Goal: Task Accomplishment & Management: Manage account settings

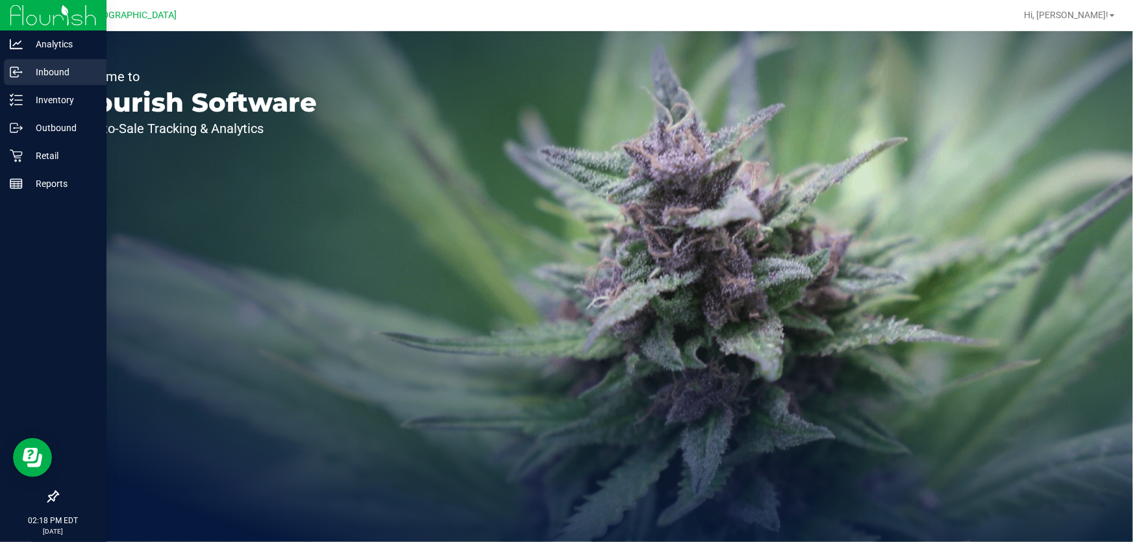
click at [69, 82] on div "Inbound" at bounding box center [55, 72] width 103 height 26
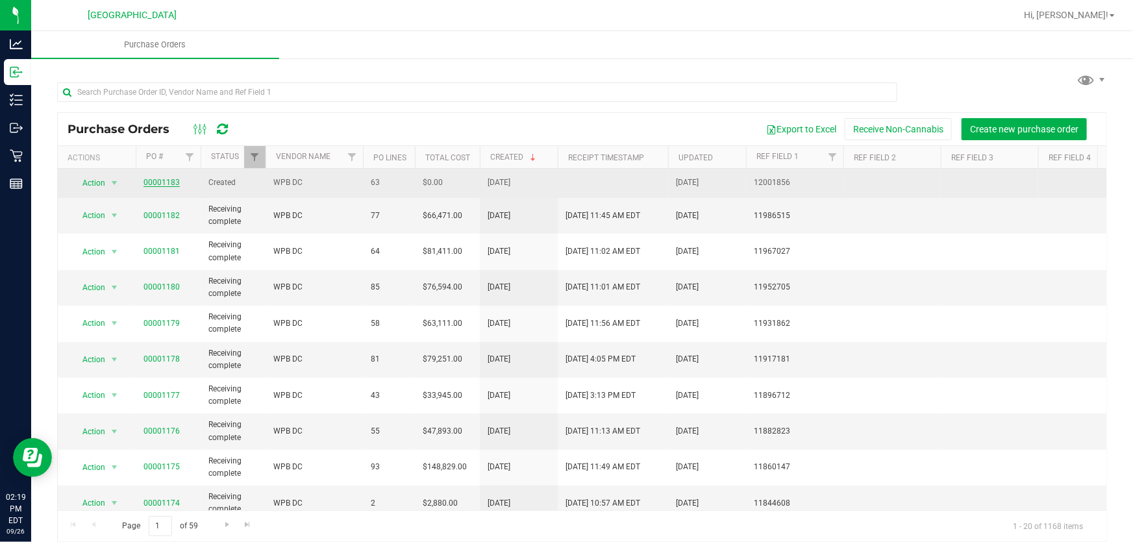
click at [156, 178] on link "00001183" at bounding box center [162, 182] width 36 height 9
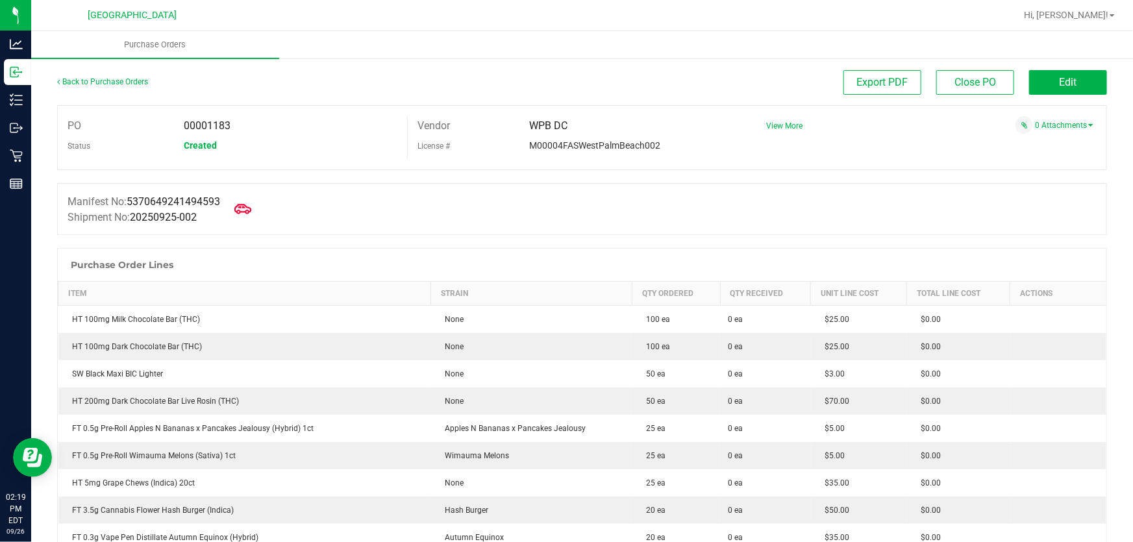
click at [244, 208] on icon at bounding box center [242, 209] width 17 height 17
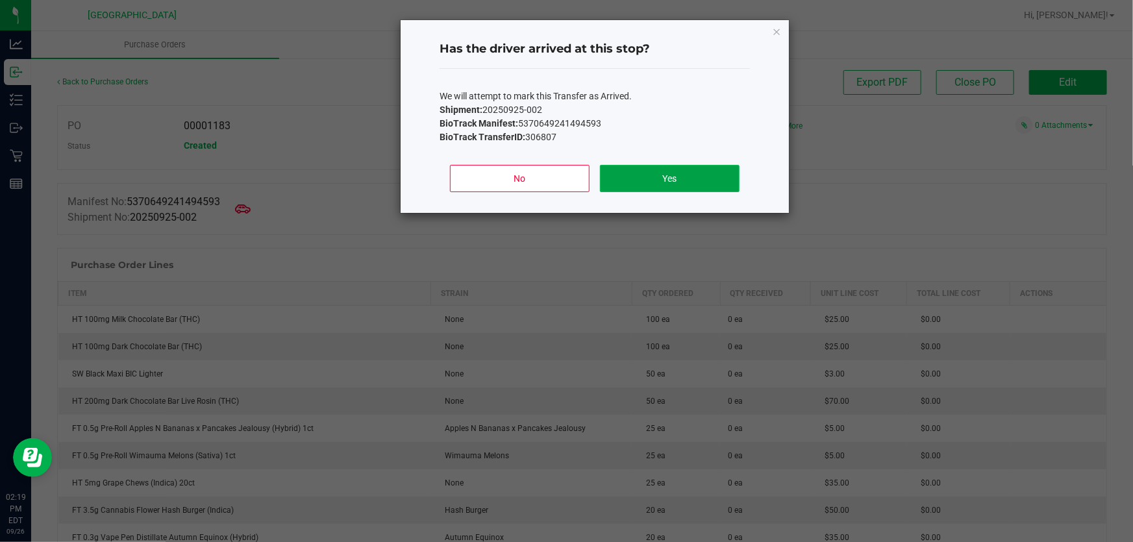
click at [702, 182] on button "Yes" at bounding box center [670, 178] width 140 height 27
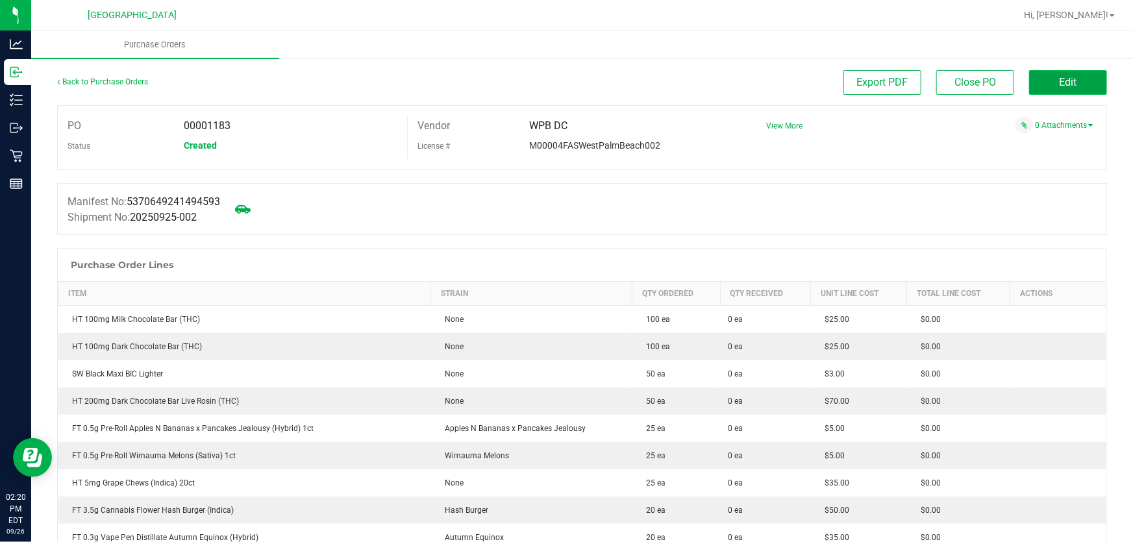
click at [1087, 81] on button "Edit" at bounding box center [1069, 82] width 78 height 25
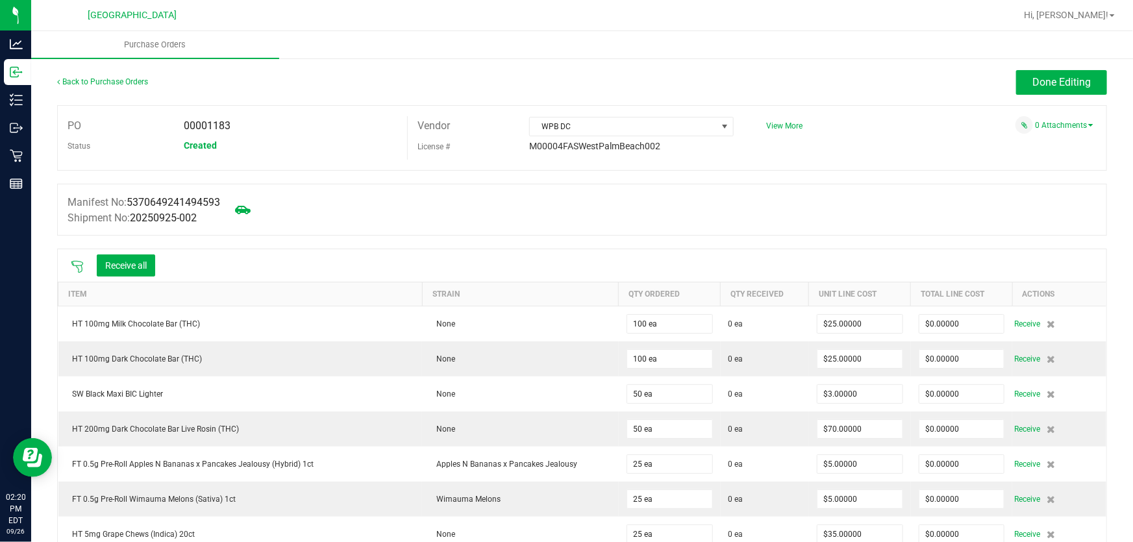
click at [81, 268] on icon at bounding box center [77, 266] width 13 height 13
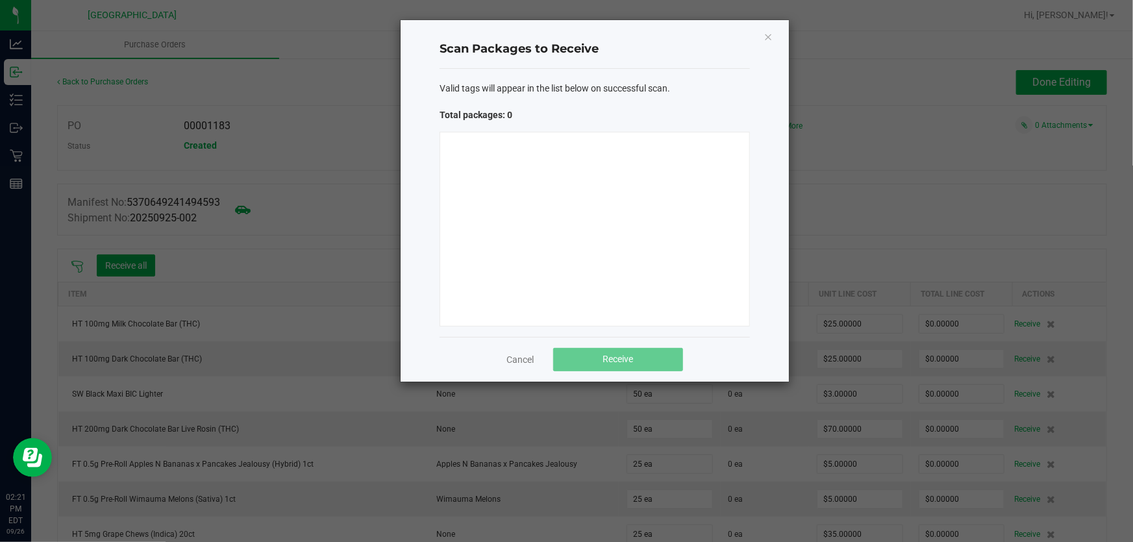
click button "Close" at bounding box center [768, 37] width 9 height 16
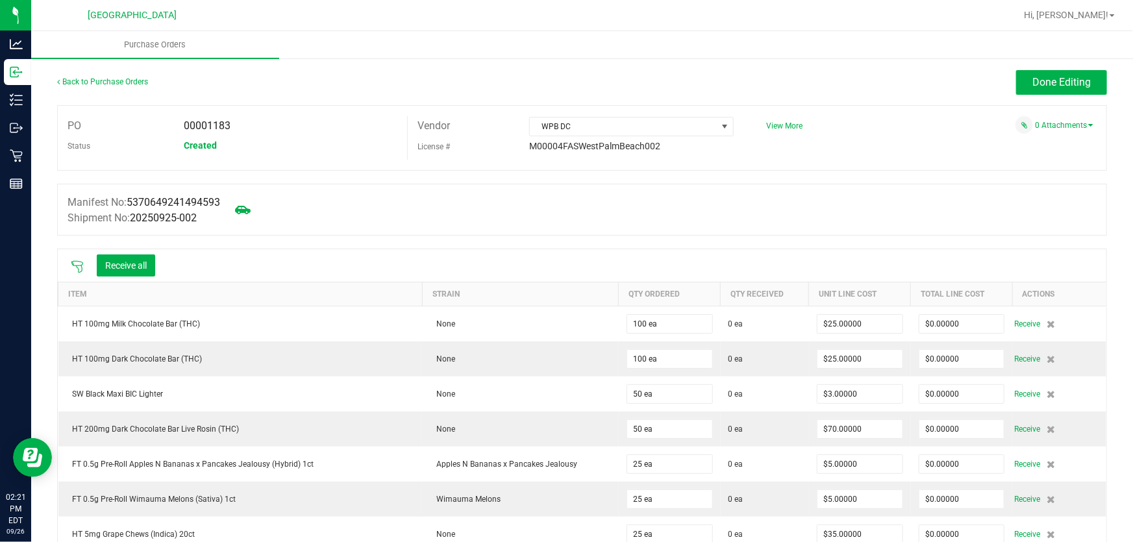
click at [73, 266] on icon at bounding box center [77, 267] width 12 height 12
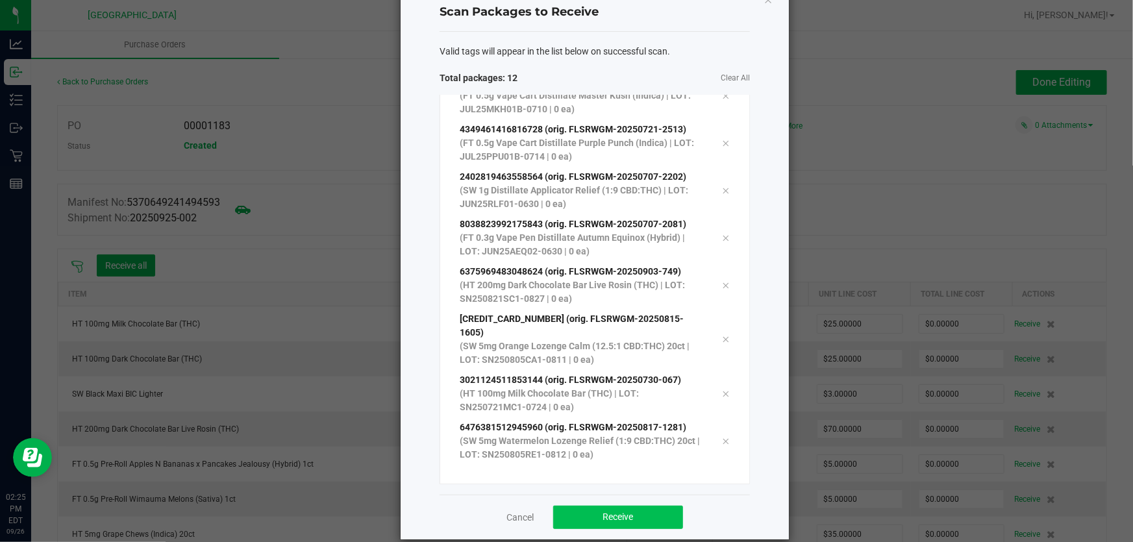
scroll to position [53, 0]
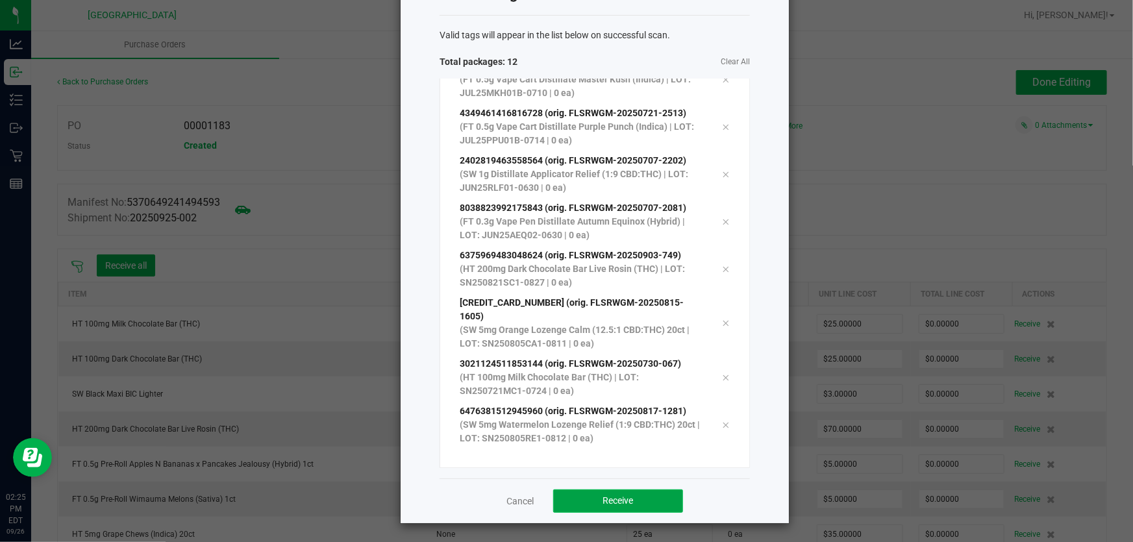
click at [621, 501] on span "Receive" at bounding box center [618, 501] width 31 height 10
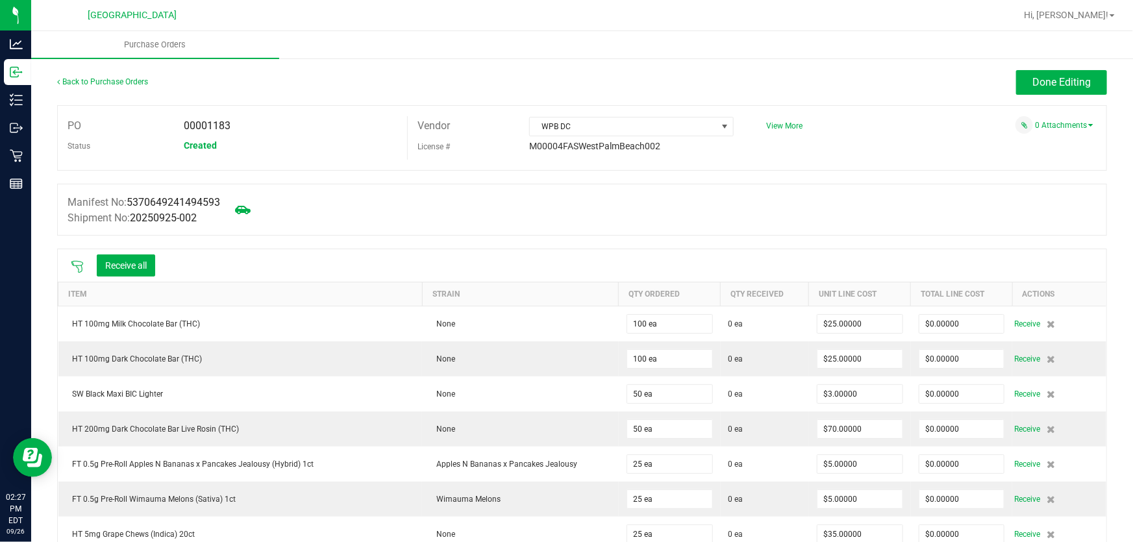
click at [76, 264] on icon at bounding box center [77, 266] width 13 height 13
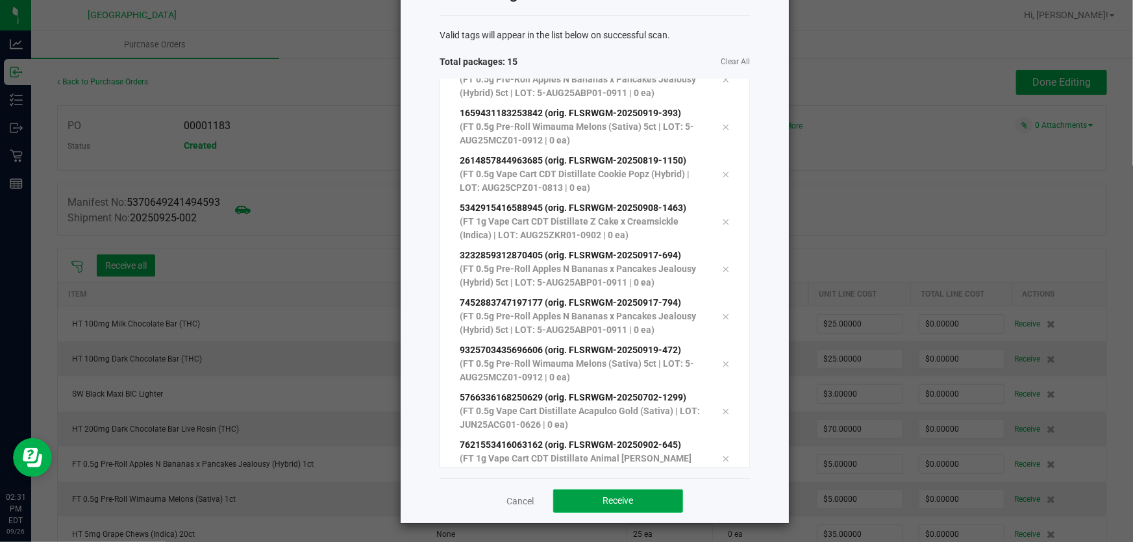
click at [604, 497] on span "Receive" at bounding box center [618, 501] width 31 height 10
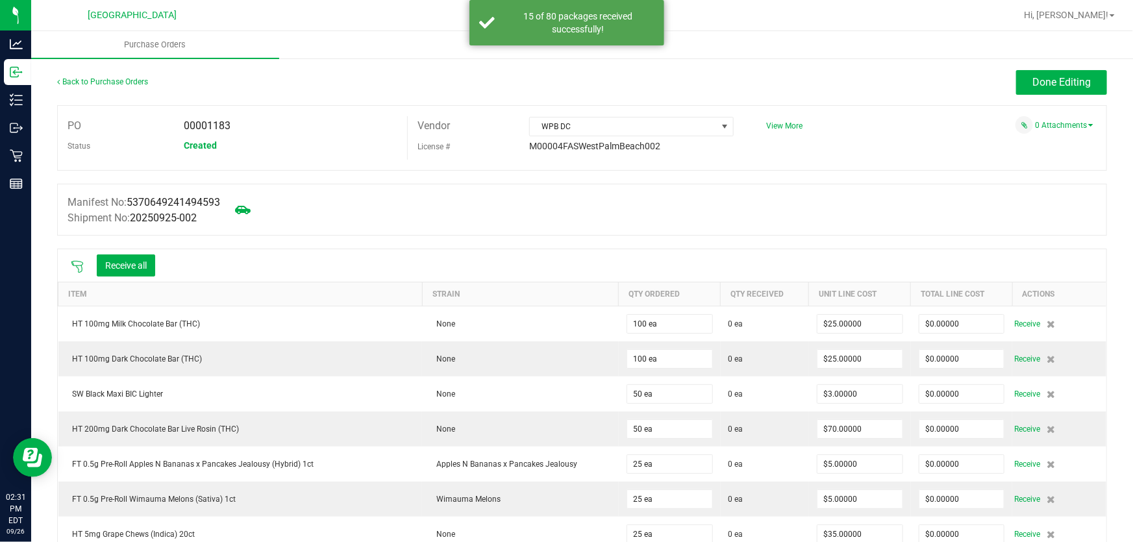
click at [74, 266] on icon at bounding box center [77, 267] width 12 height 12
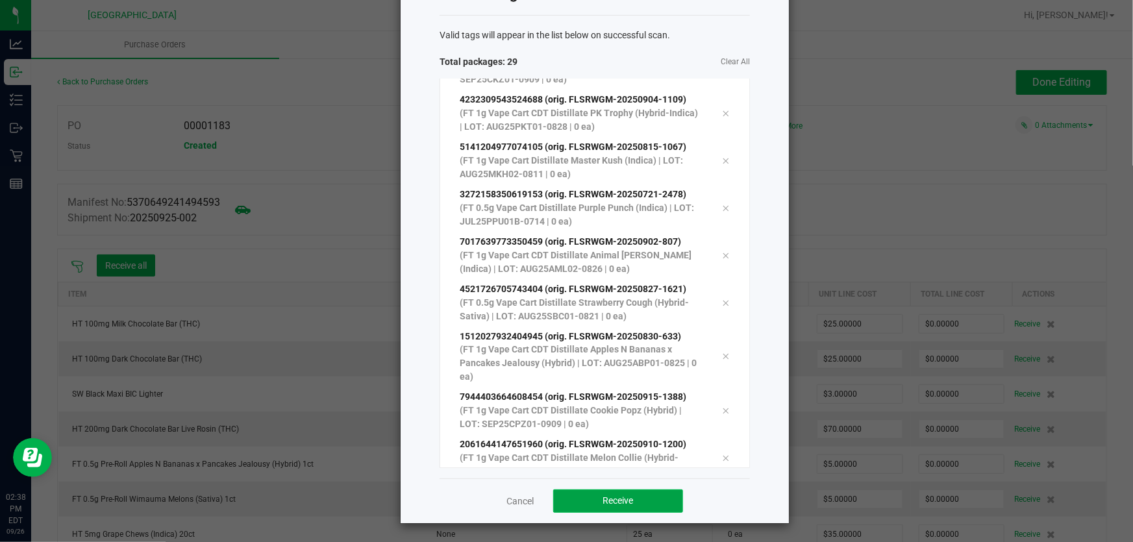
click at [666, 494] on button "Receive" at bounding box center [618, 501] width 130 height 23
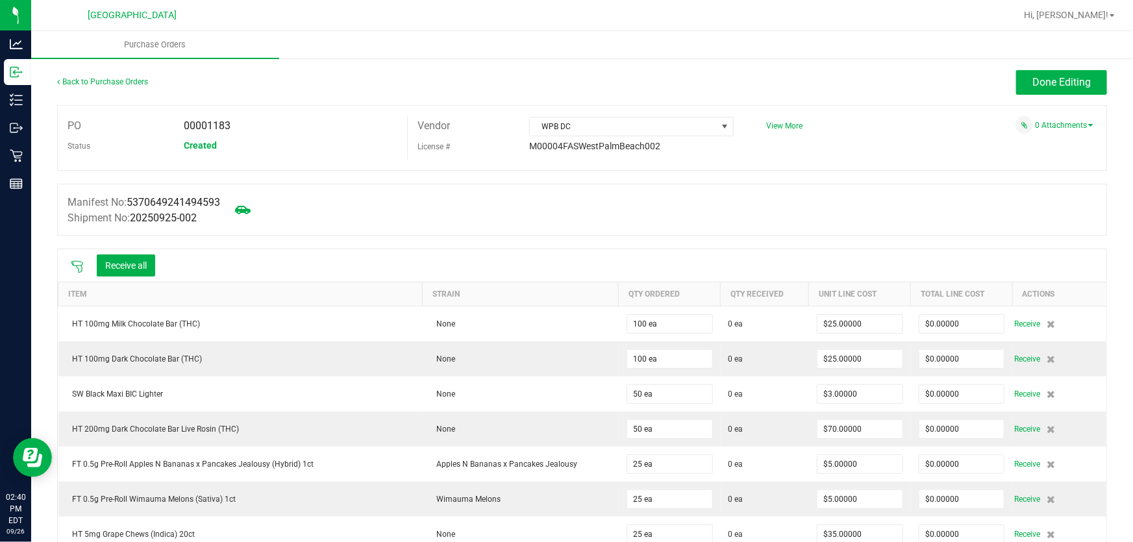
click at [83, 264] on icon at bounding box center [77, 266] width 13 height 13
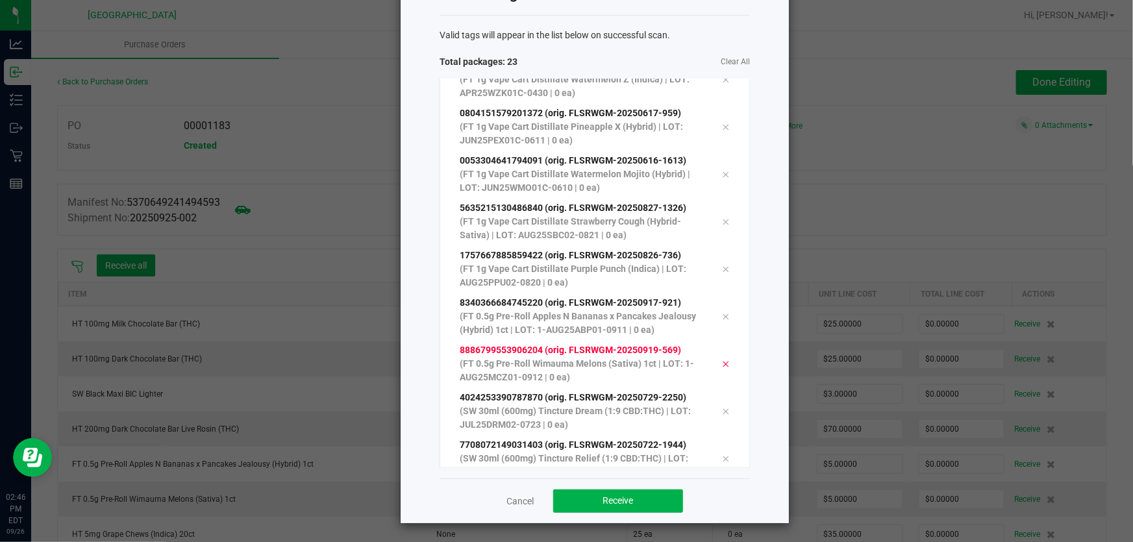
scroll to position [687, 0]
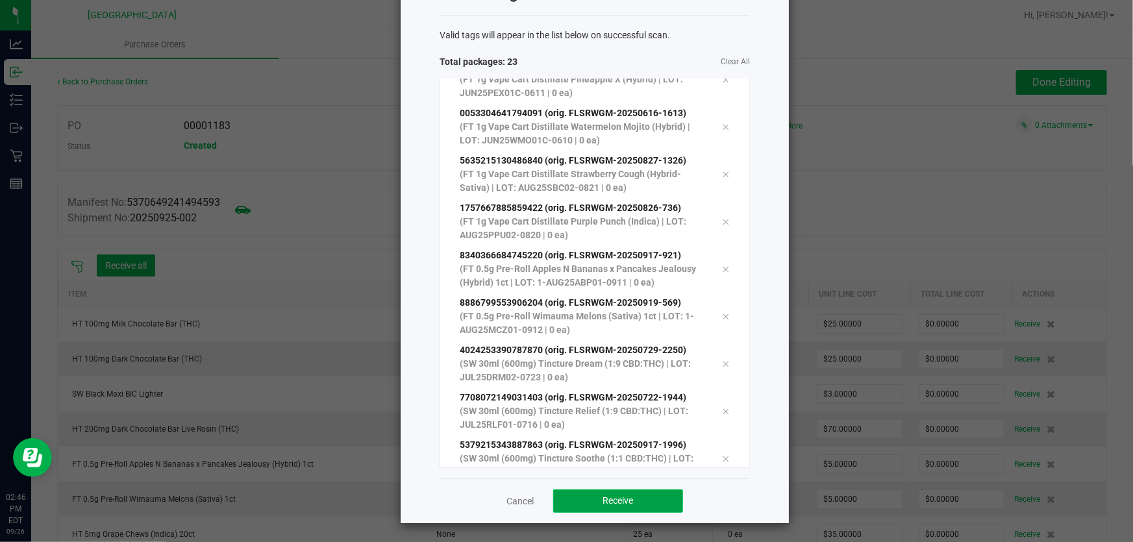
click at [594, 507] on button "Receive" at bounding box center [618, 501] width 130 height 23
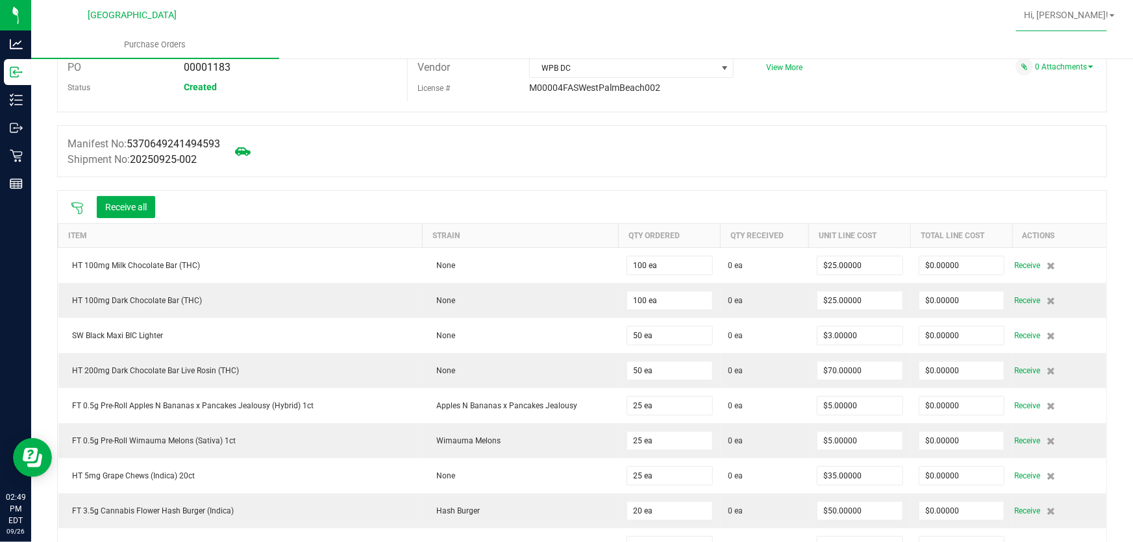
scroll to position [0, 0]
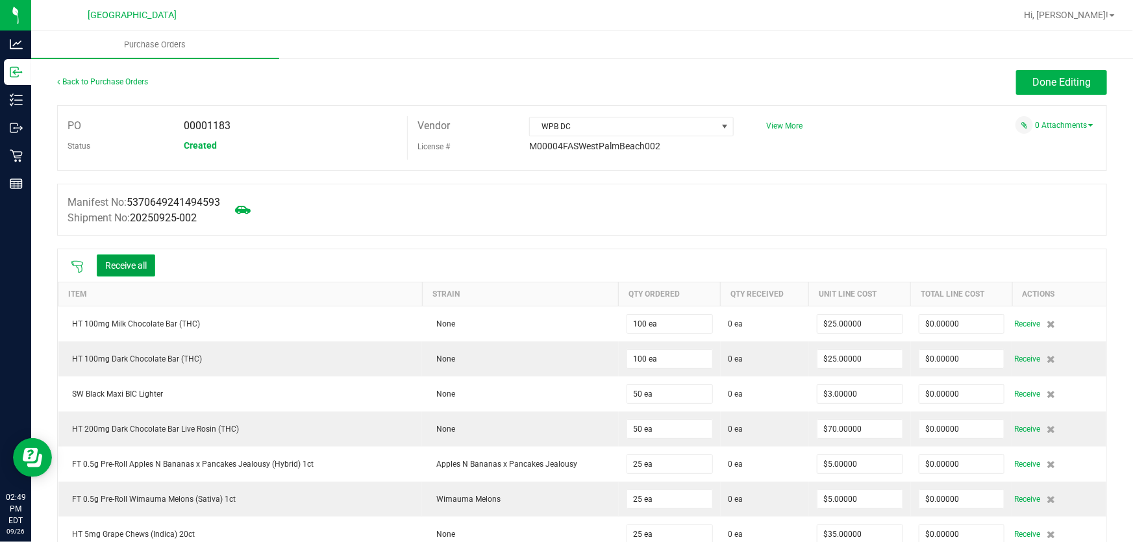
click at [126, 272] on button "Receive all" at bounding box center [126, 266] width 58 height 22
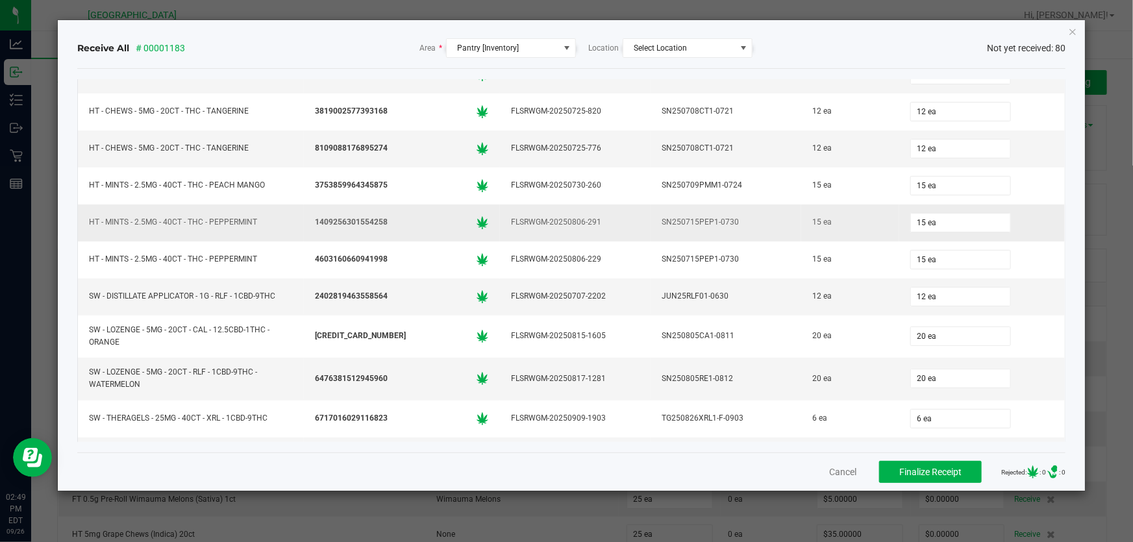
scroll to position [2624, 0]
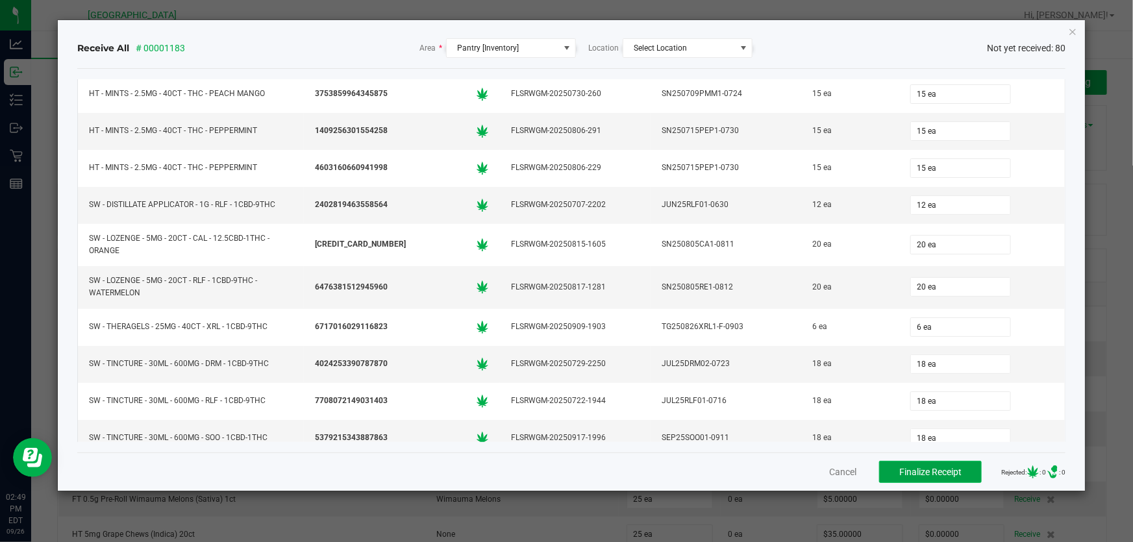
click at [941, 471] on span "Finalize Receipt" at bounding box center [931, 472] width 62 height 10
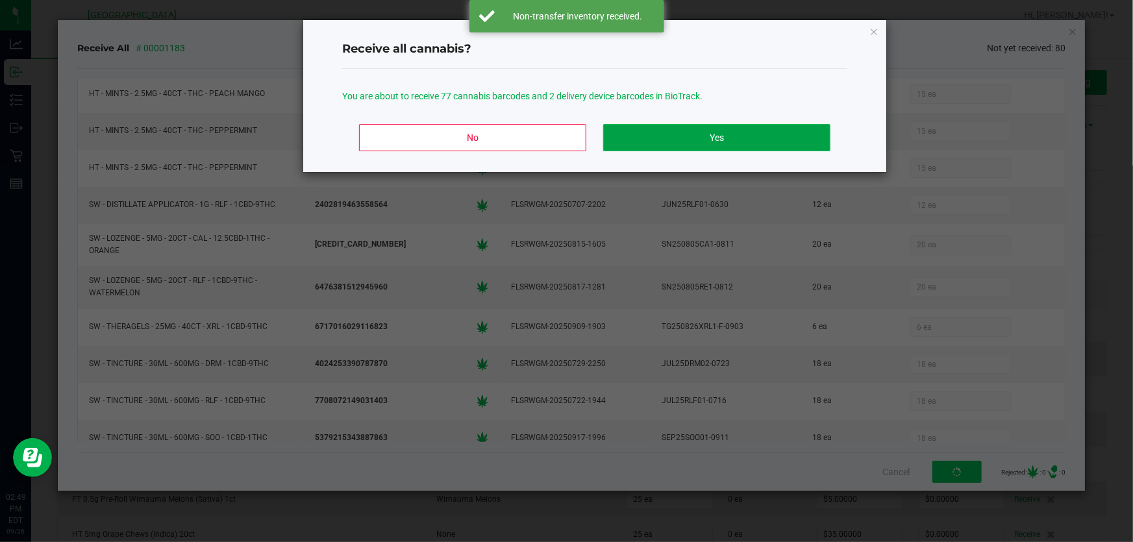
click at [774, 144] on button "Yes" at bounding box center [716, 137] width 227 height 27
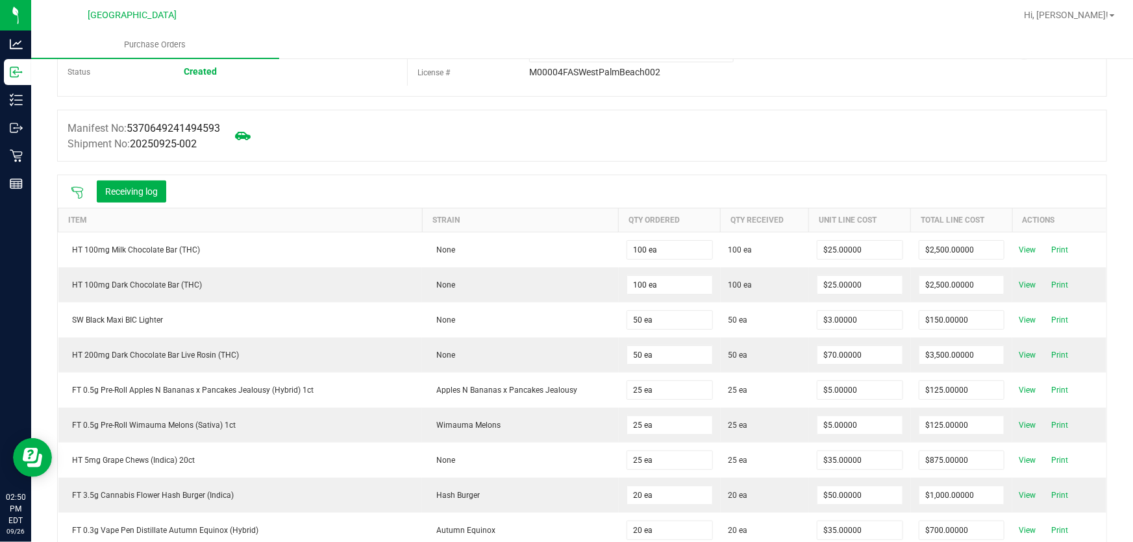
scroll to position [0, 0]
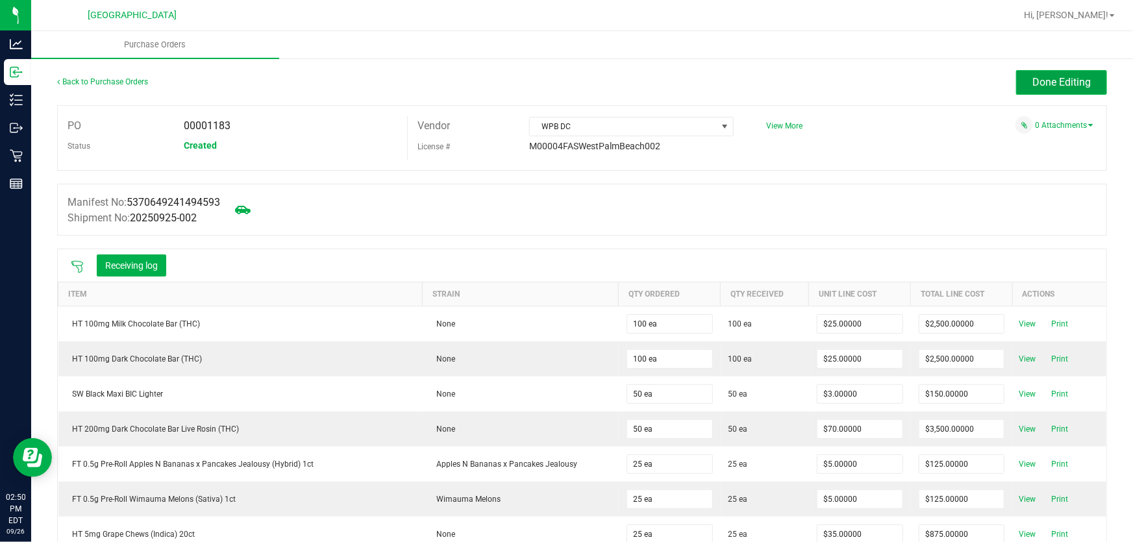
click at [1047, 90] on button "Done Editing" at bounding box center [1062, 82] width 91 height 25
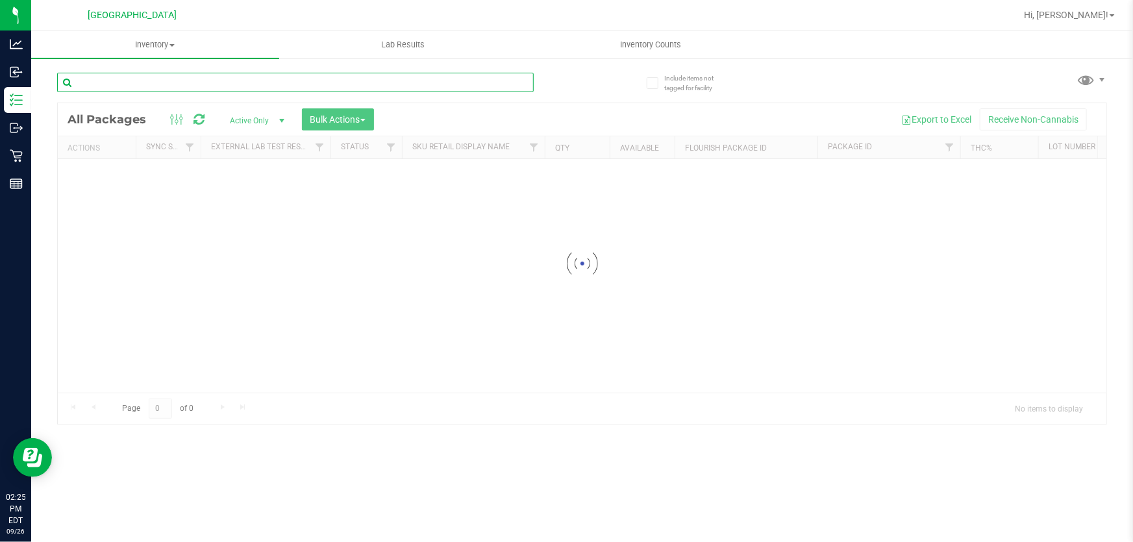
click at [308, 81] on input "text" at bounding box center [295, 82] width 477 height 19
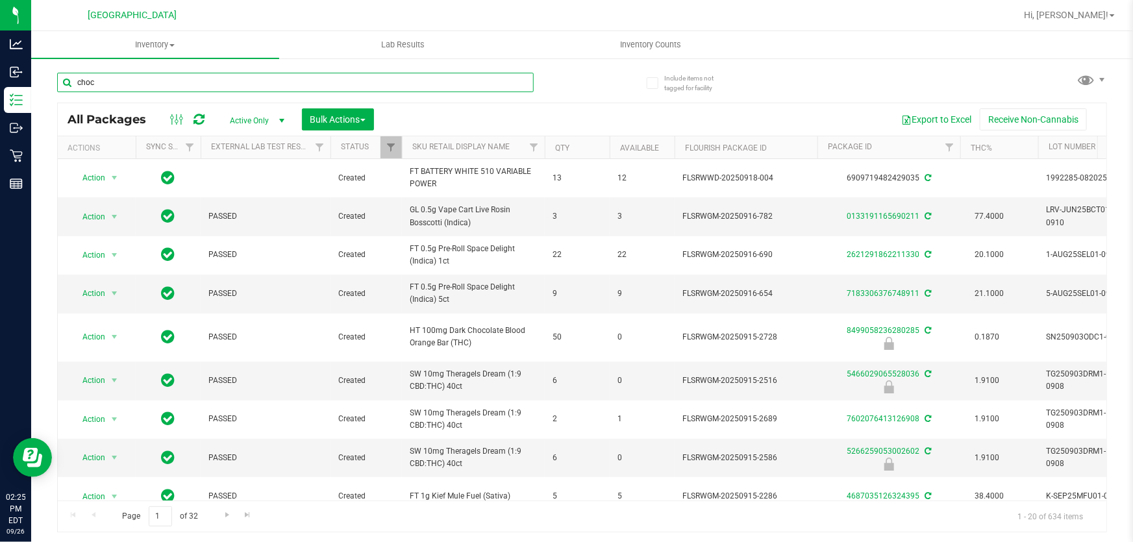
type input "choco"
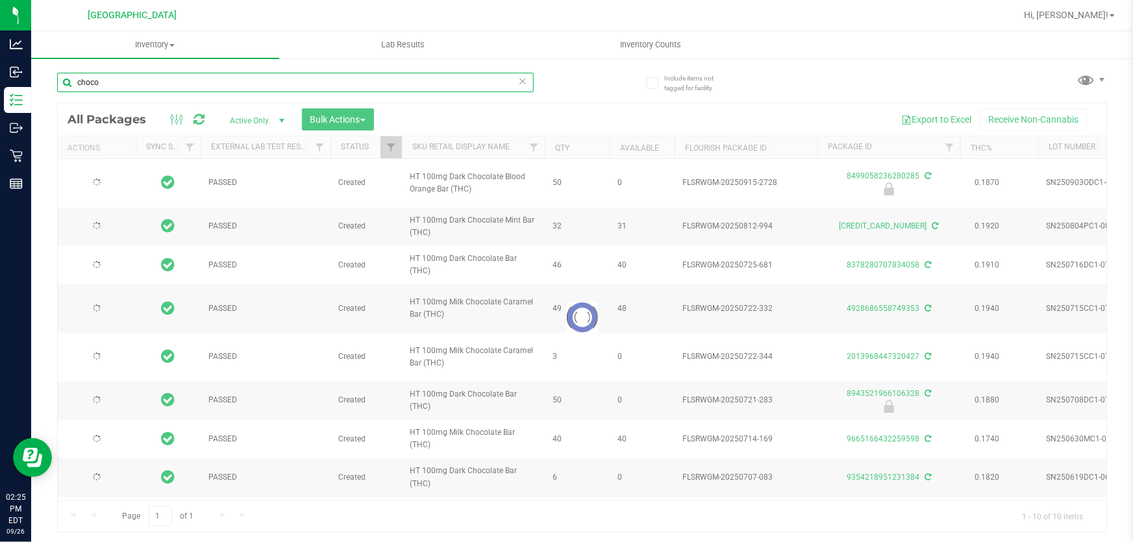
type input "[DATE]"
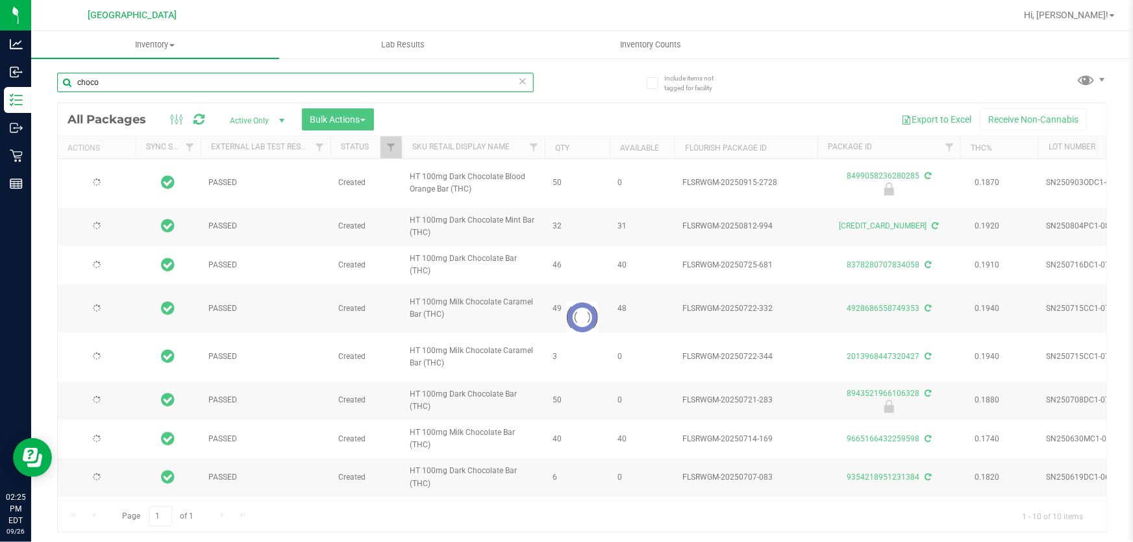
type input "[DATE]"
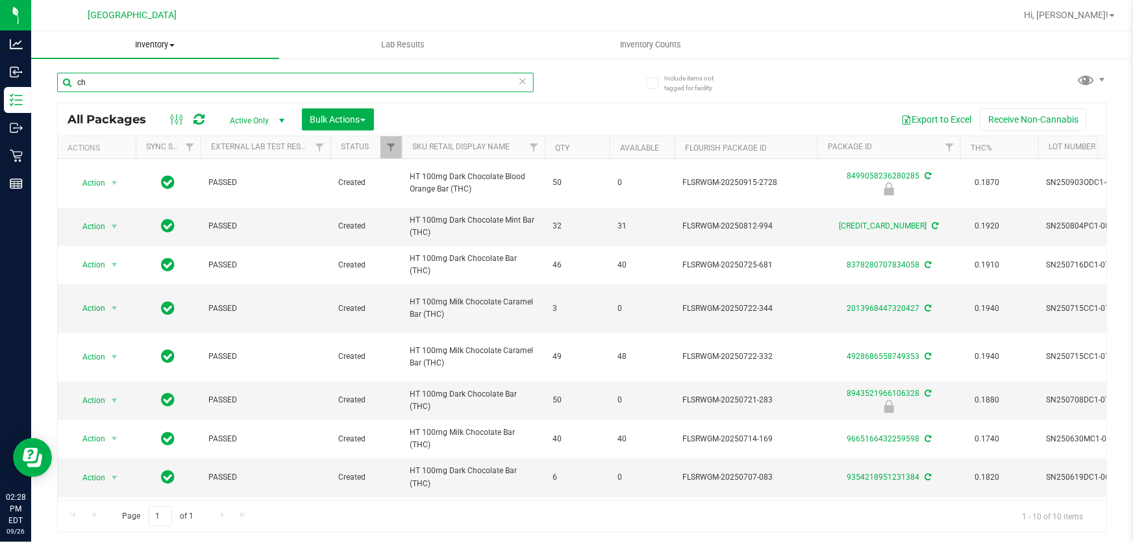
type input "c"
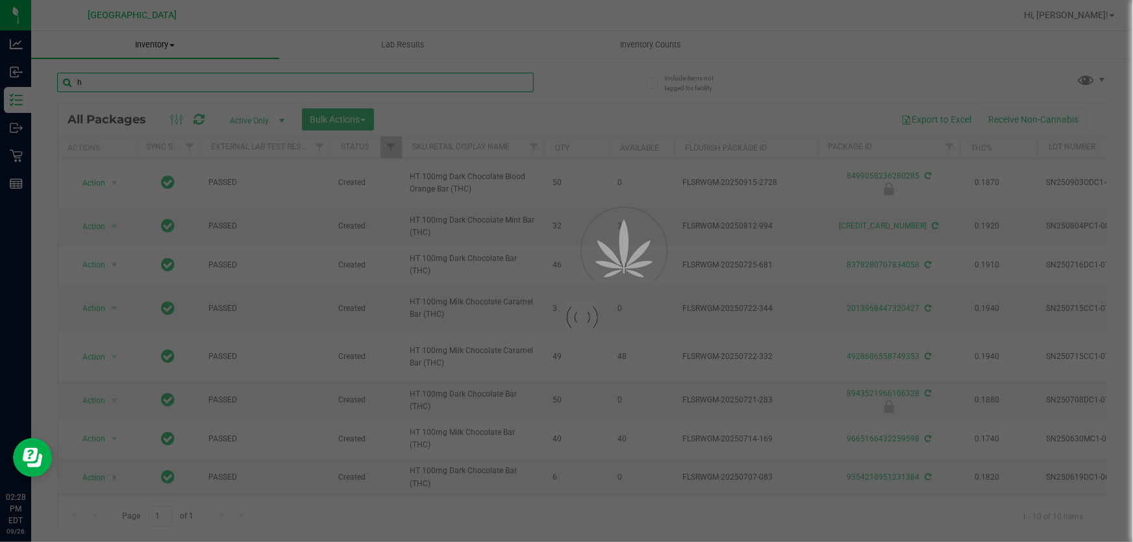
type input "ht"
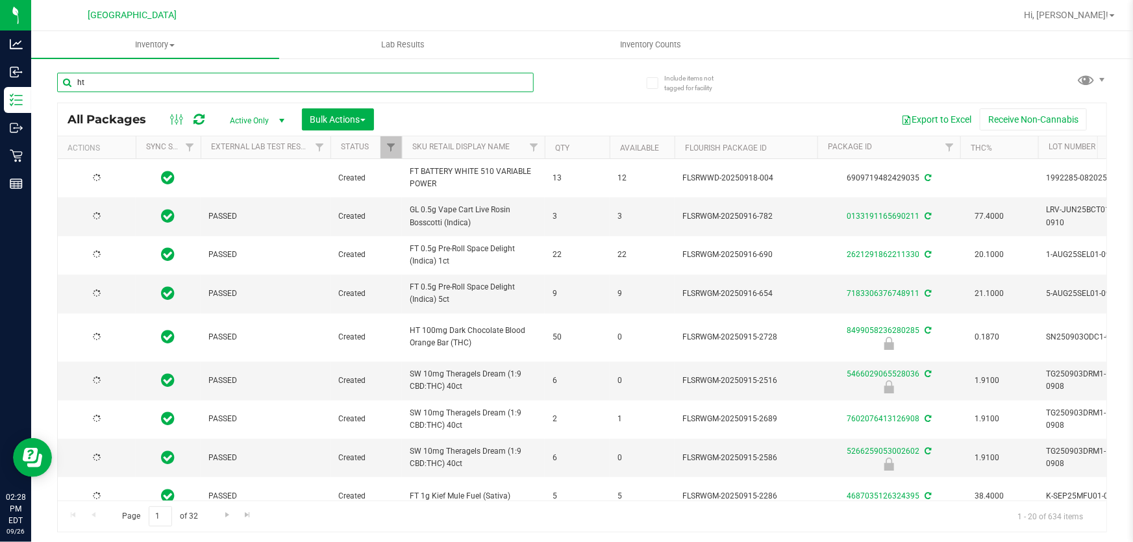
type input "[DATE]"
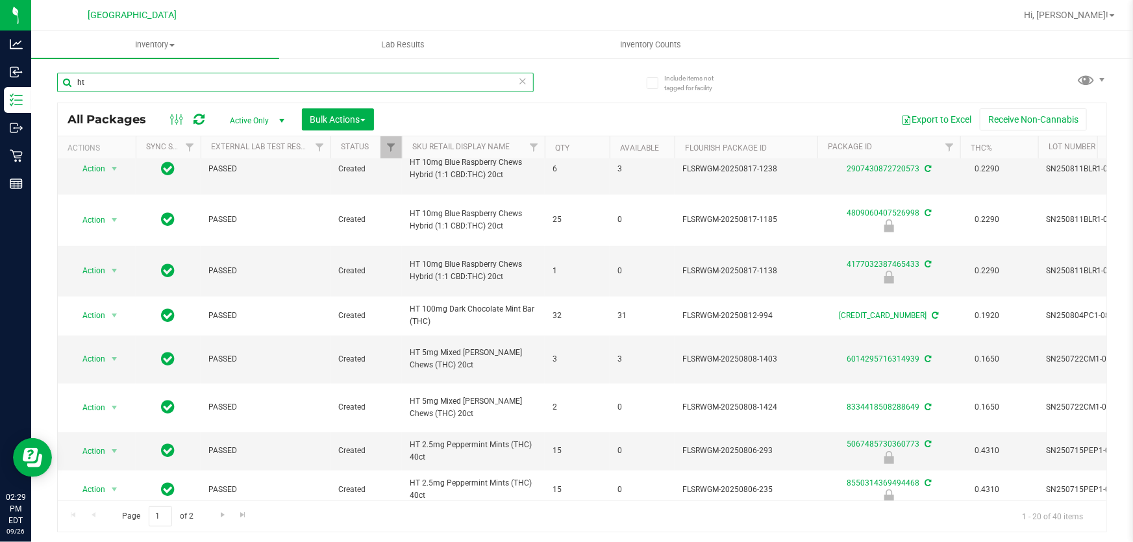
scroll to position [496, 0]
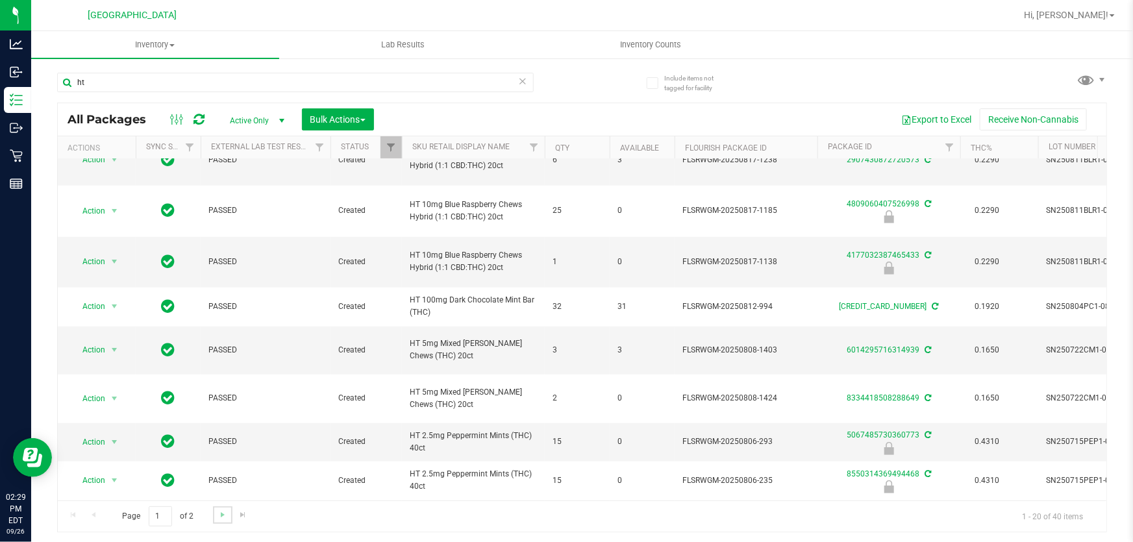
click at [213, 512] on link "Go to the next page" at bounding box center [222, 516] width 19 height 18
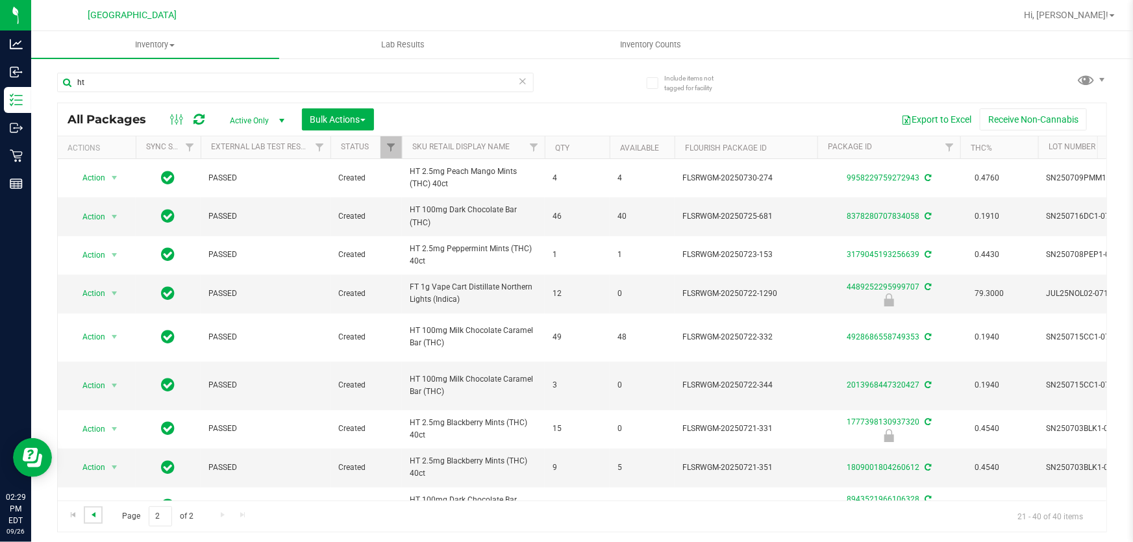
click at [89, 510] on span "Go to the previous page" at bounding box center [93, 515] width 10 height 10
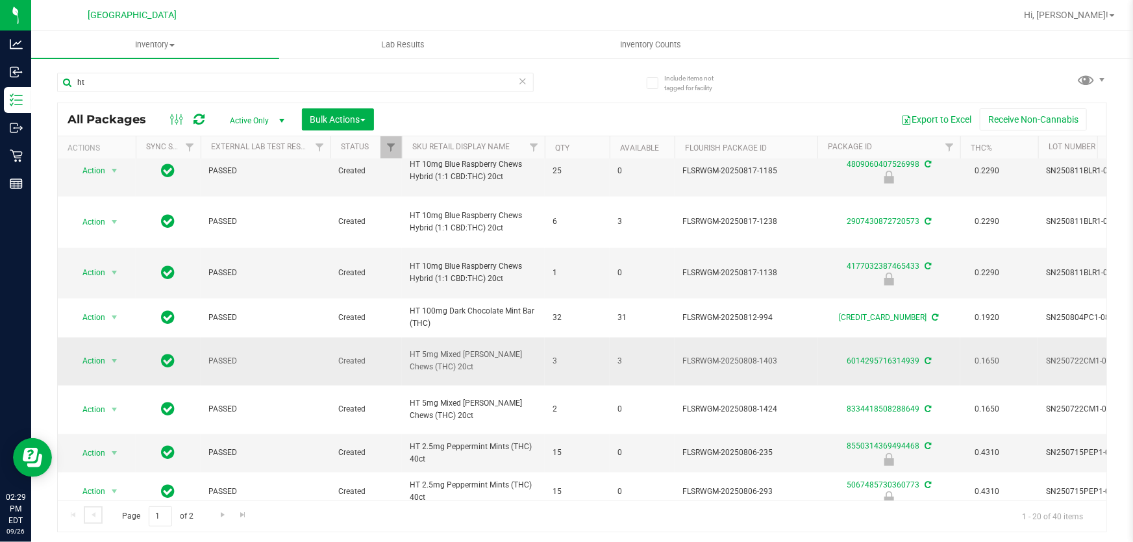
scroll to position [496, 0]
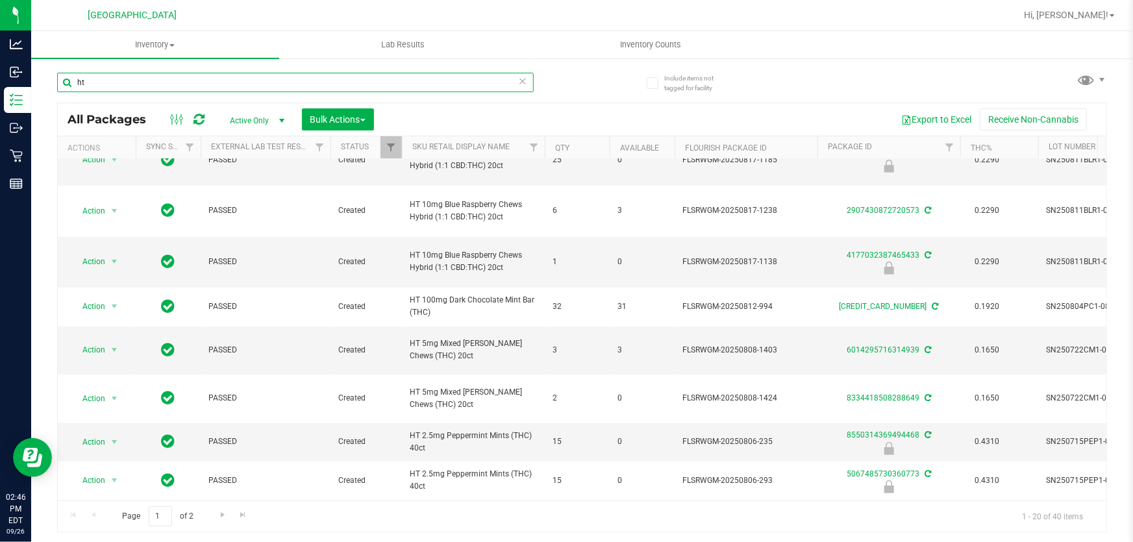
click at [212, 84] on input "ht" at bounding box center [295, 82] width 477 height 19
type input "h"
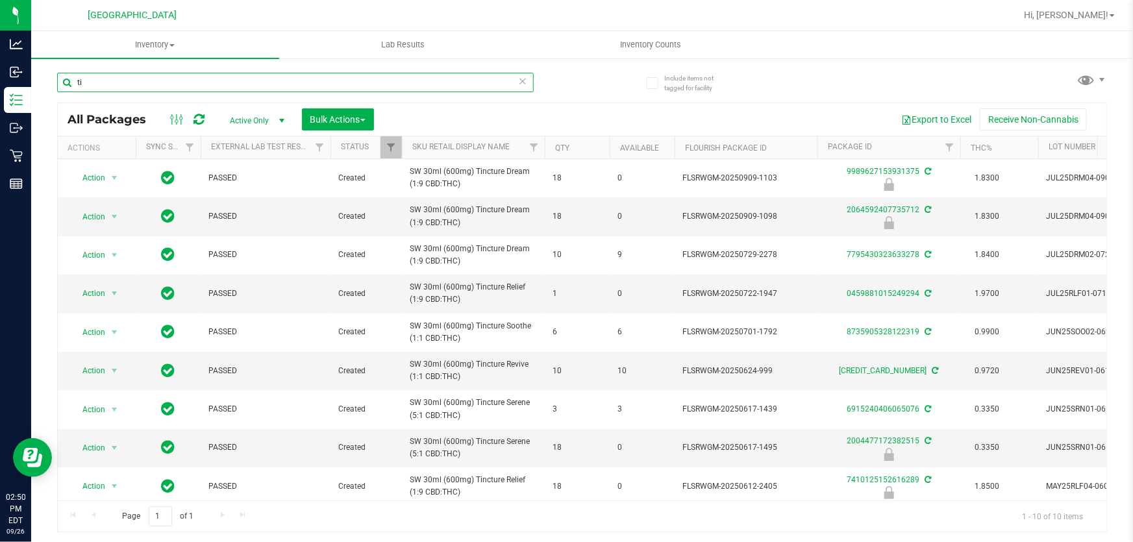
type input "t"
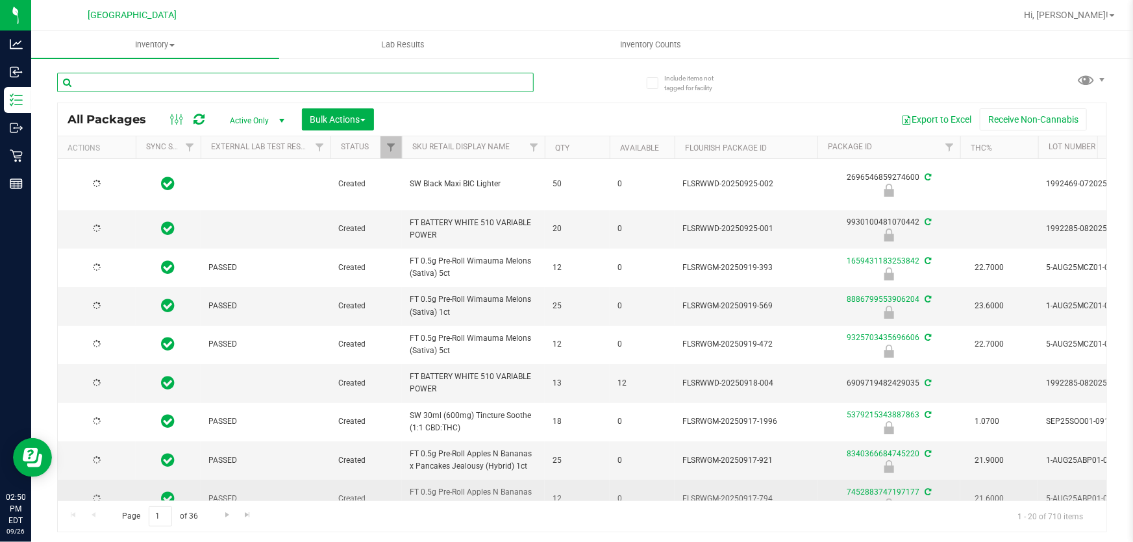
type input "[DATE]"
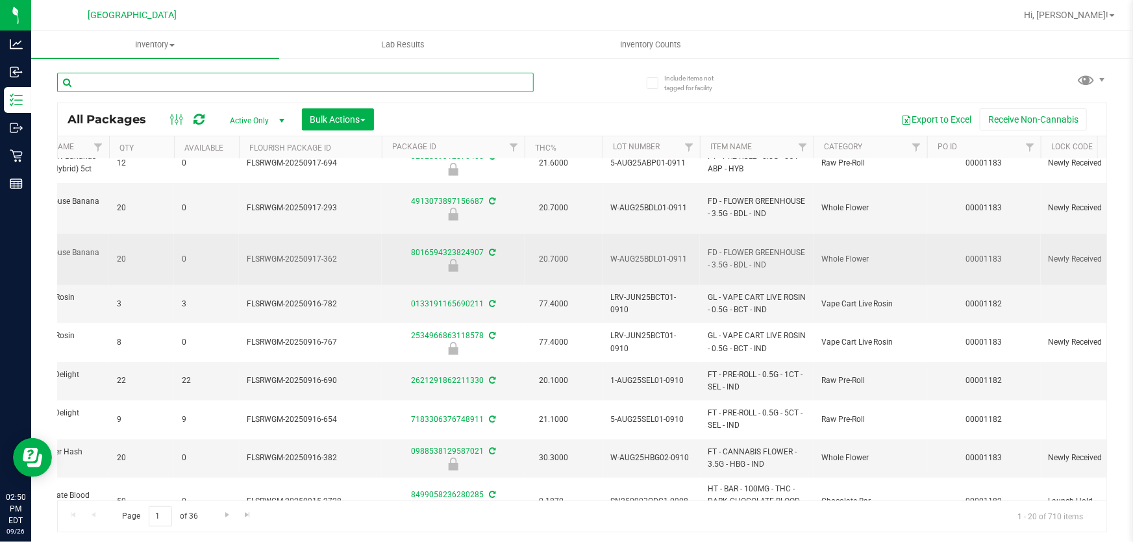
scroll to position [459, 436]
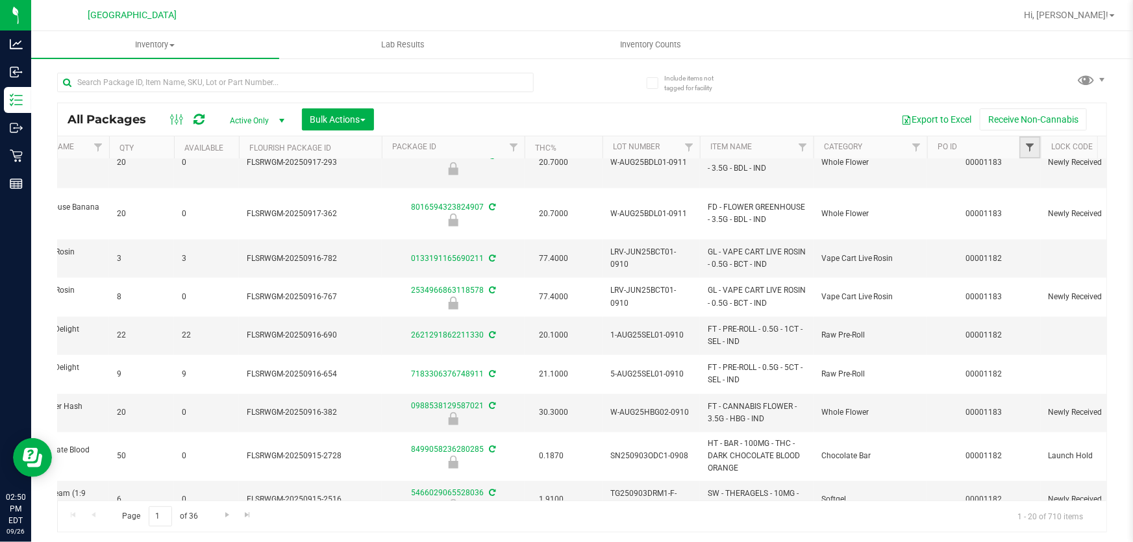
click at [1034, 146] on span "Filter" at bounding box center [1030, 147] width 10 height 10
type input "1183"
click at [1011, 203] on button "Filter" at bounding box center [1023, 210] width 62 height 29
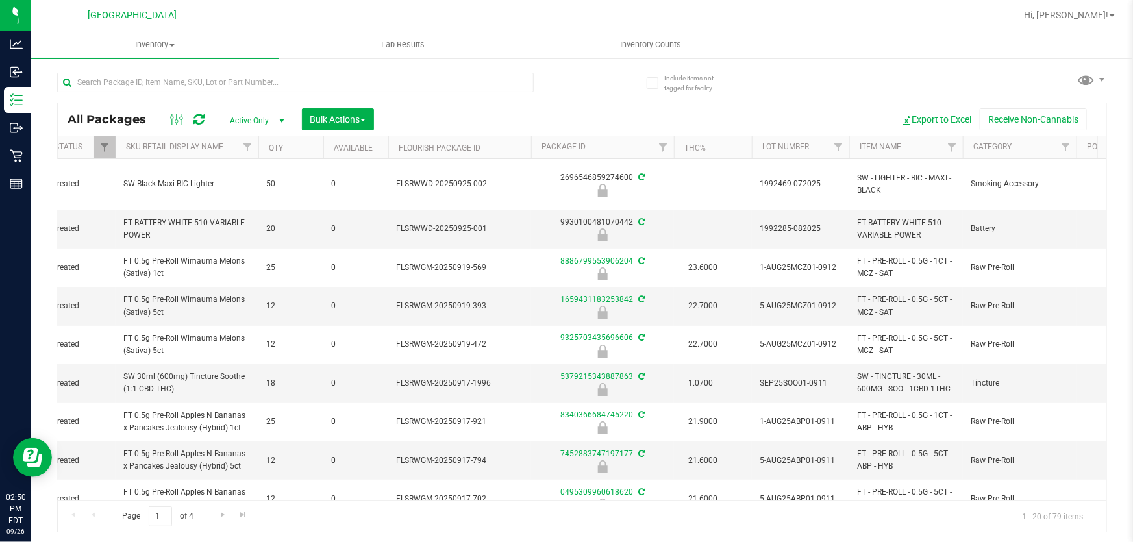
scroll to position [0, 331]
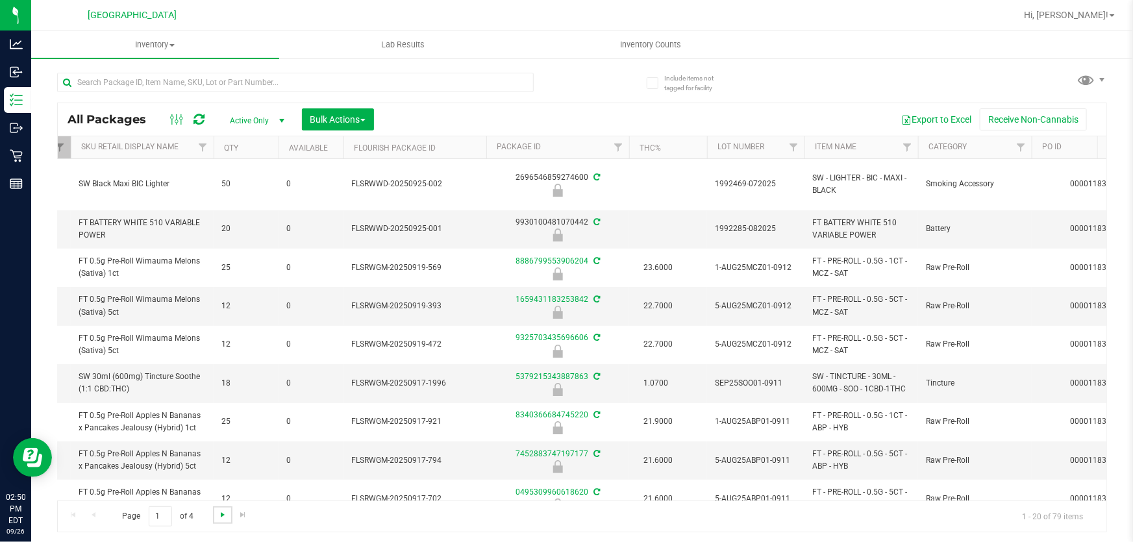
click at [224, 512] on span "Go to the next page" at bounding box center [223, 515] width 10 height 10
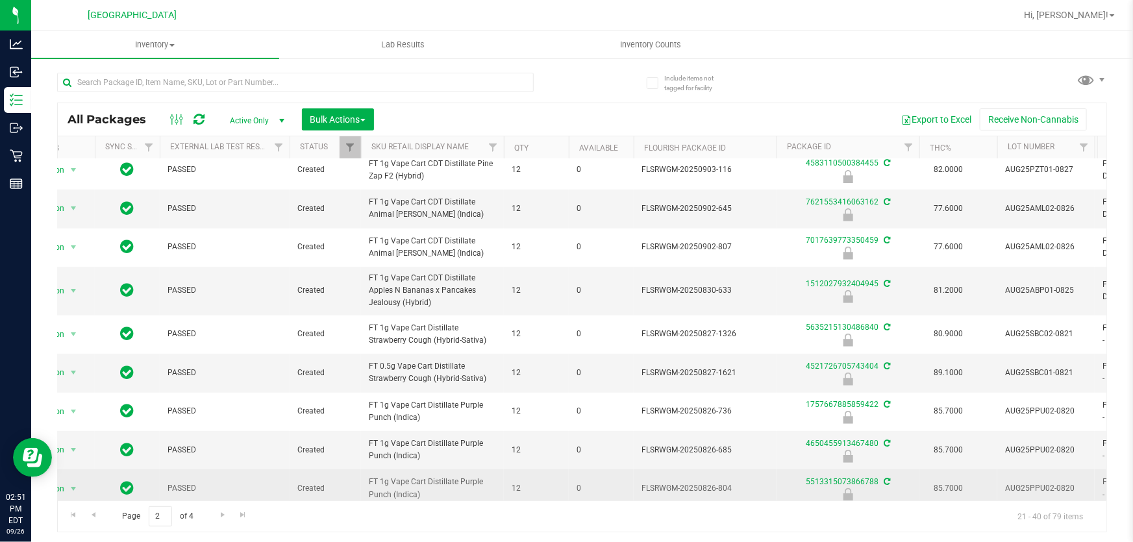
click at [422, 476] on span "FT 1g Vape Cart Distillate Purple Punch (Indica)" at bounding box center [432, 488] width 127 height 25
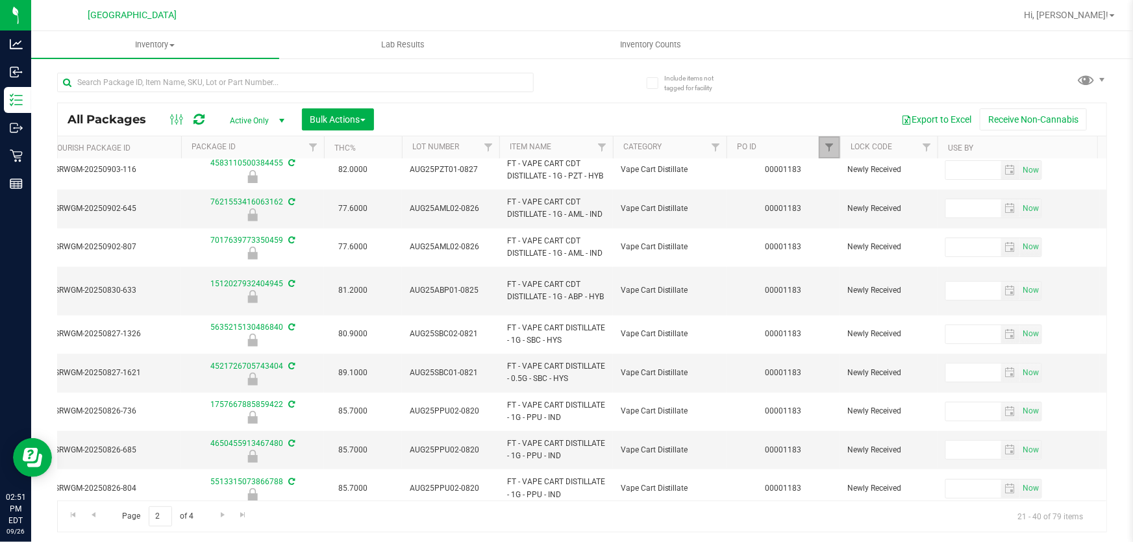
click at [835, 144] on link "Filter" at bounding box center [829, 147] width 21 height 22
click at [926, 208] on button "Clear" at bounding box center [929, 210] width 62 height 29
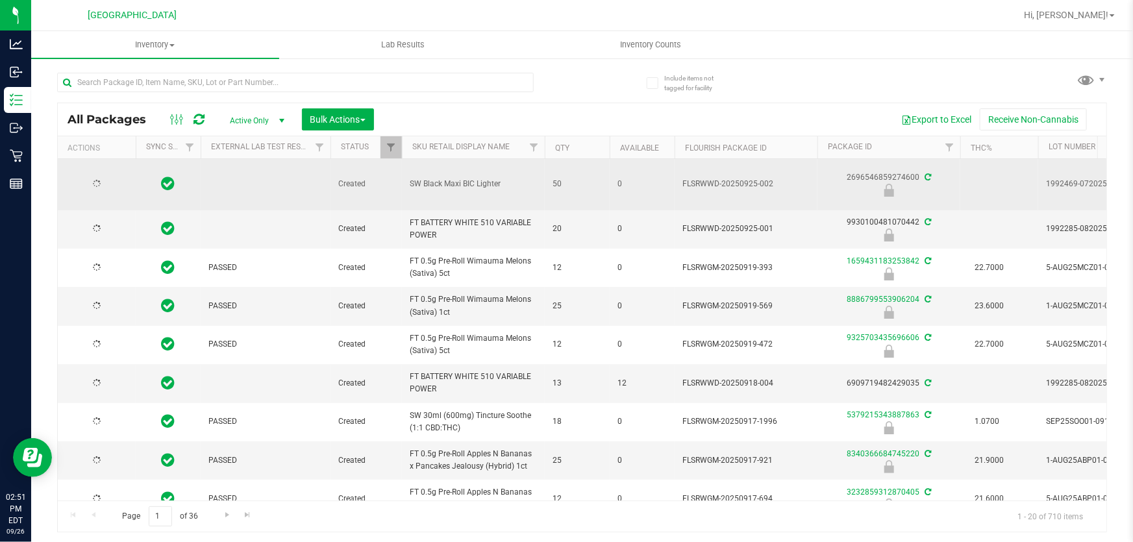
type input "[DATE]"
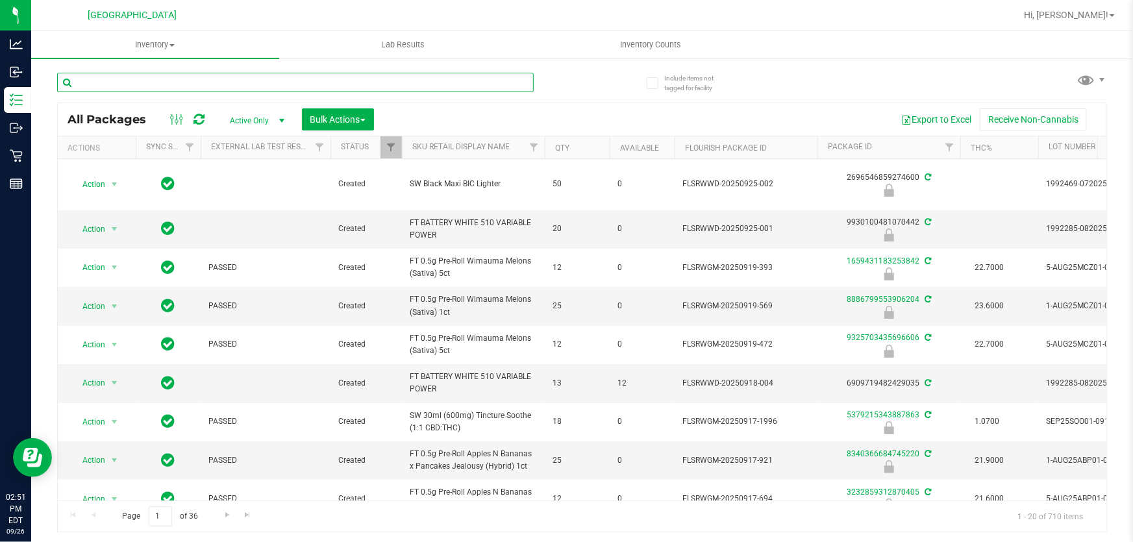
click at [258, 81] on input "text" at bounding box center [295, 82] width 477 height 19
type input "a"
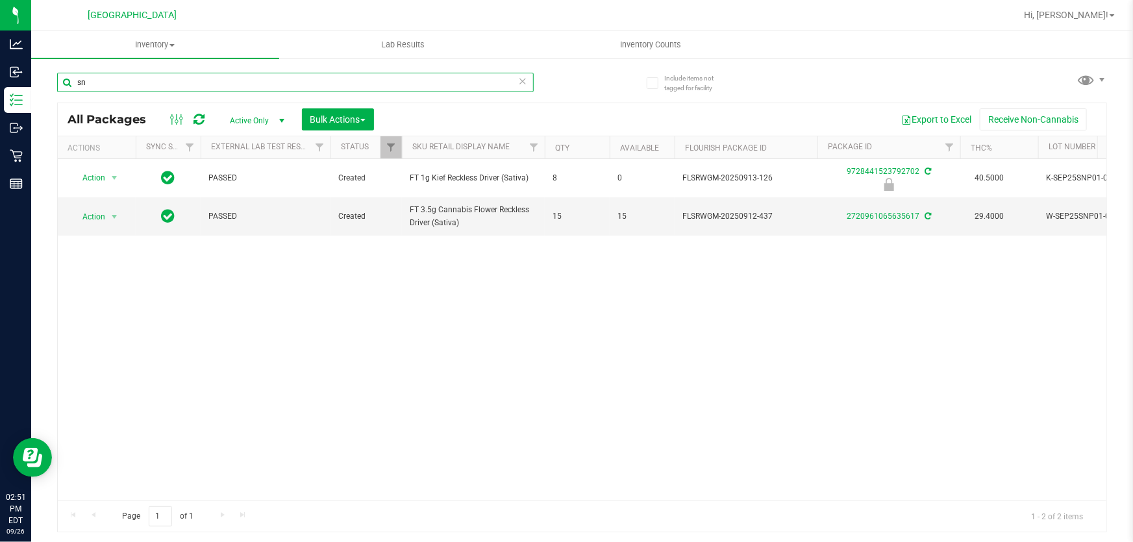
type input "s"
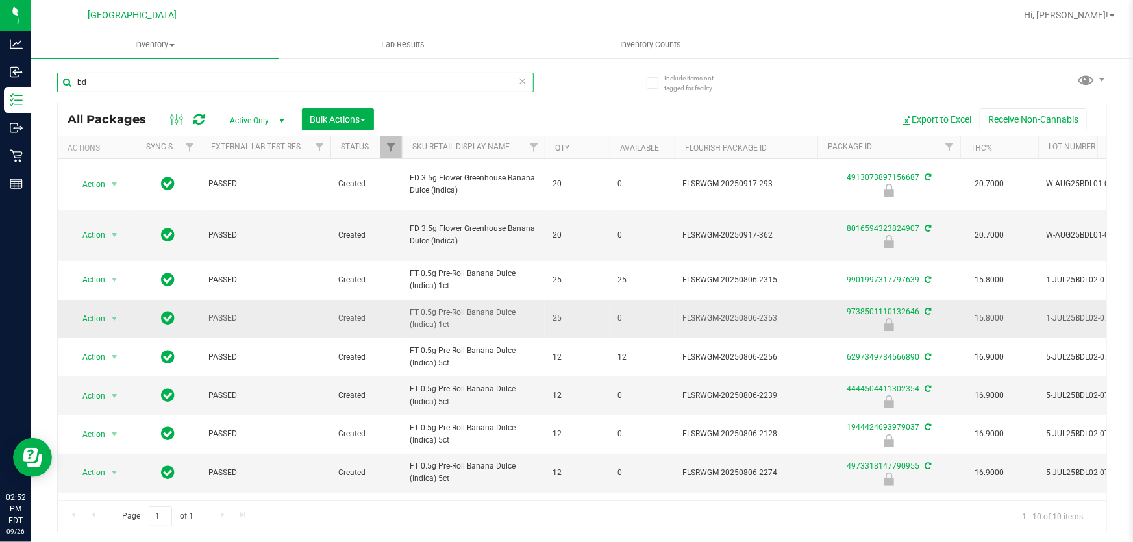
type input "b"
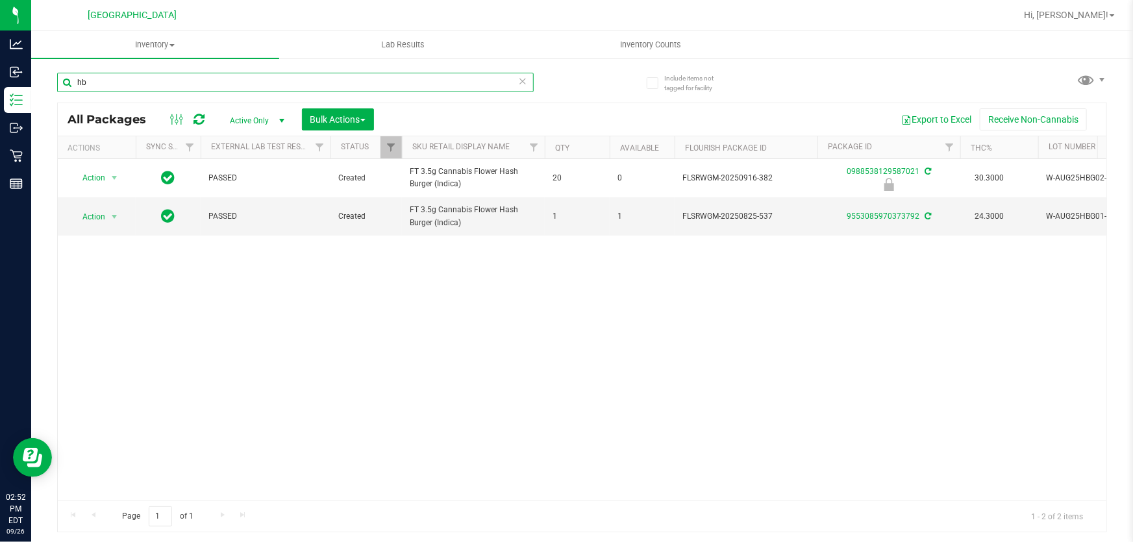
type input "h"
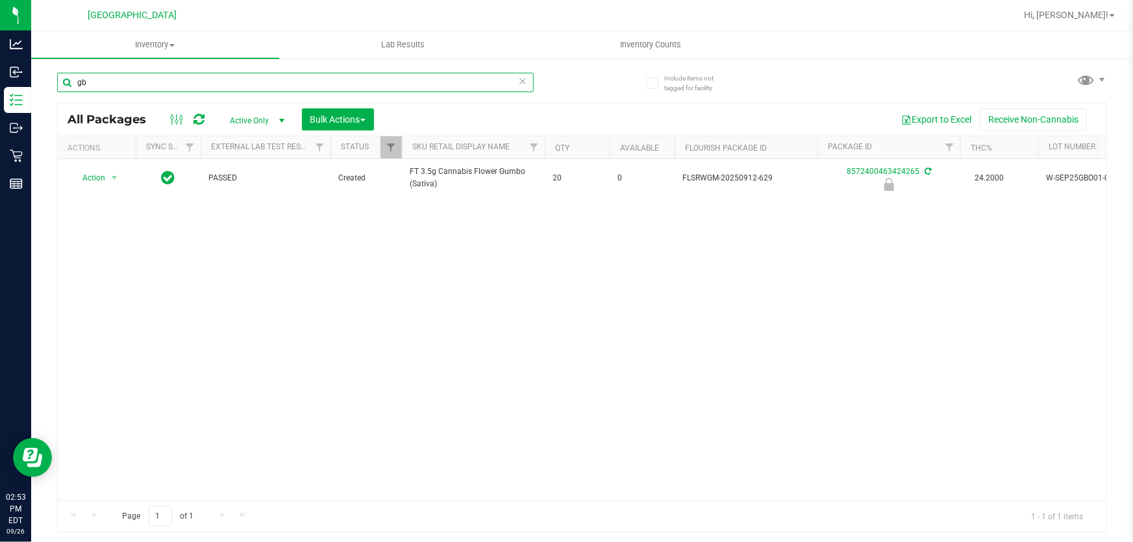
type input "g"
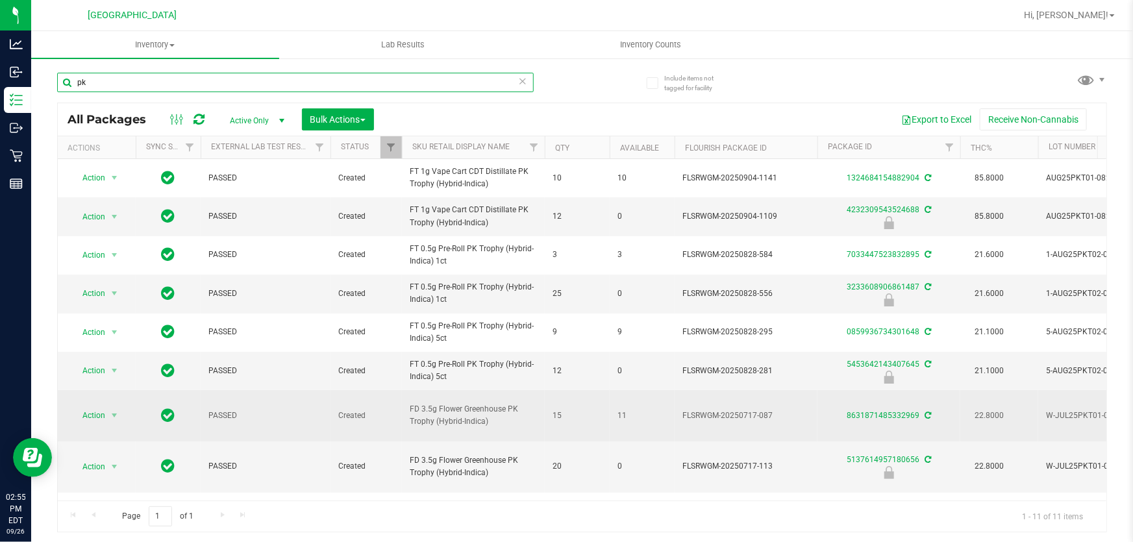
type input "p"
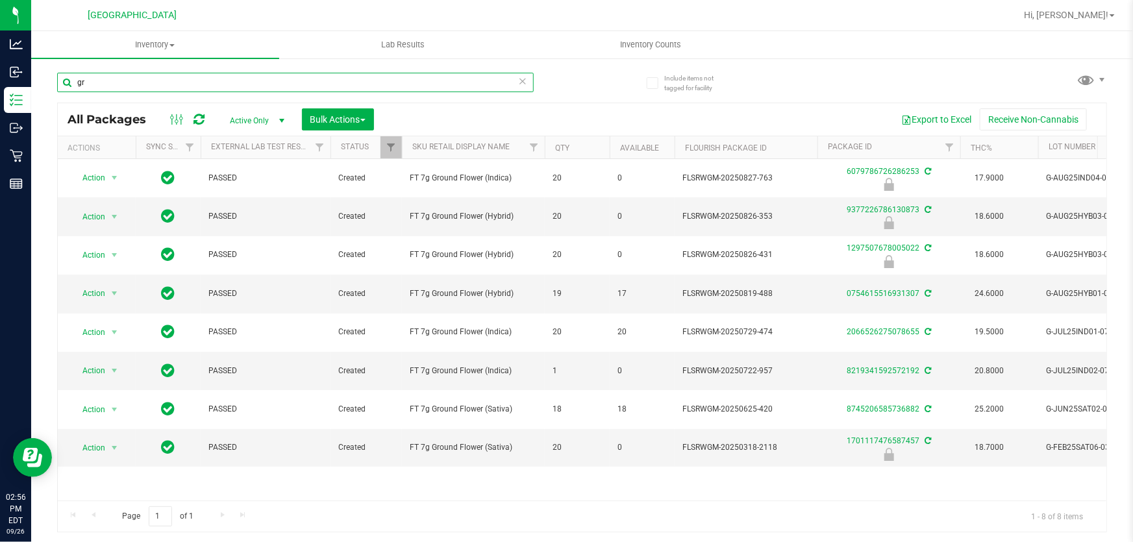
type input "g"
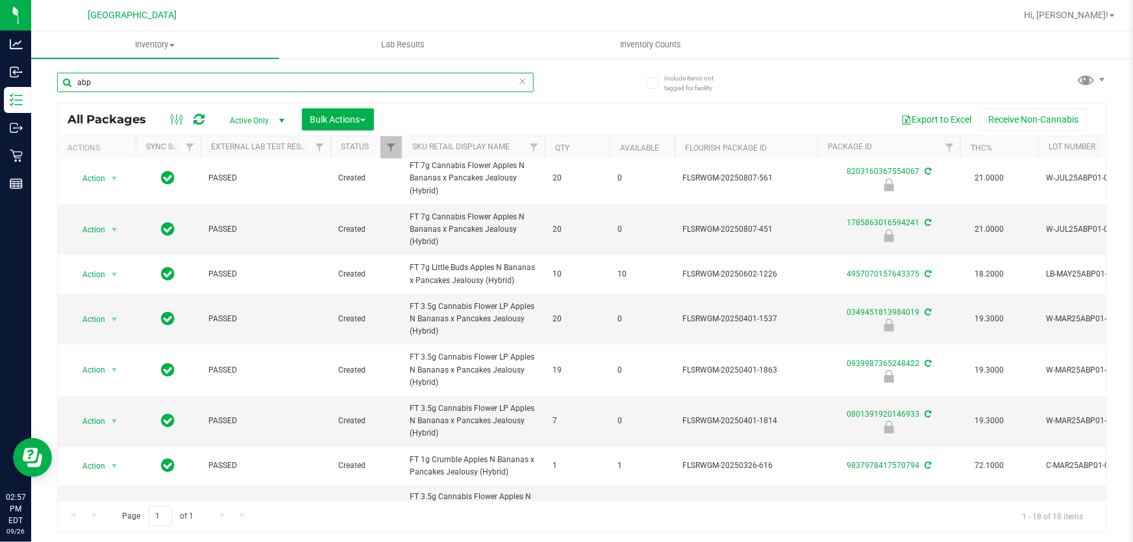
scroll to position [468, 0]
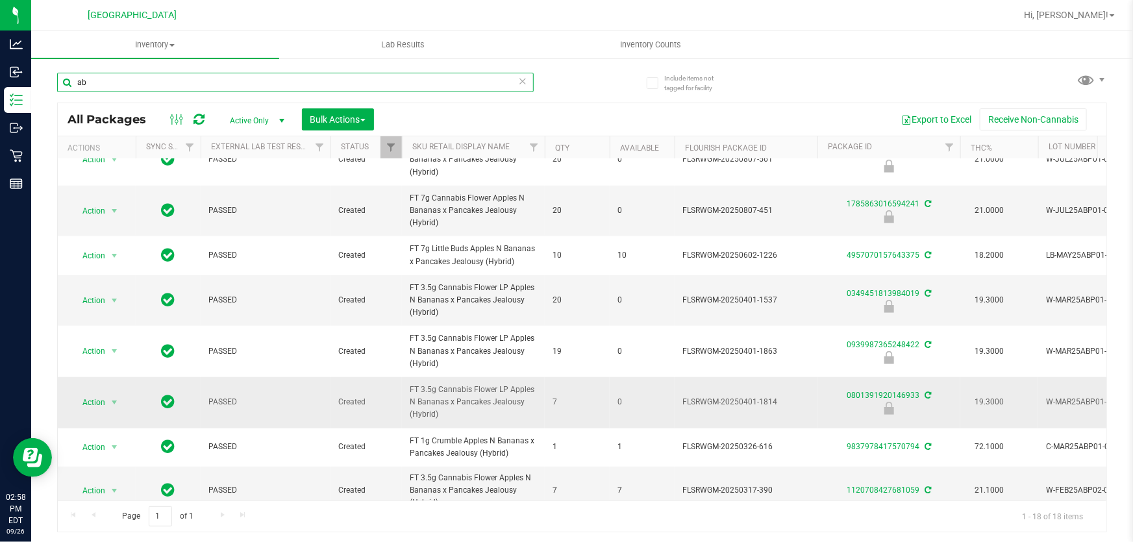
type input "a"
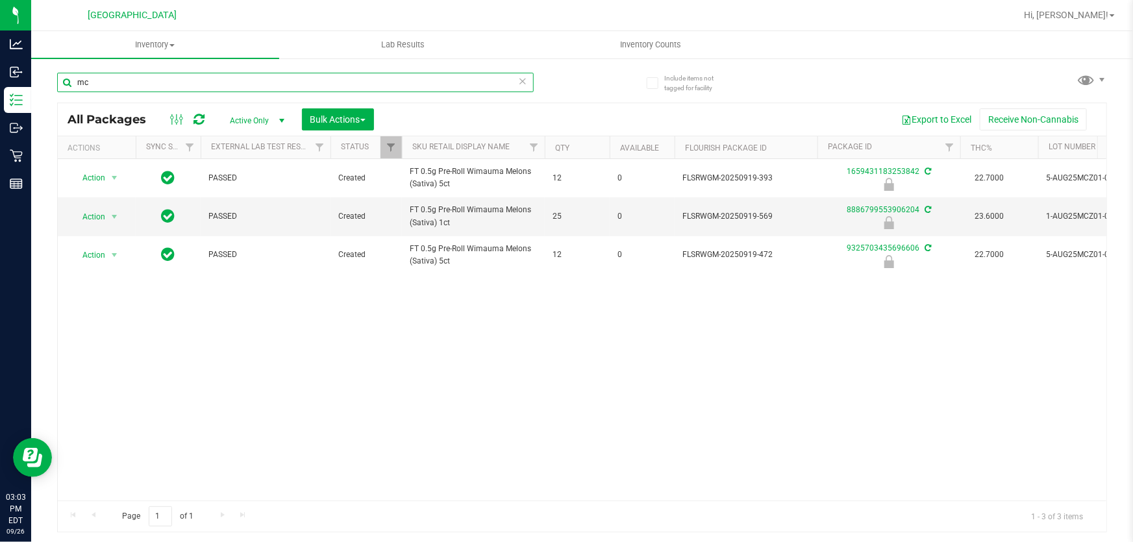
type input "m"
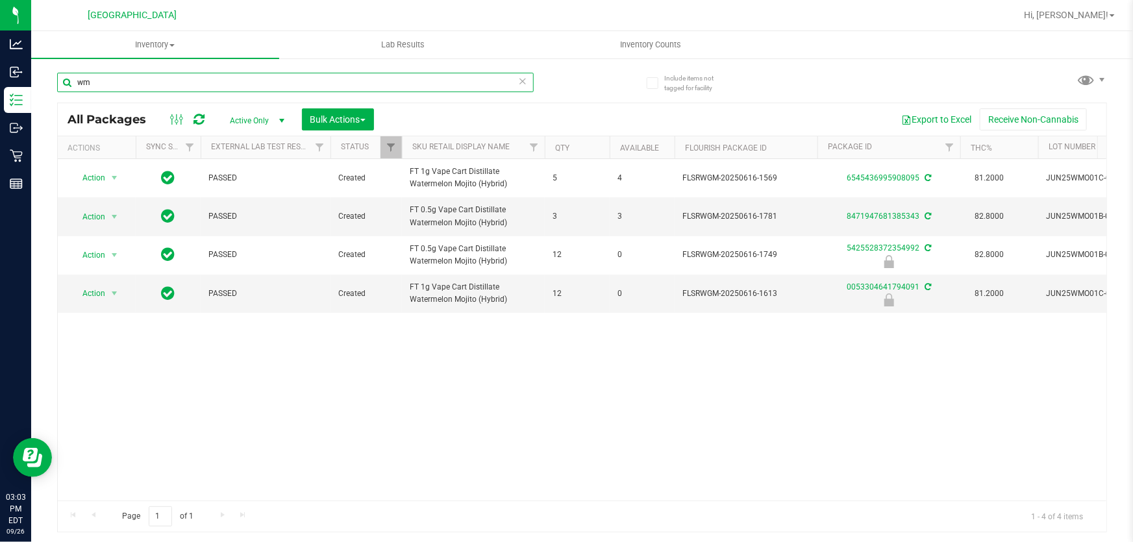
type input "w"
type input "p"
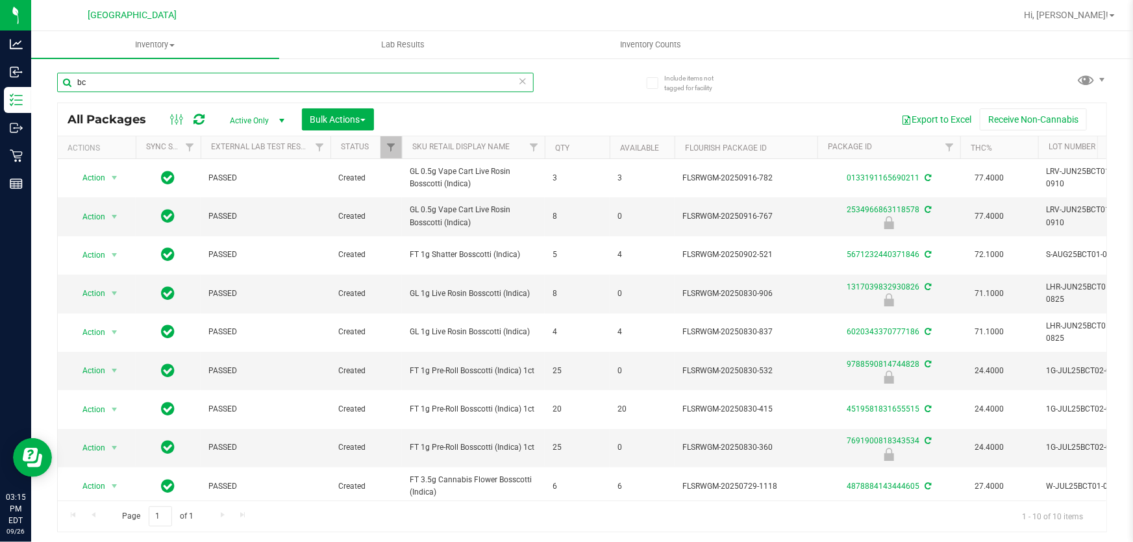
type input "b"
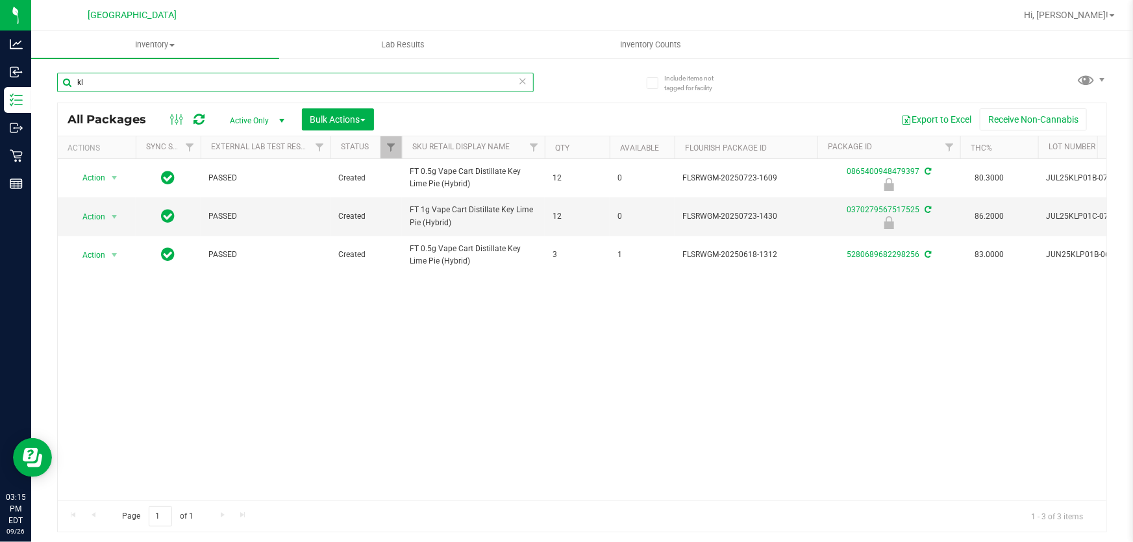
type input "k"
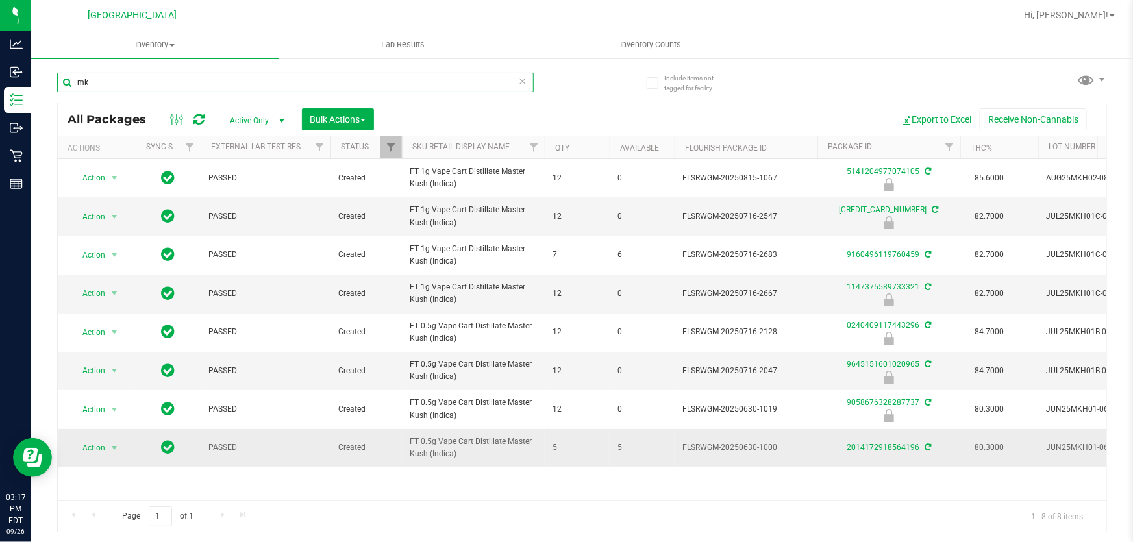
type input "m"
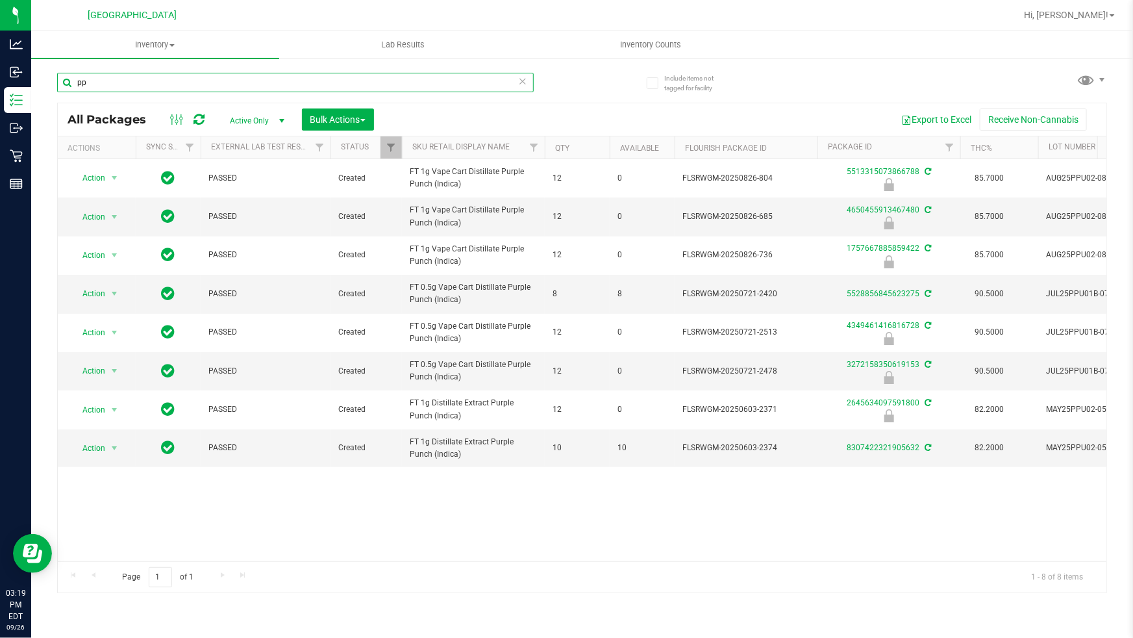
type input "p"
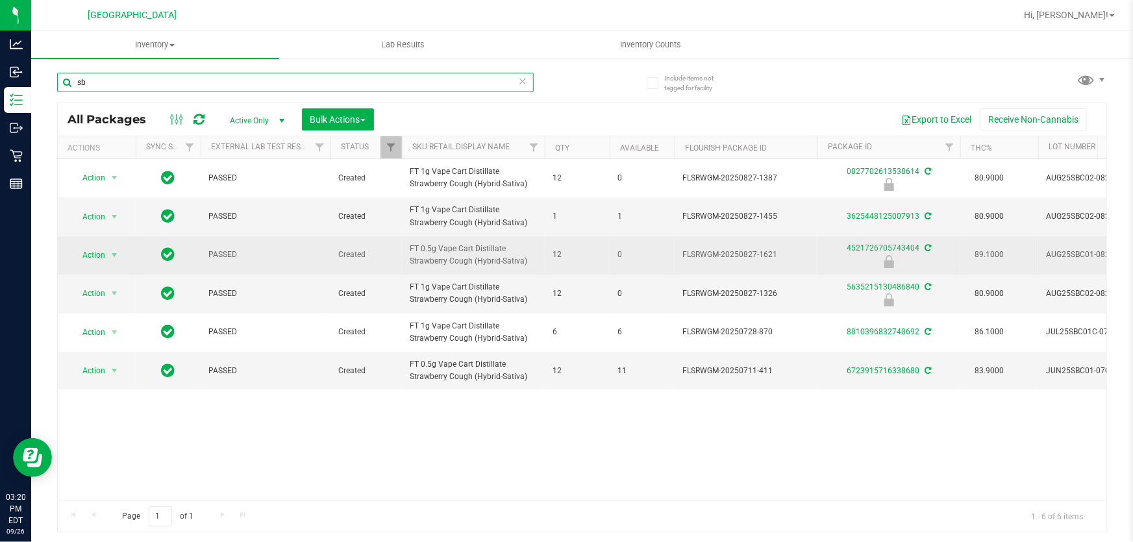
type input "s"
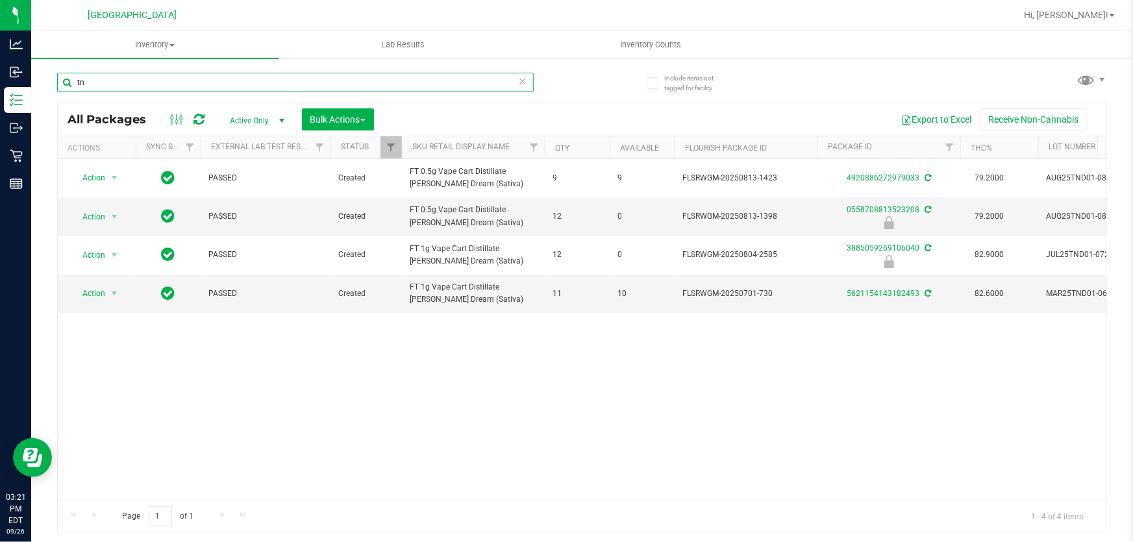
type input "t"
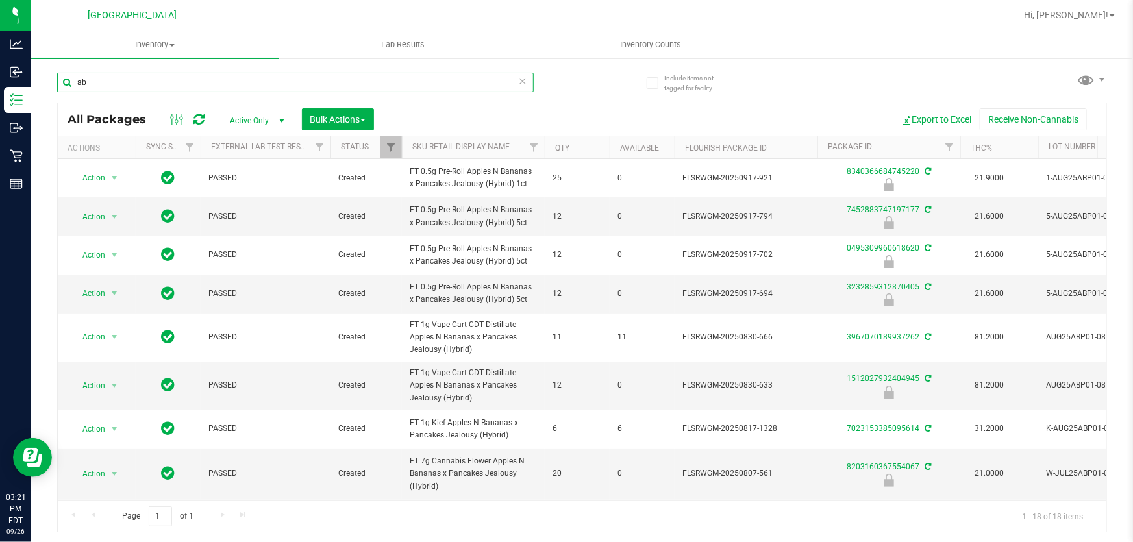
type input "a"
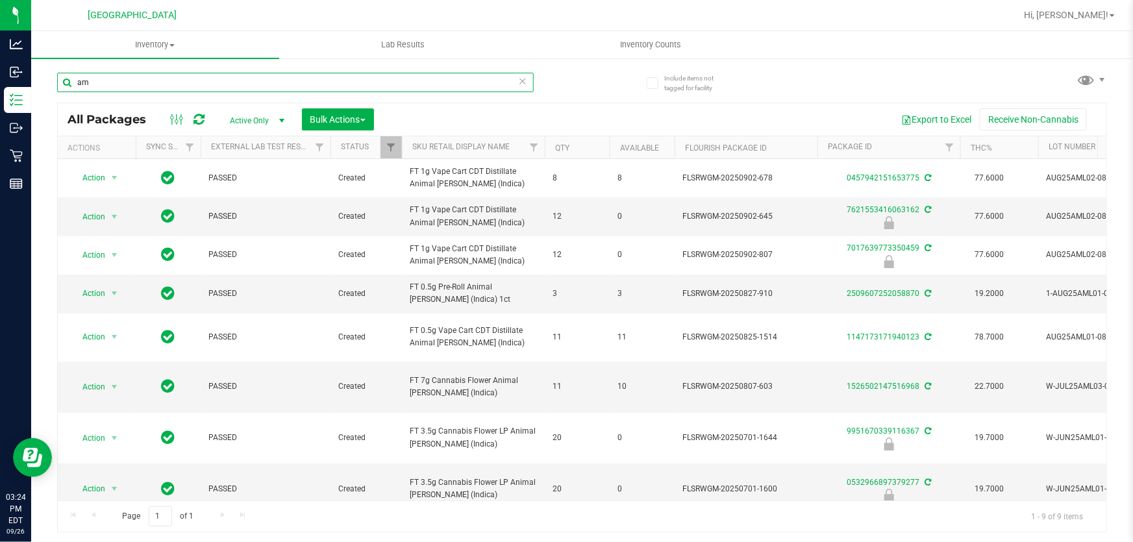
type input "a"
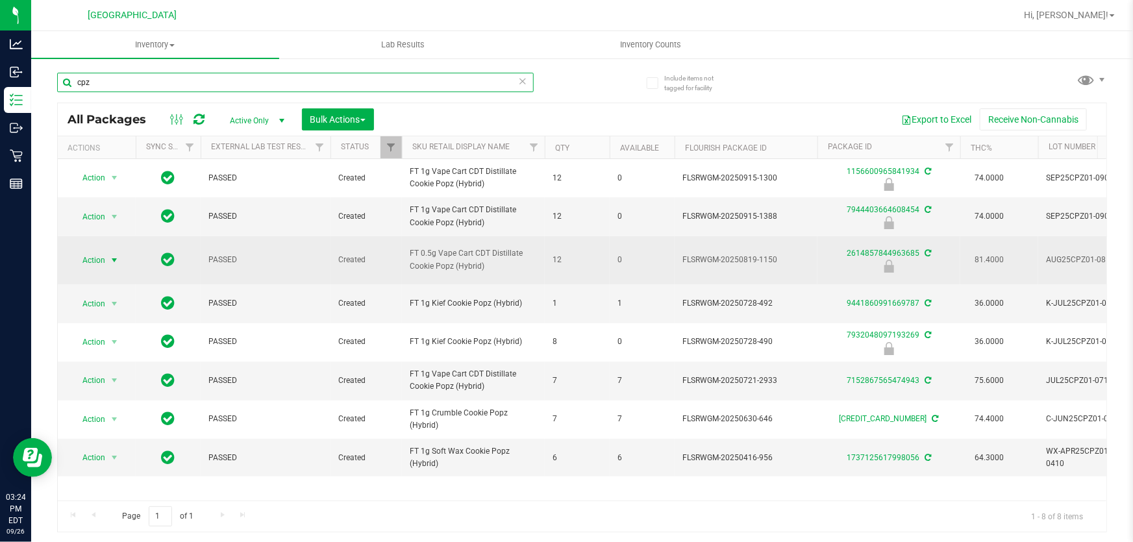
type input "cpz"
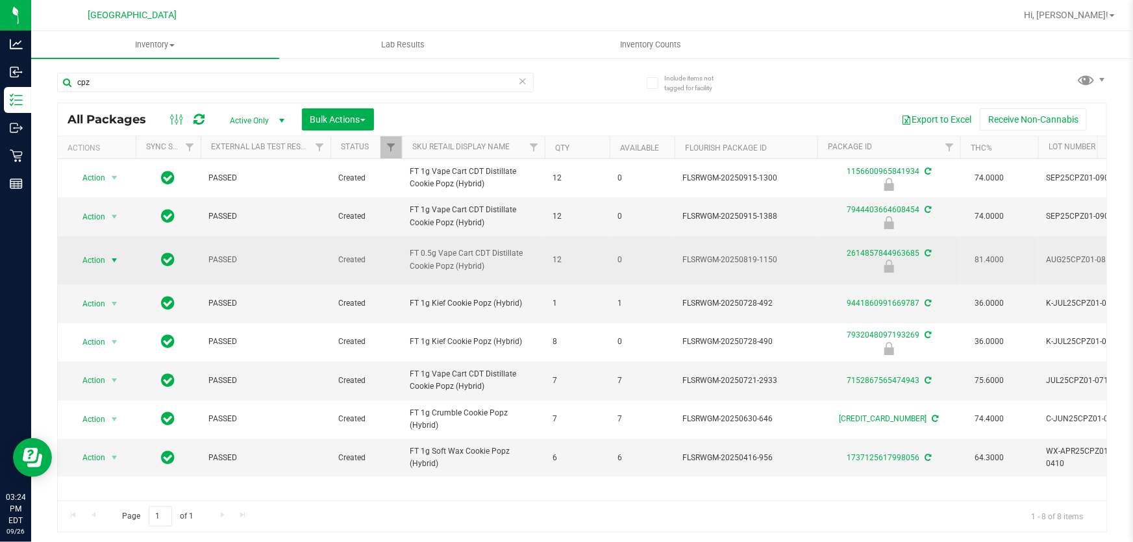
click at [116, 266] on span "select" at bounding box center [115, 260] width 16 height 18
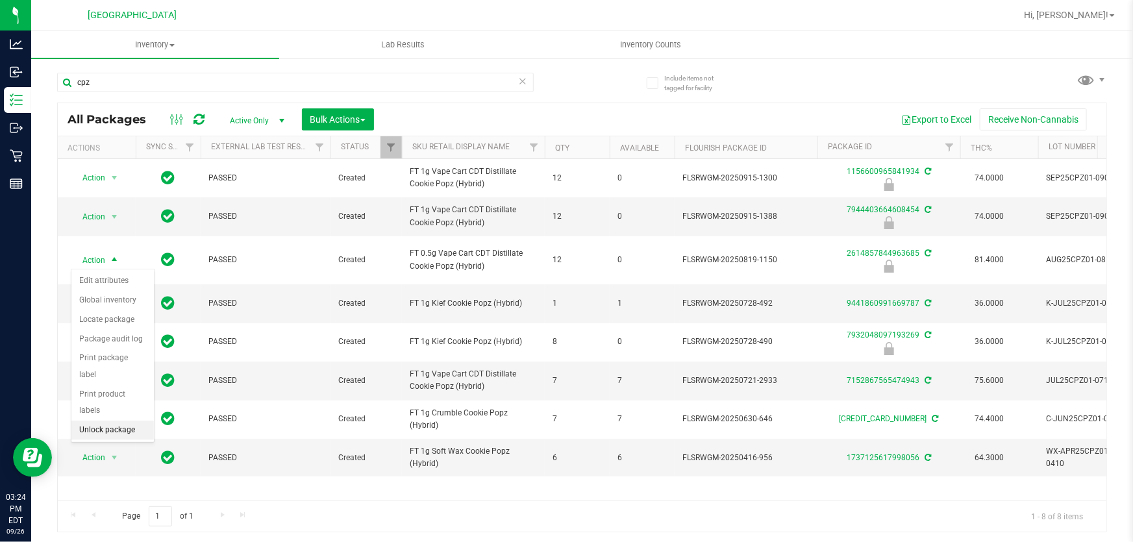
click at [101, 421] on li "Unlock package" at bounding box center [112, 430] width 82 height 19
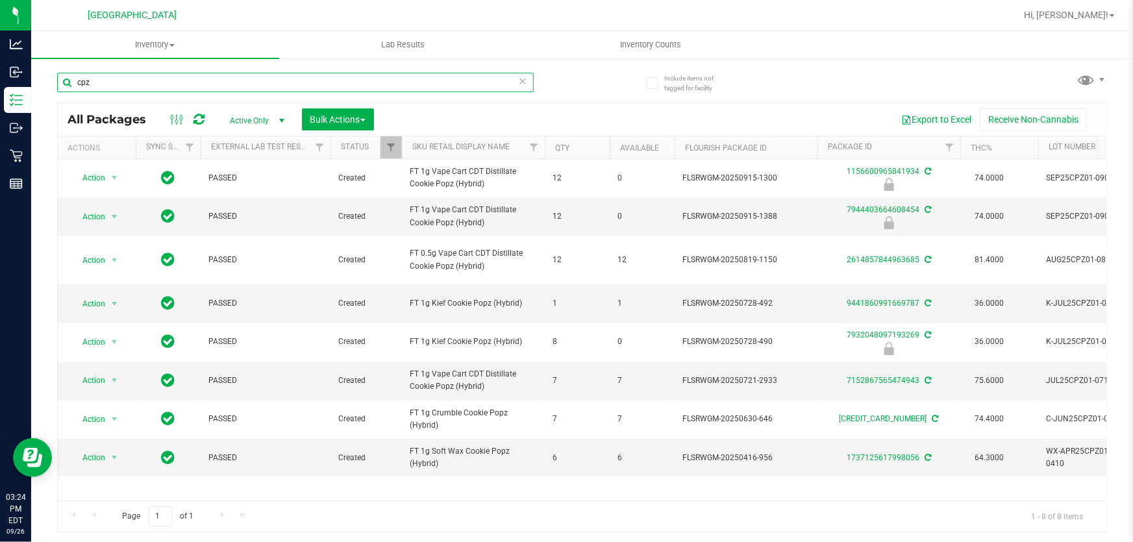
click at [122, 88] on input "cpz" at bounding box center [295, 82] width 477 height 19
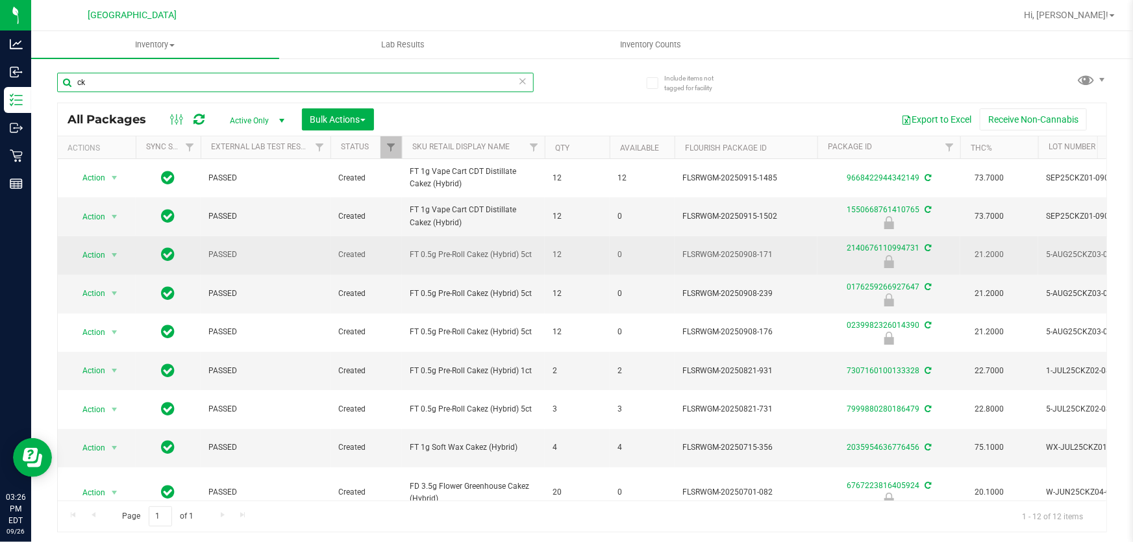
type input "c"
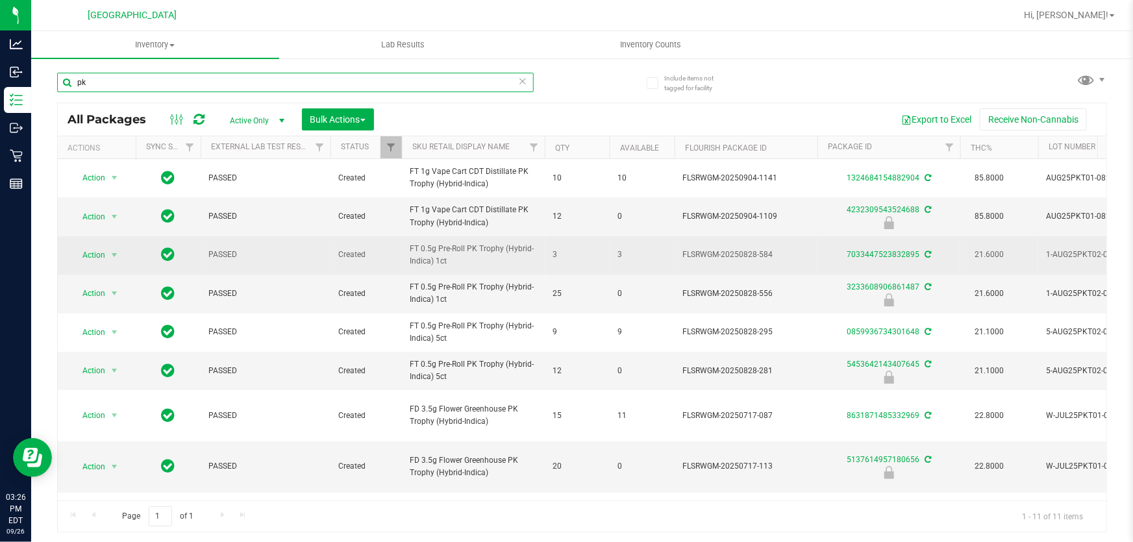
type input "p"
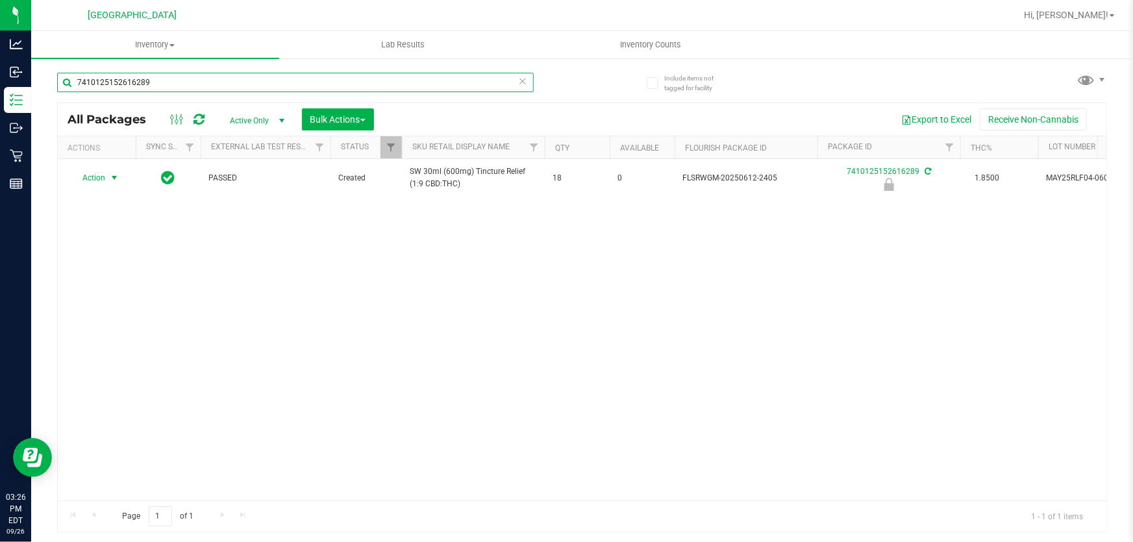
type input "7410125152616289"
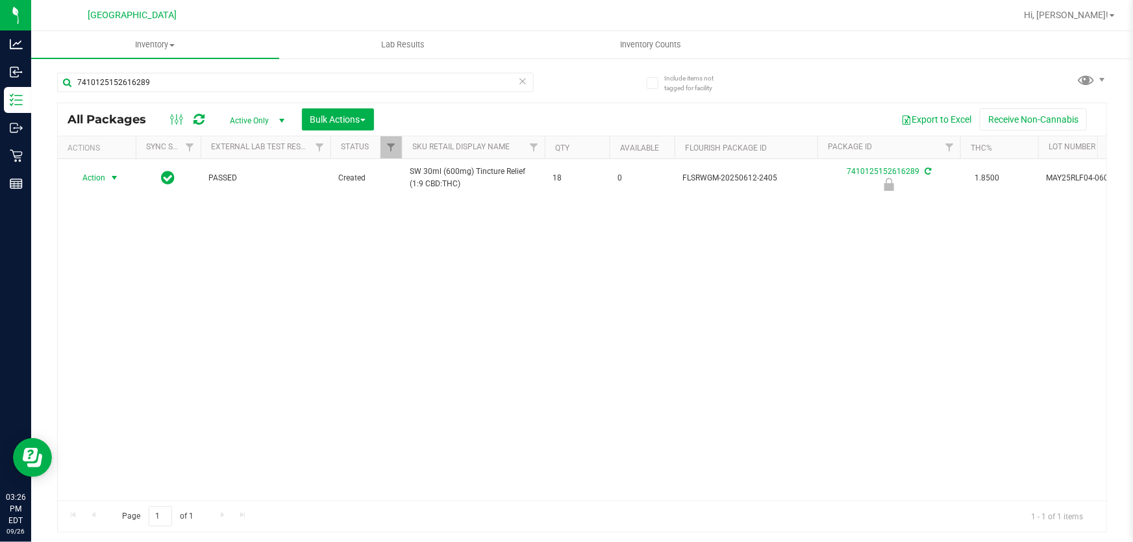
click at [110, 173] on span "select" at bounding box center [114, 178] width 10 height 10
click at [138, 339] on li "Unlock package" at bounding box center [112, 348] width 82 height 19
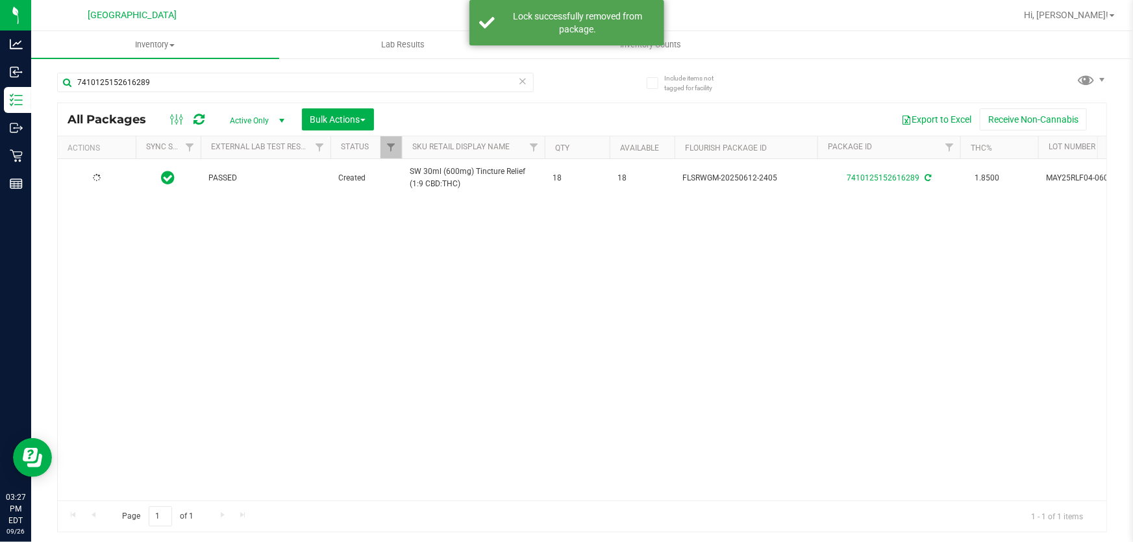
click at [520, 82] on icon at bounding box center [522, 81] width 9 height 16
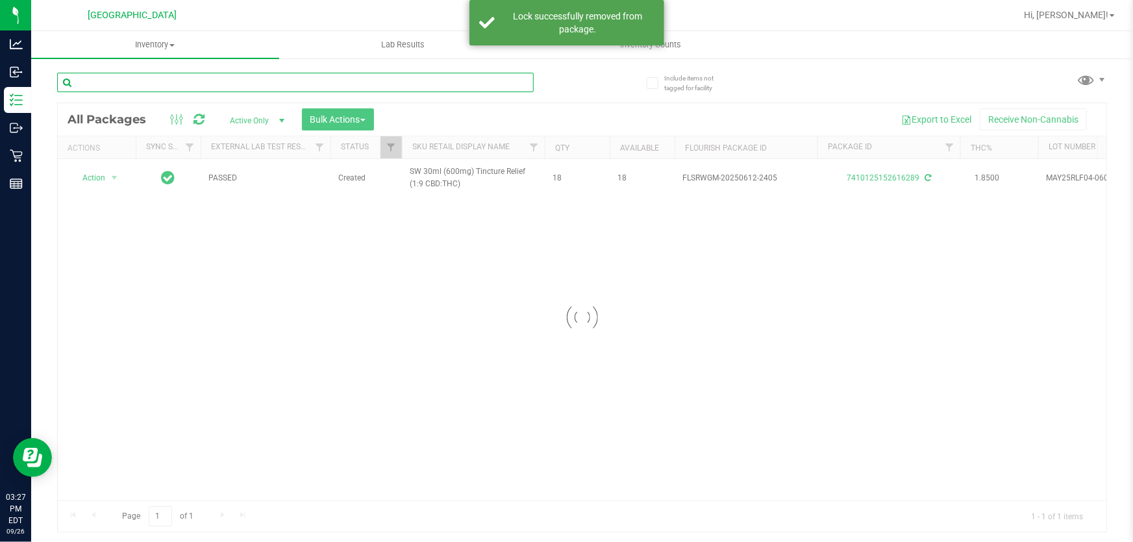
click at [470, 82] on input "text" at bounding box center [295, 82] width 477 height 19
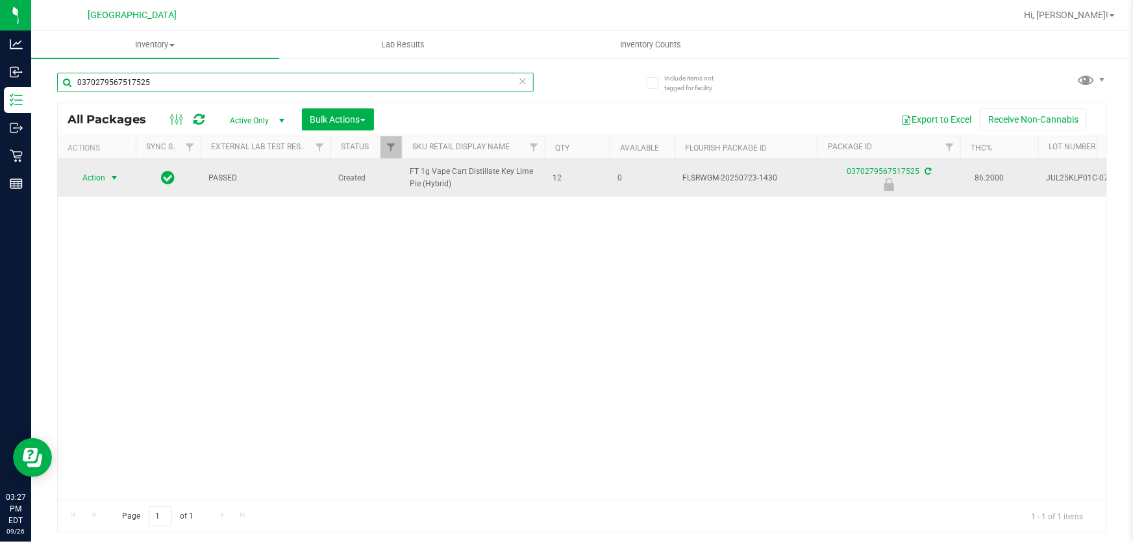
type input "0370279567517525"
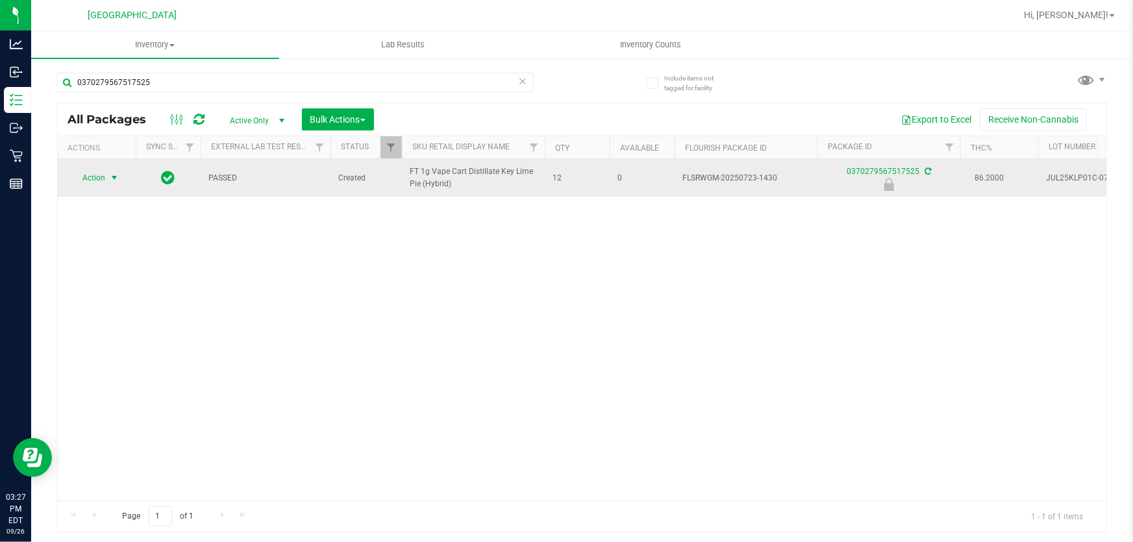
click at [90, 181] on span "Action" at bounding box center [88, 178] width 35 height 18
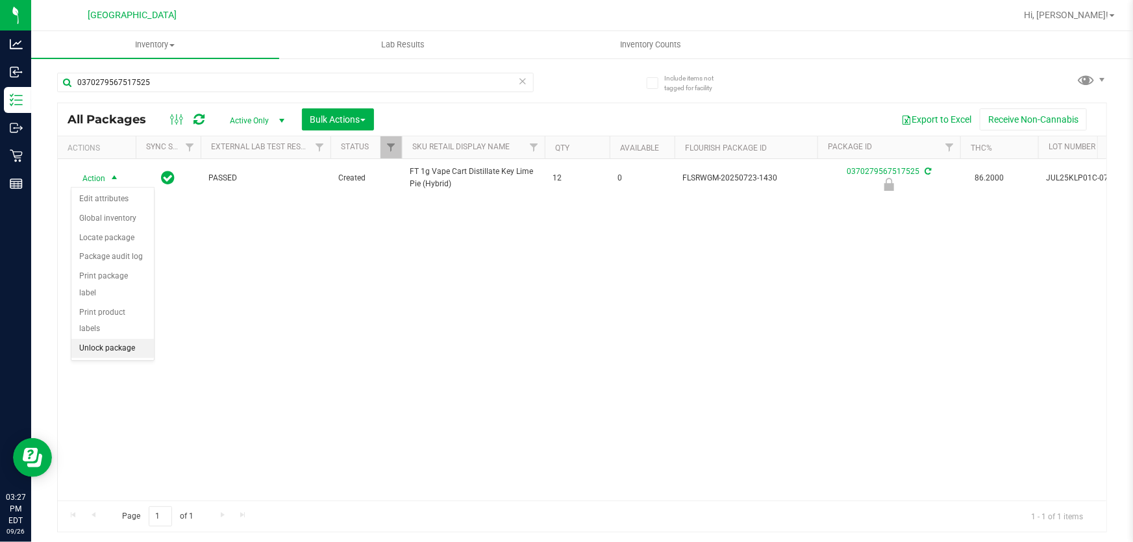
click at [112, 339] on li "Unlock package" at bounding box center [112, 348] width 82 height 19
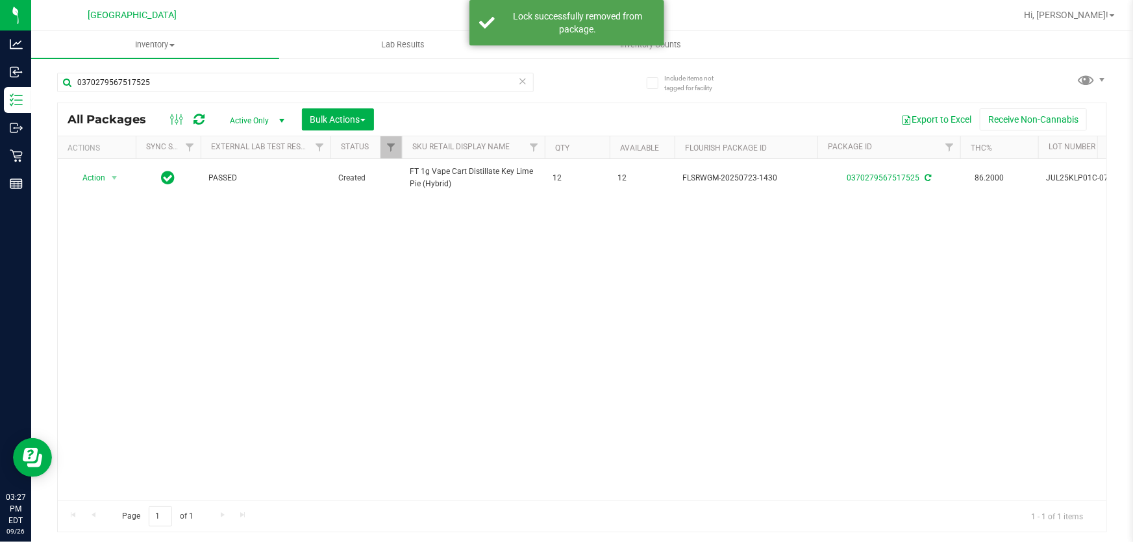
drag, startPoint x: 507, startPoint y: 64, endPoint x: 520, endPoint y: 88, distance: 27.1
click at [520, 88] on icon at bounding box center [522, 81] width 9 height 16
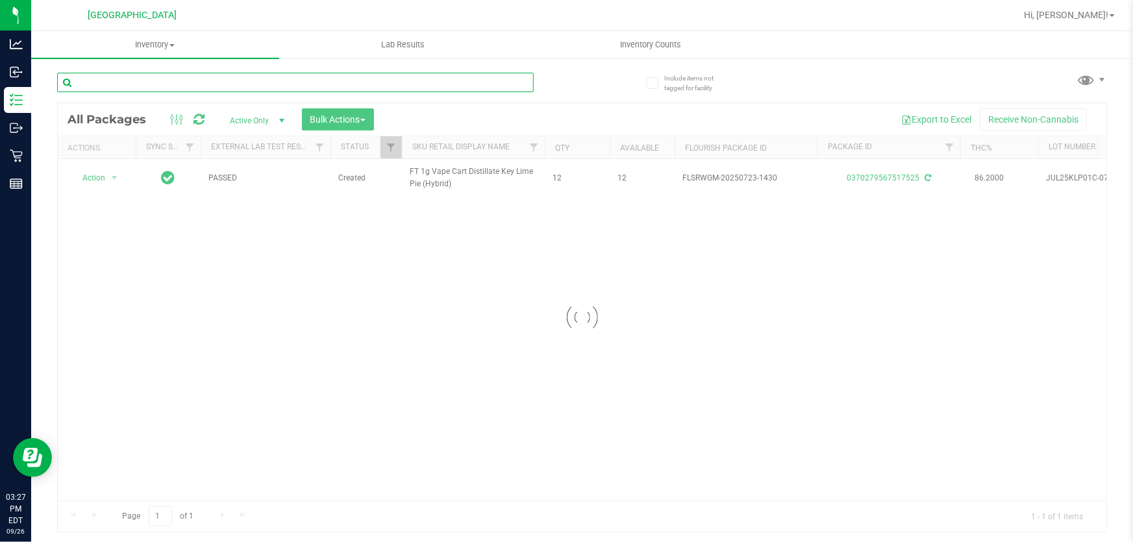
click at [465, 89] on input "text" at bounding box center [295, 82] width 477 height 19
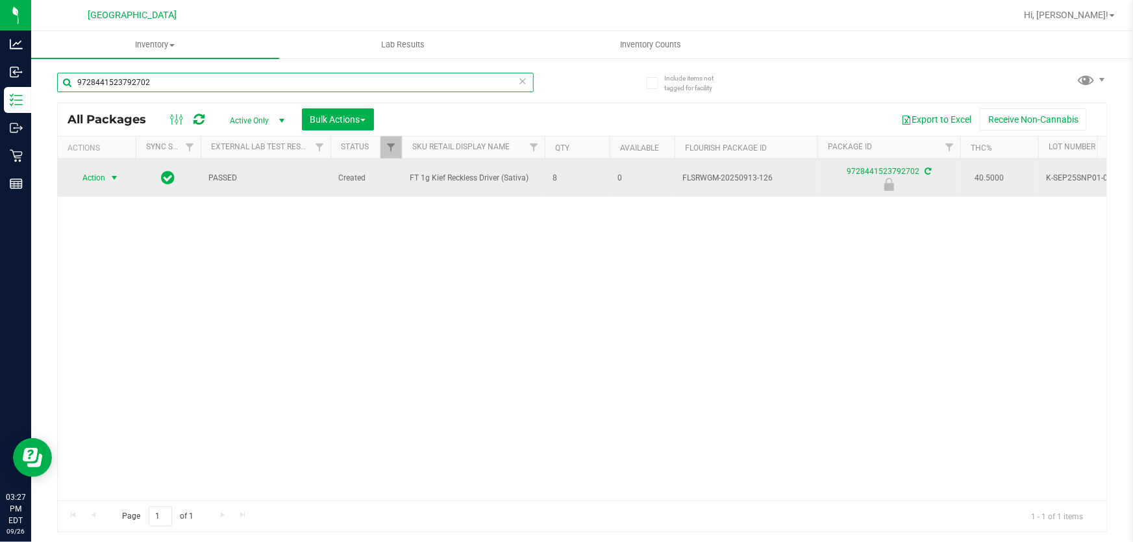
type input "9728441523792702"
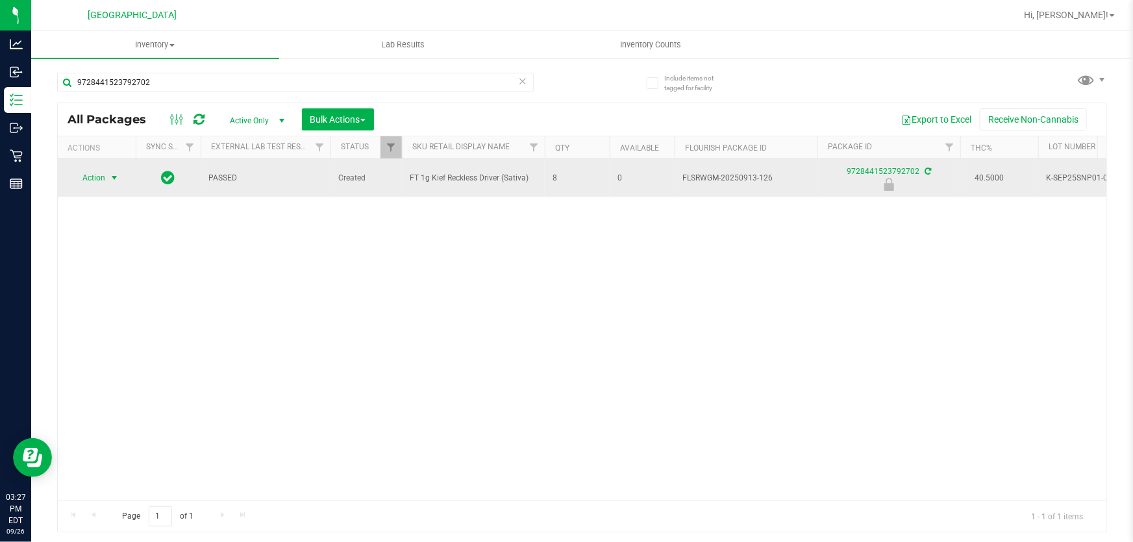
click at [117, 177] on span "select" at bounding box center [114, 178] width 10 height 10
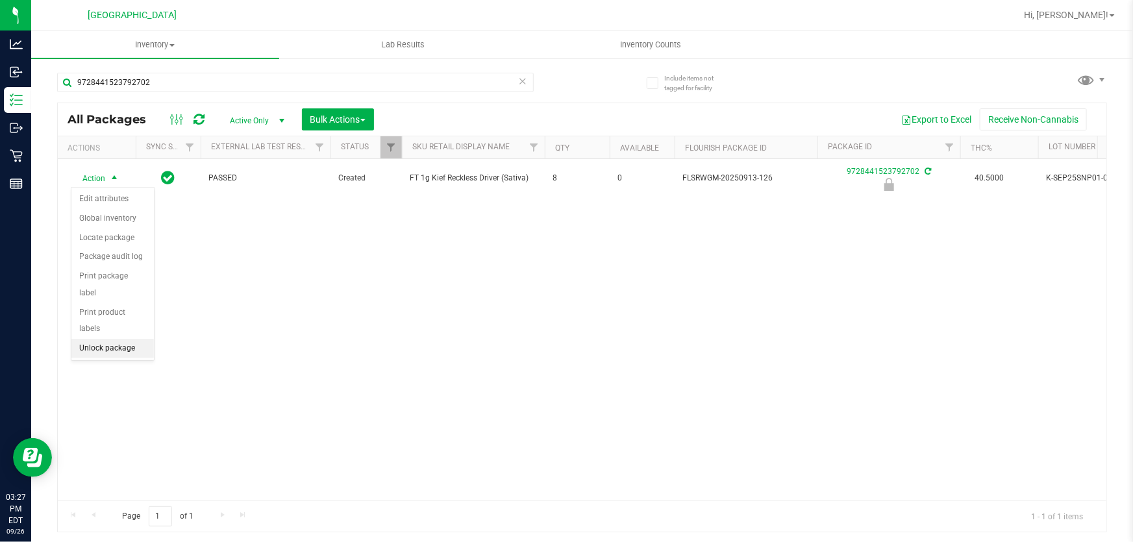
click at [123, 339] on li "Unlock package" at bounding box center [112, 348] width 82 height 19
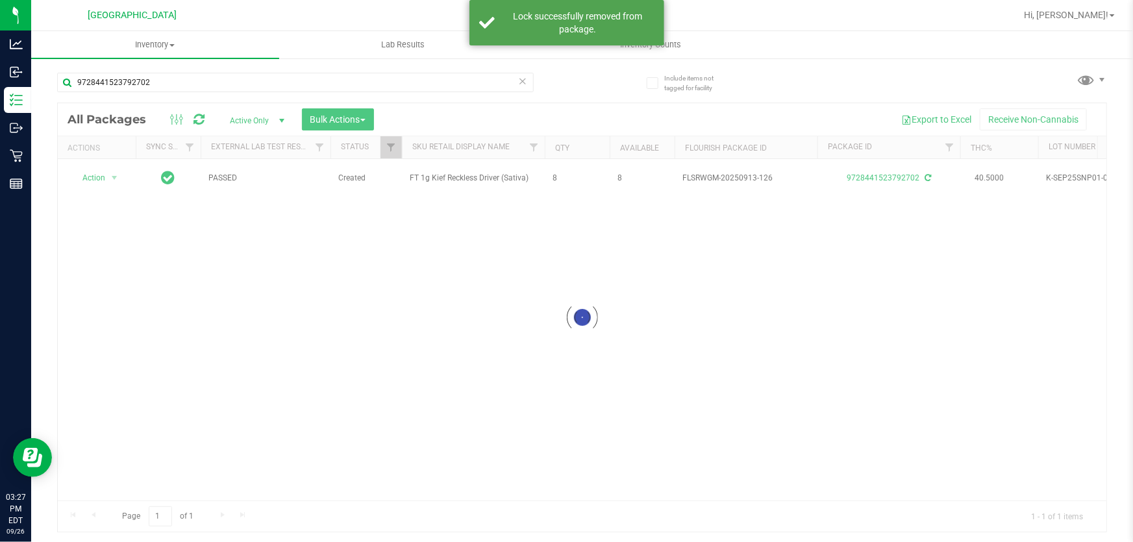
click at [520, 84] on icon at bounding box center [522, 81] width 9 height 16
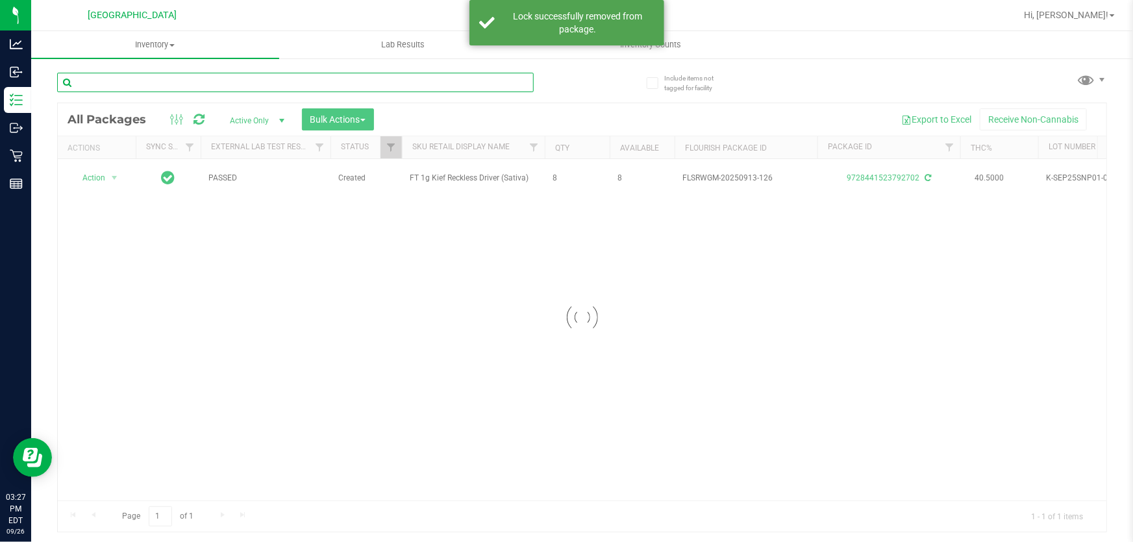
click at [494, 84] on input "text" at bounding box center [295, 82] width 477 height 19
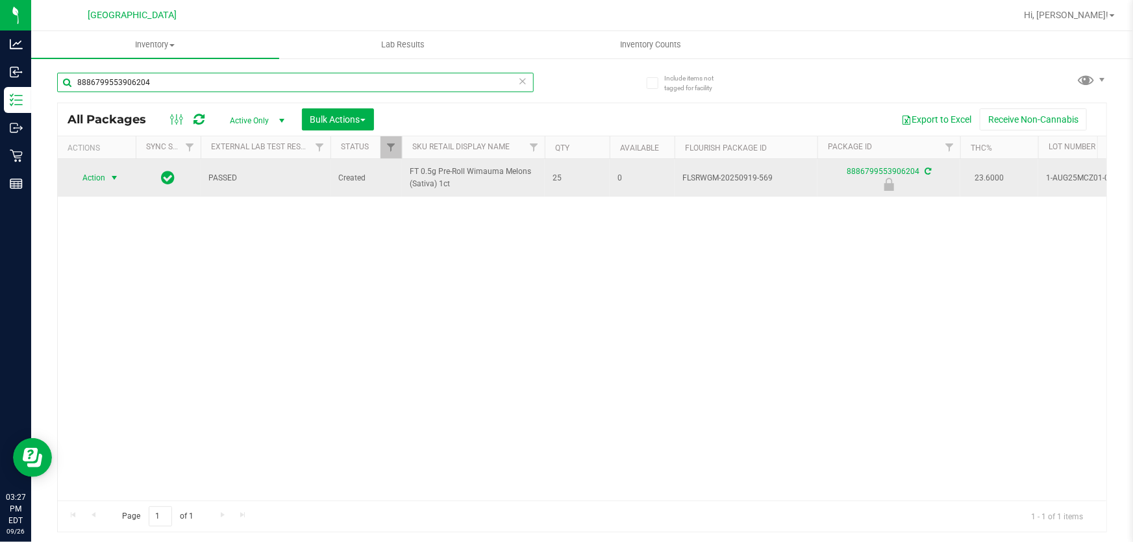
type input "8886799553906204"
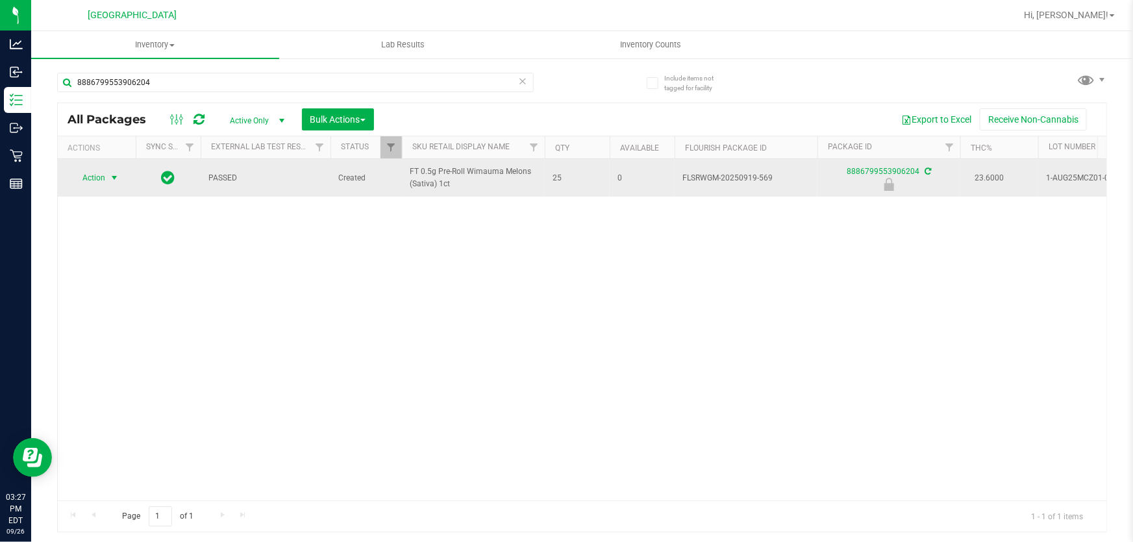
click at [113, 179] on span "select" at bounding box center [114, 178] width 10 height 10
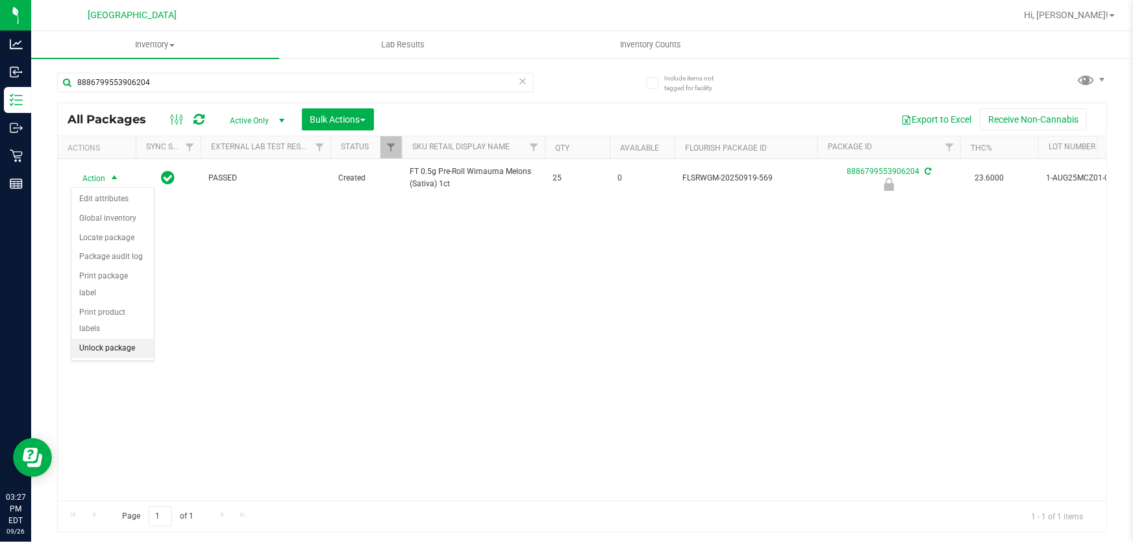
click at [123, 339] on li "Unlock package" at bounding box center [112, 348] width 82 height 19
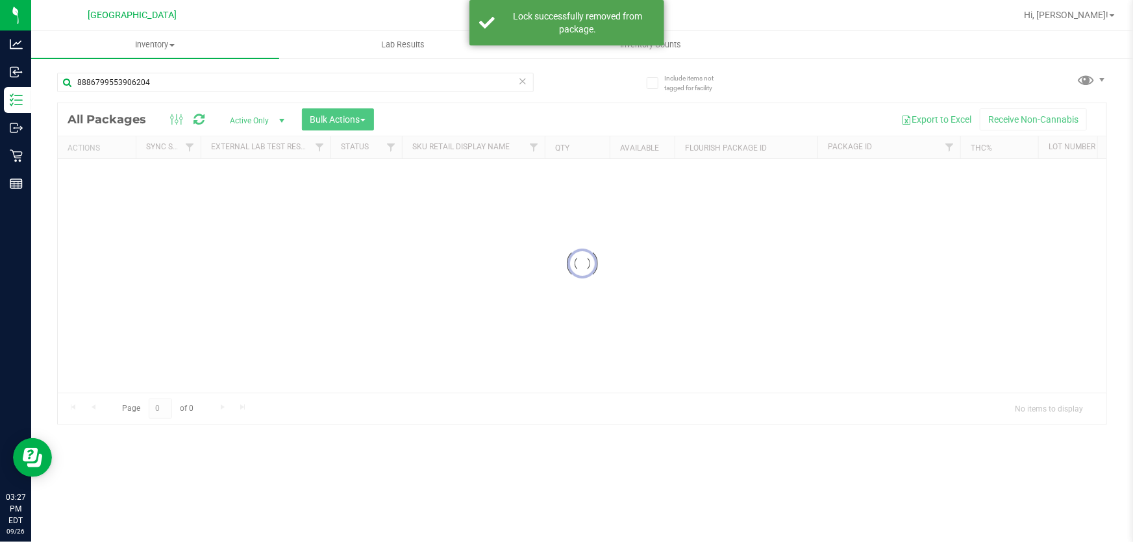
click at [523, 77] on icon at bounding box center [522, 81] width 9 height 16
click at [431, 70] on div at bounding box center [319, 82] width 525 height 42
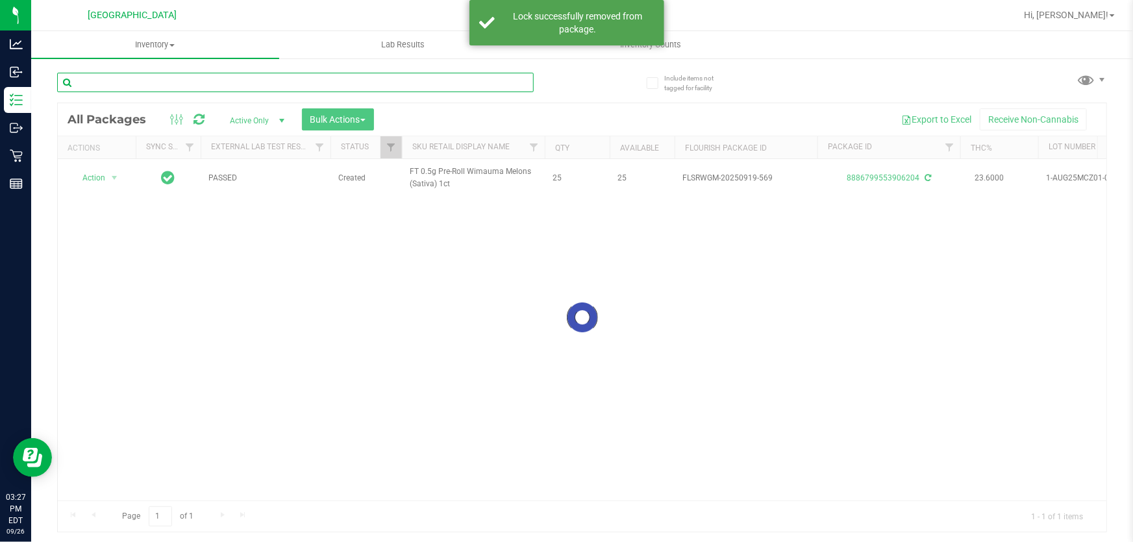
click at [412, 80] on input "text" at bounding box center [295, 82] width 477 height 19
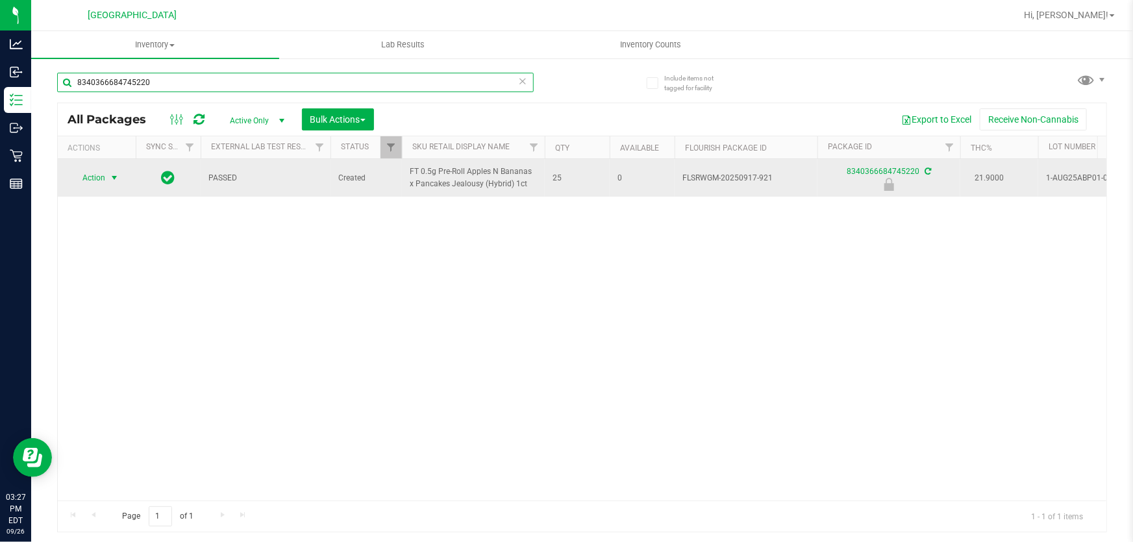
type input "8340366684745220"
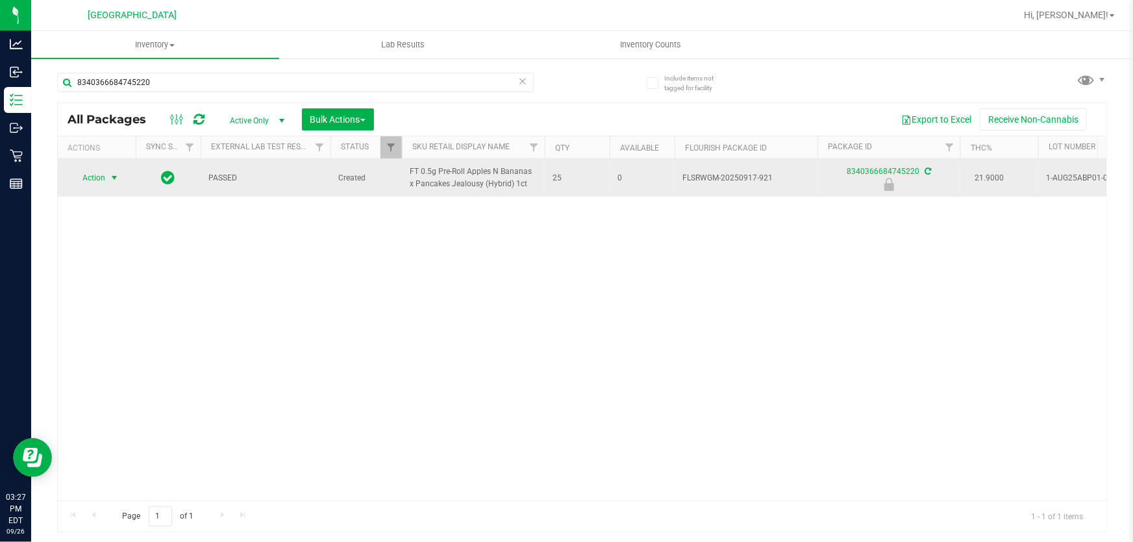
click at [91, 177] on span "Action" at bounding box center [88, 178] width 35 height 18
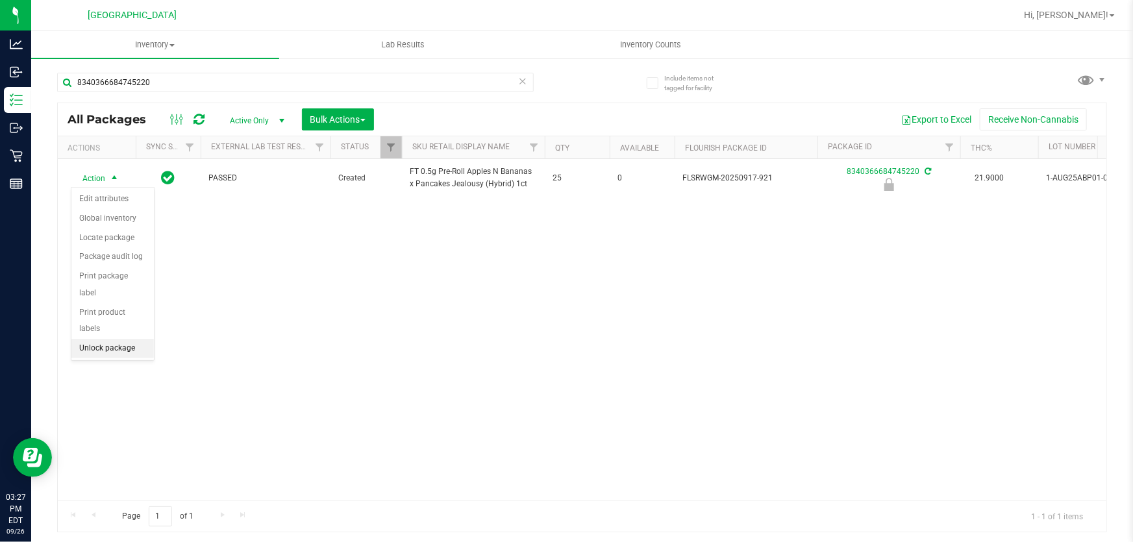
click at [104, 339] on li "Unlock package" at bounding box center [112, 348] width 82 height 19
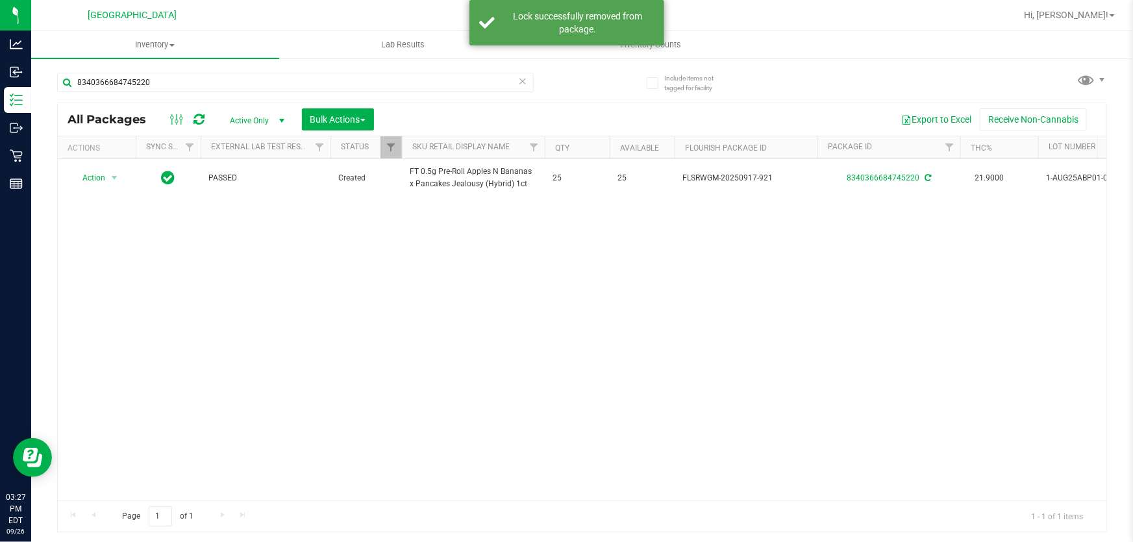
click at [525, 85] on icon at bounding box center [522, 81] width 9 height 16
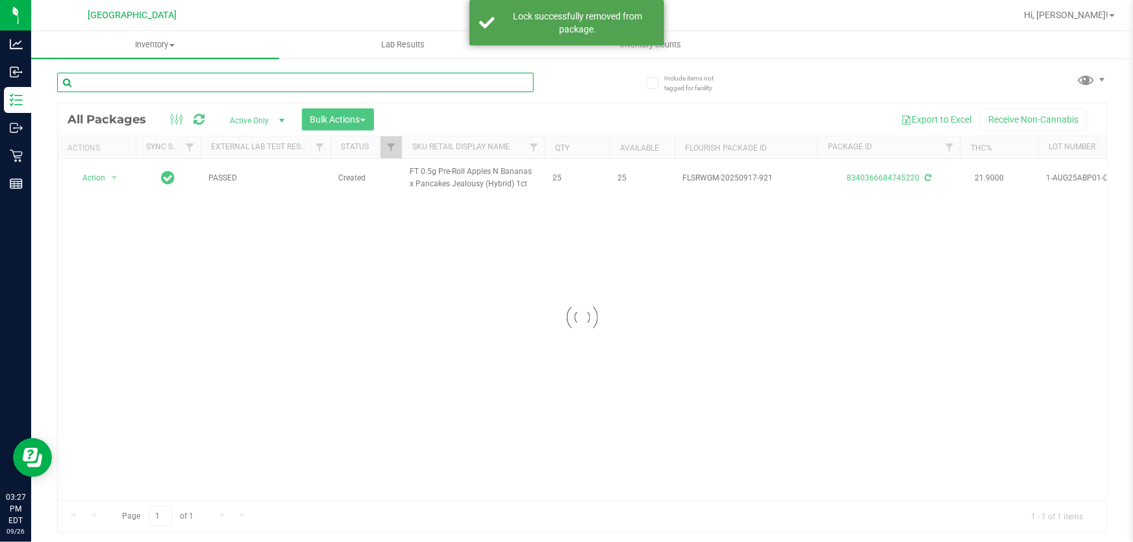
click at [483, 86] on input "text" at bounding box center [295, 82] width 477 height 19
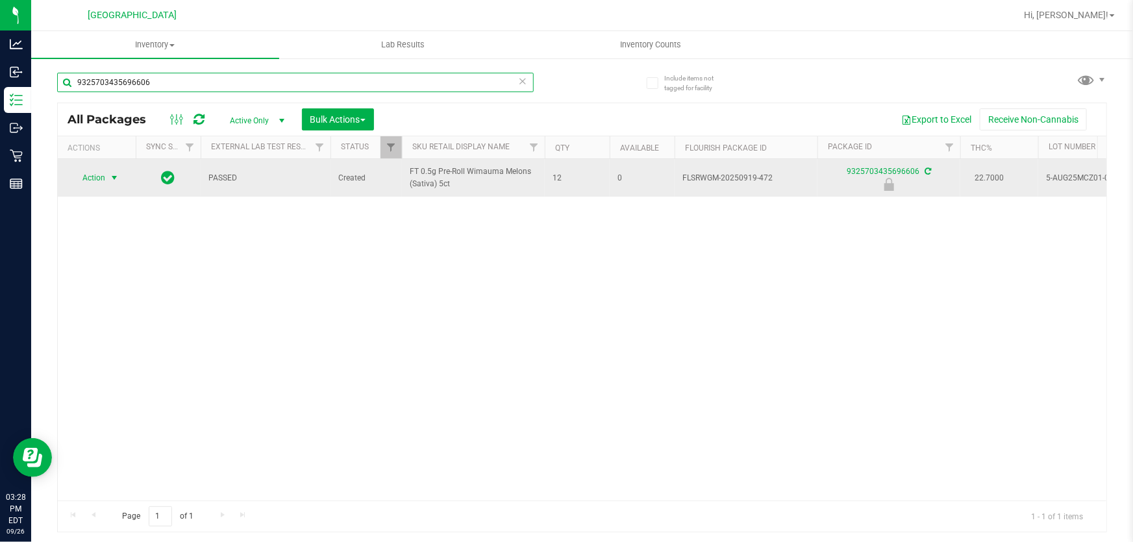
type input "9325703435696606"
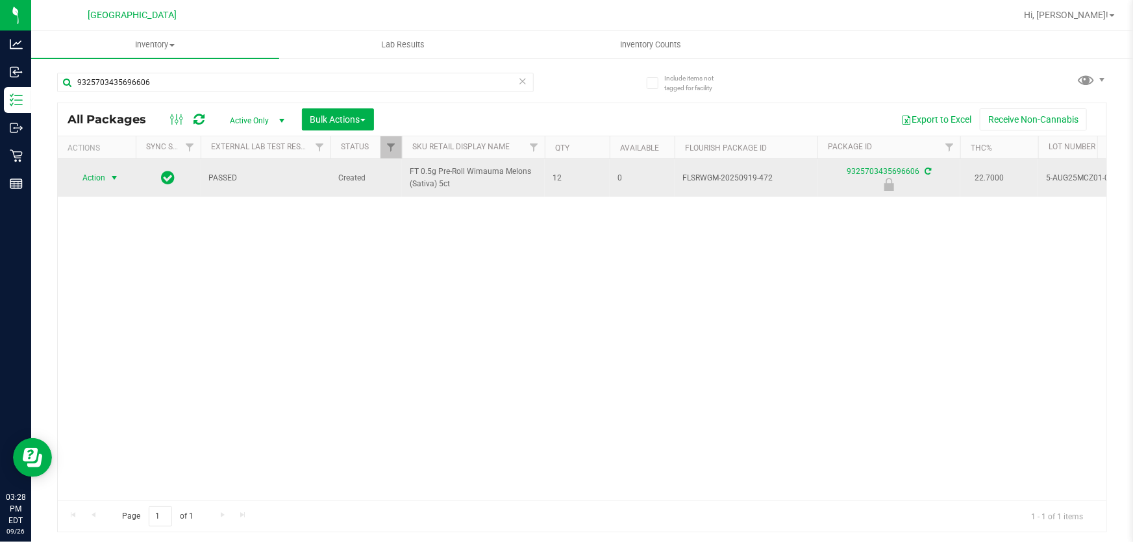
click at [107, 185] on span "select" at bounding box center [115, 178] width 16 height 18
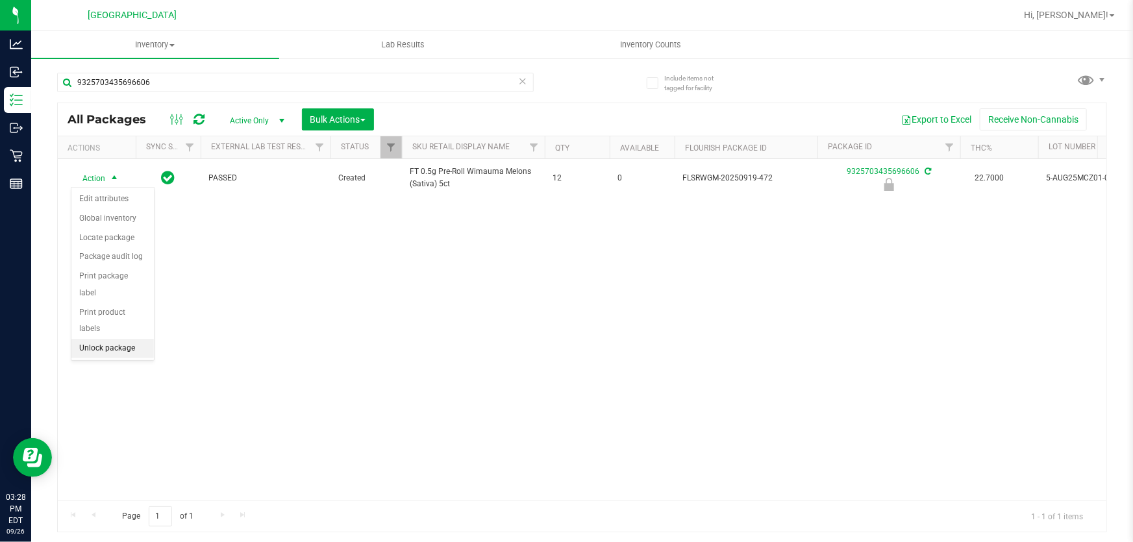
click at [121, 339] on li "Unlock package" at bounding box center [112, 348] width 82 height 19
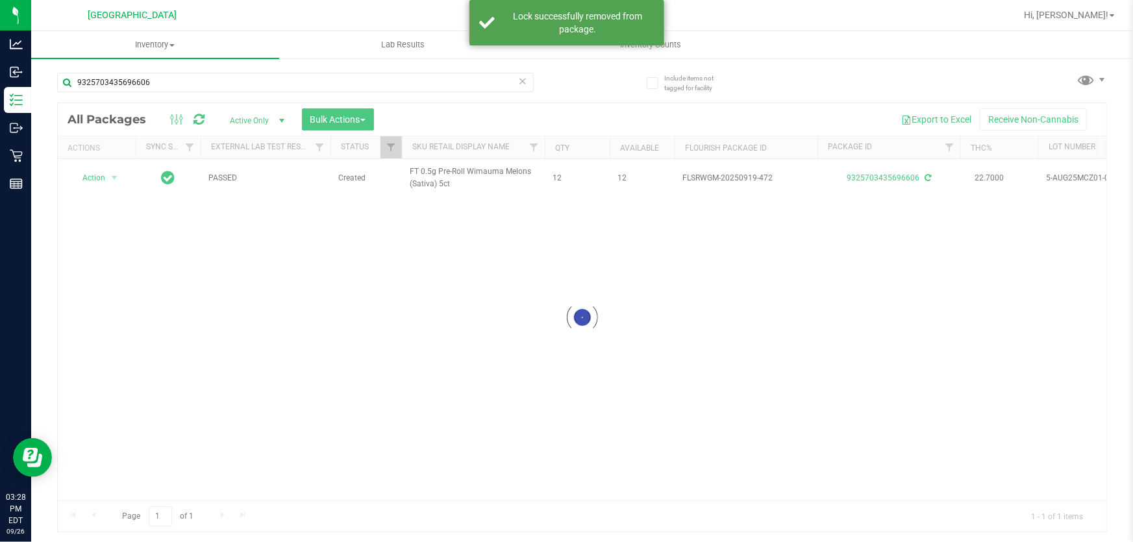
click at [520, 84] on icon at bounding box center [522, 81] width 9 height 16
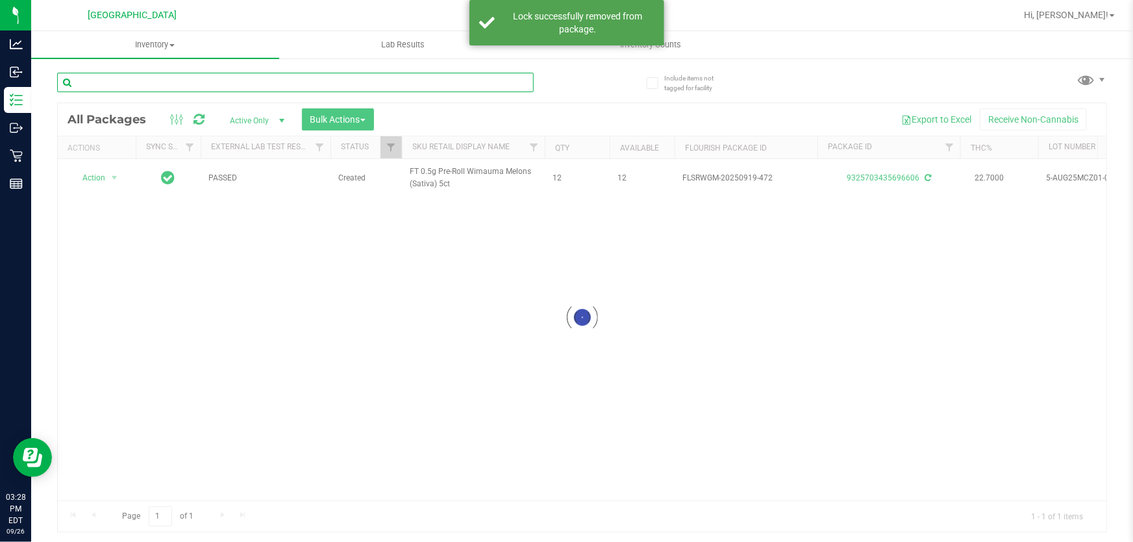
click at [486, 84] on input "text" at bounding box center [295, 82] width 477 height 19
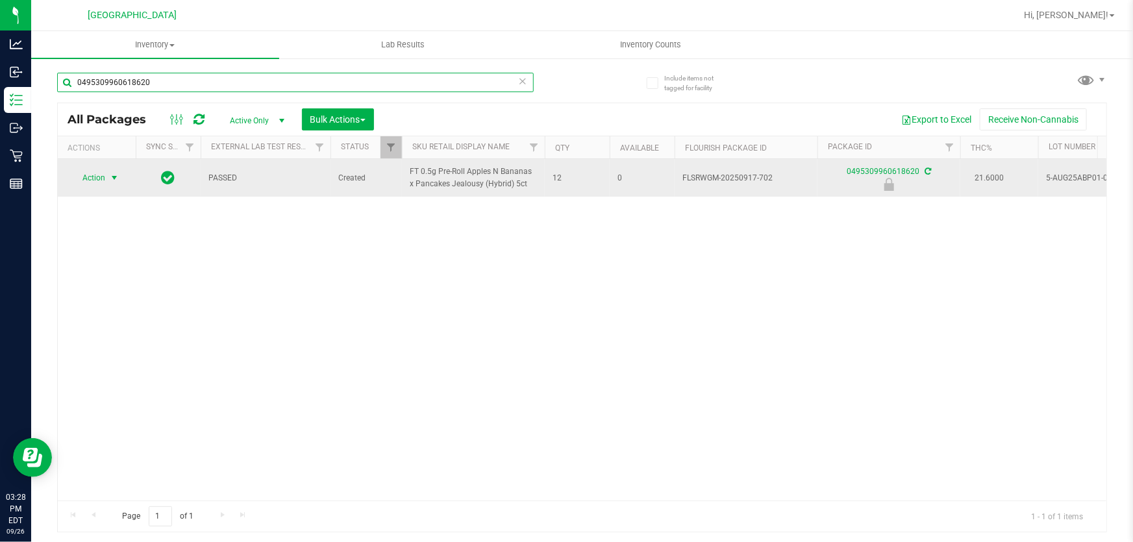
type input "0495309960618620"
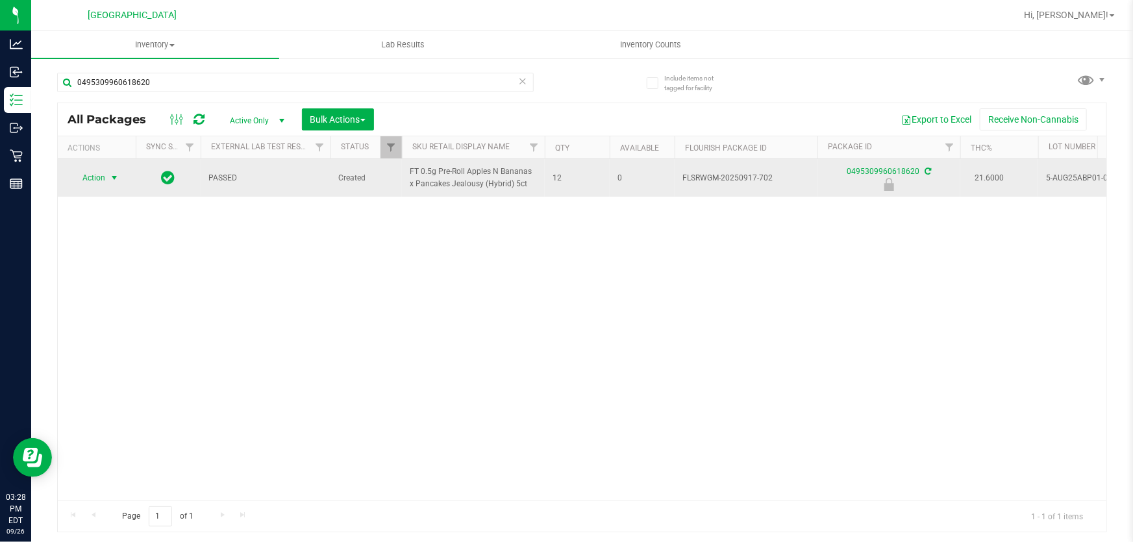
click at [108, 182] on span "select" at bounding box center [115, 178] width 16 height 18
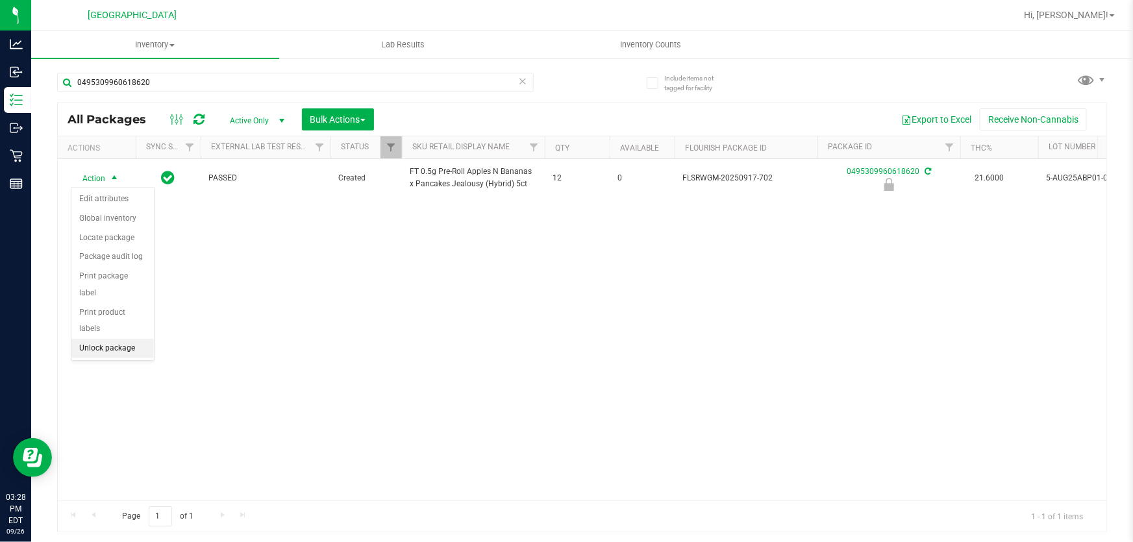
click at [139, 339] on li "Unlock package" at bounding box center [112, 348] width 82 height 19
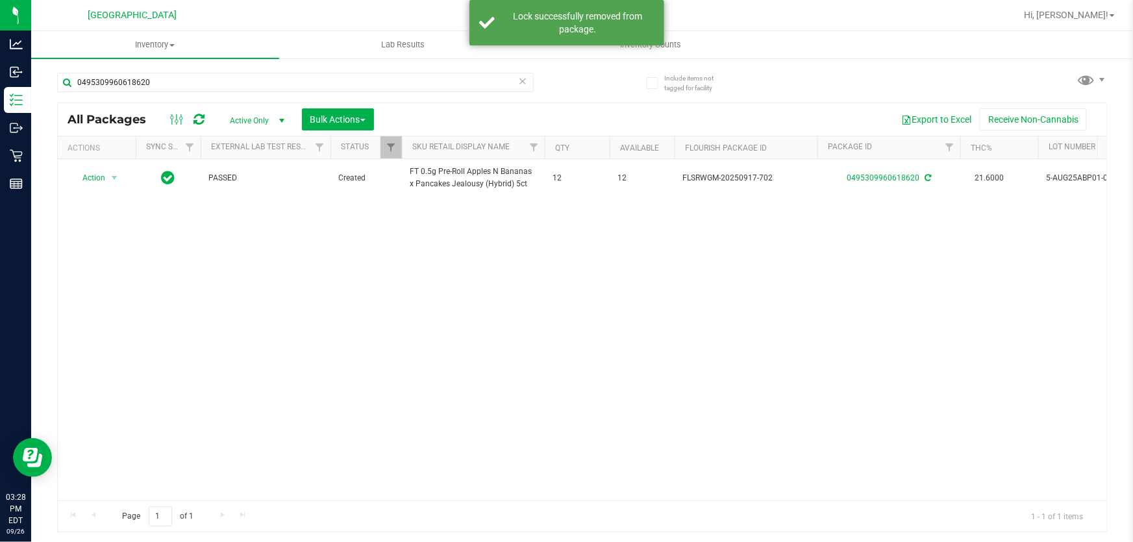
click at [518, 76] on icon at bounding box center [522, 81] width 9 height 16
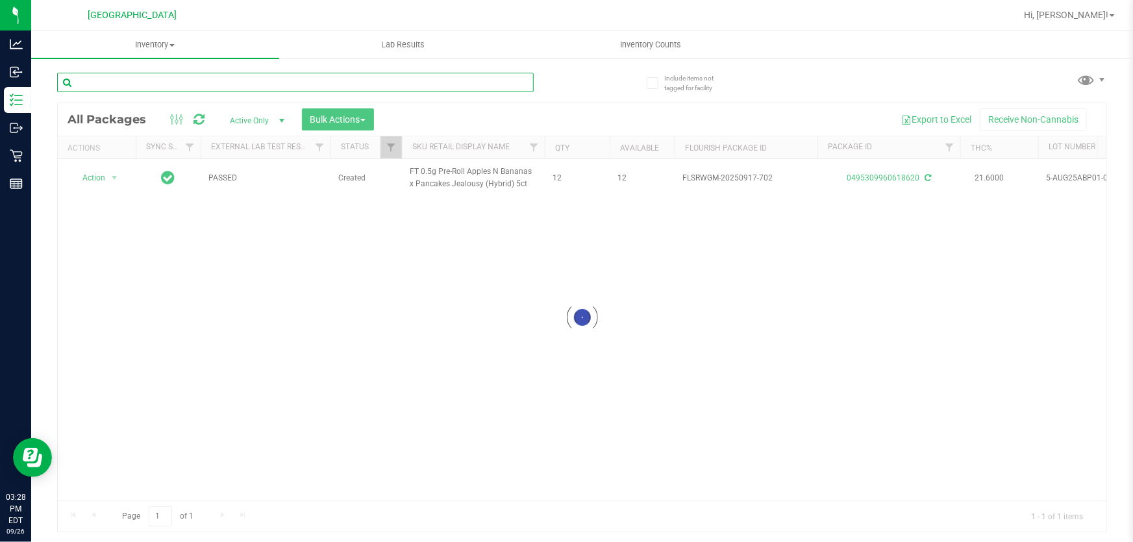
click at [466, 92] on input "text" at bounding box center [295, 82] width 477 height 19
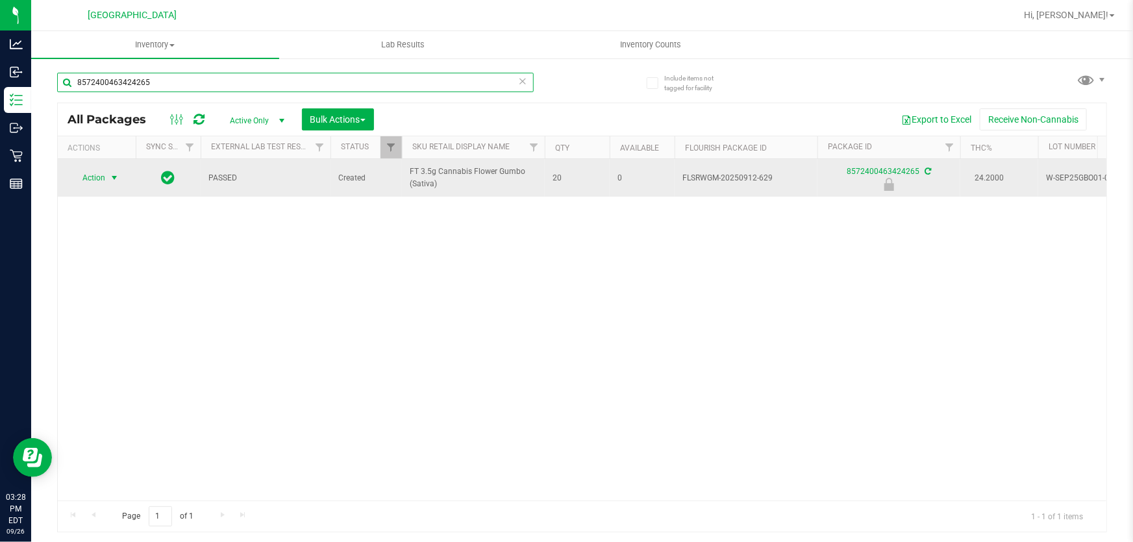
type input "8572400463424265"
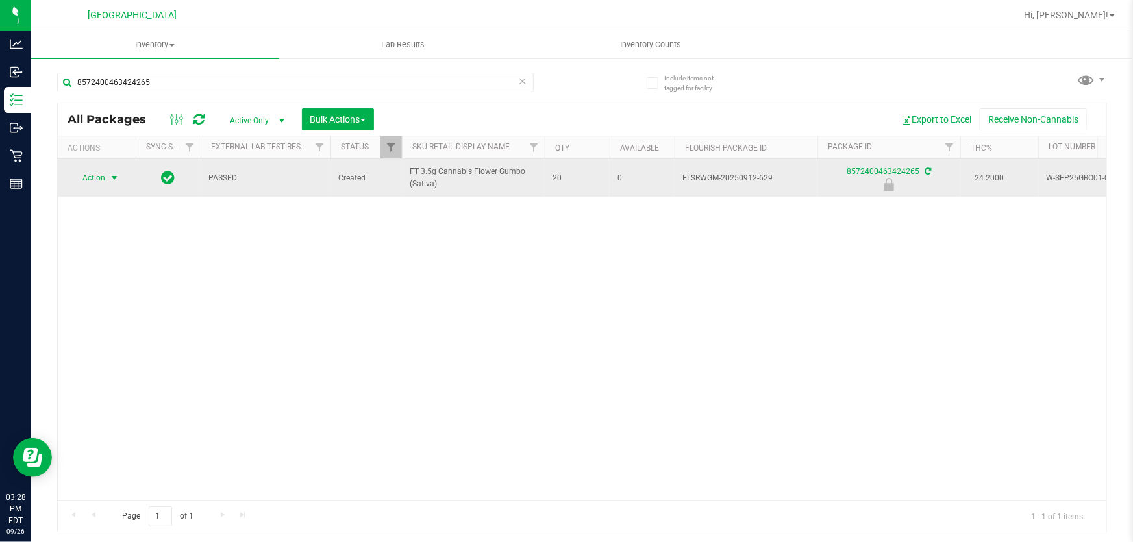
click at [75, 179] on span "Action" at bounding box center [88, 178] width 35 height 18
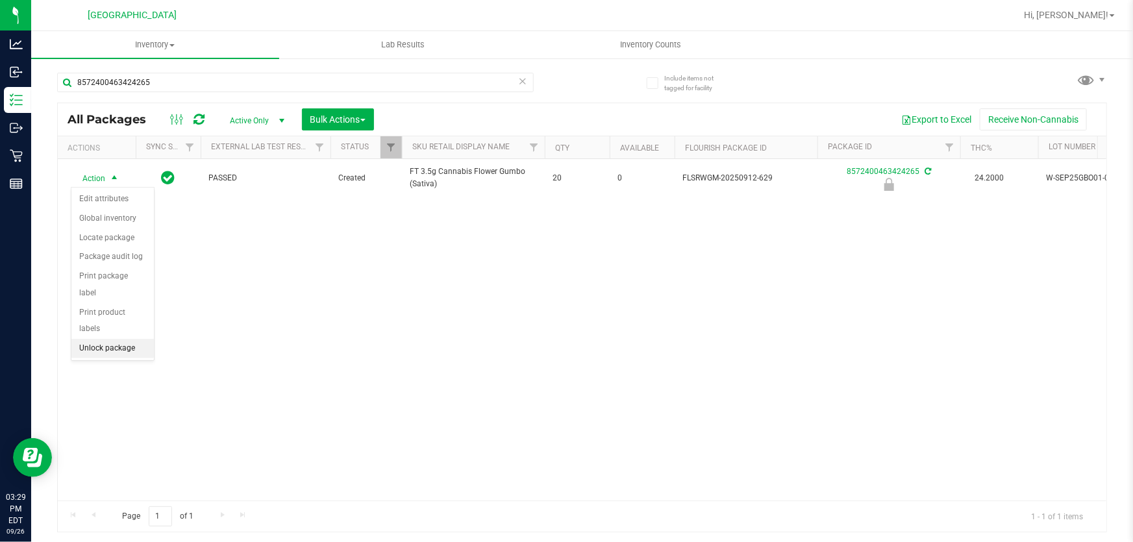
click at [88, 339] on li "Unlock package" at bounding box center [112, 348] width 82 height 19
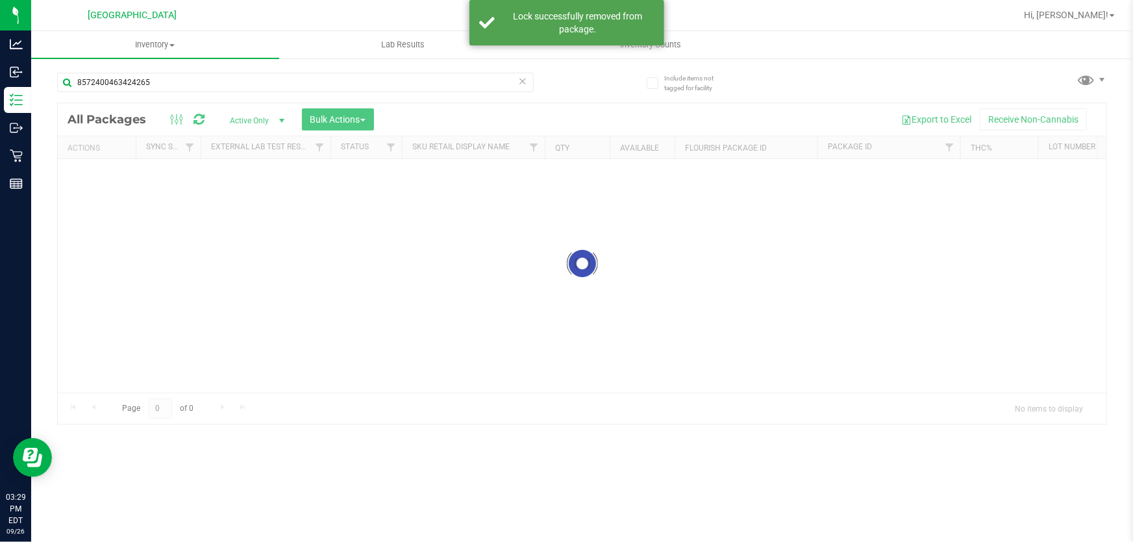
click at [525, 81] on icon at bounding box center [522, 81] width 9 height 16
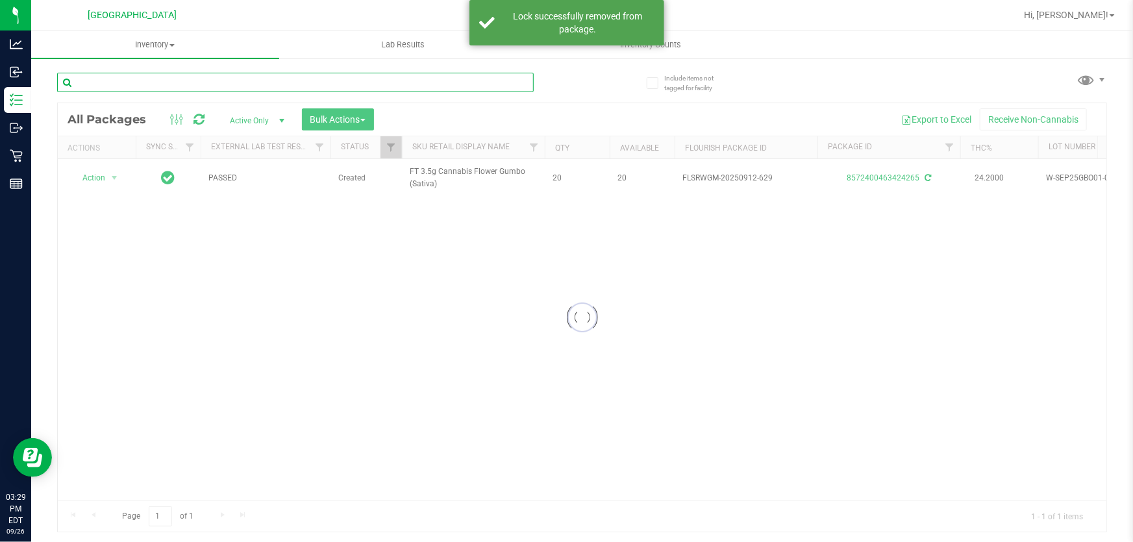
click at [370, 81] on input "text" at bounding box center [295, 82] width 477 height 19
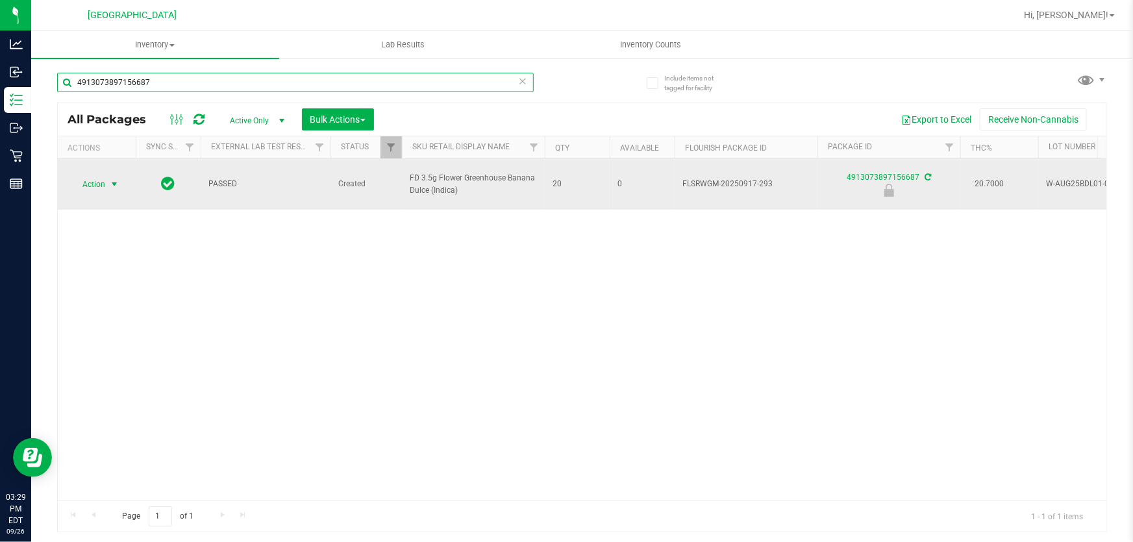
type input "4913073897156687"
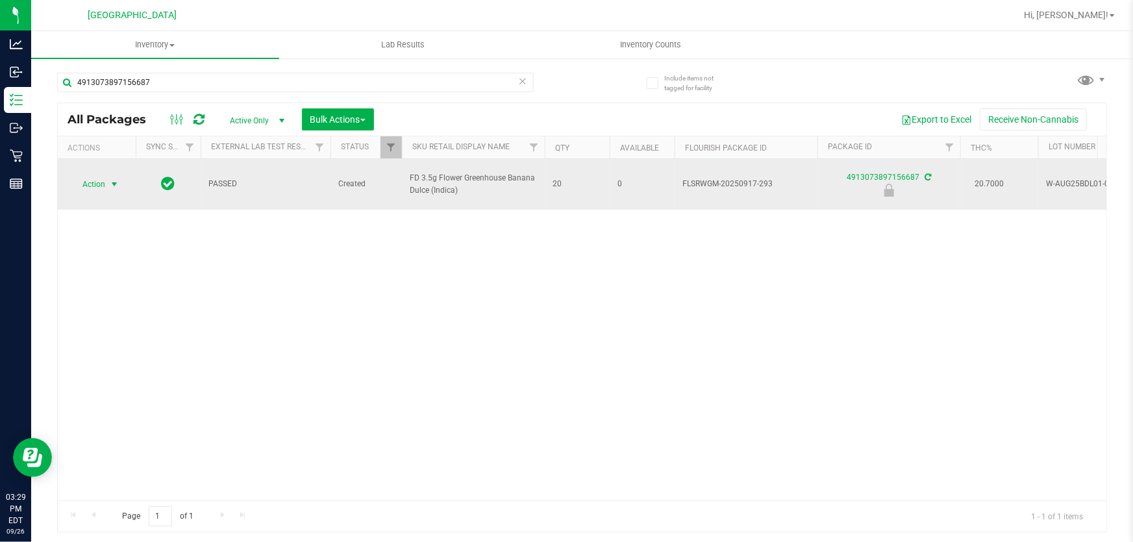
click at [119, 179] on span "select" at bounding box center [114, 184] width 10 height 10
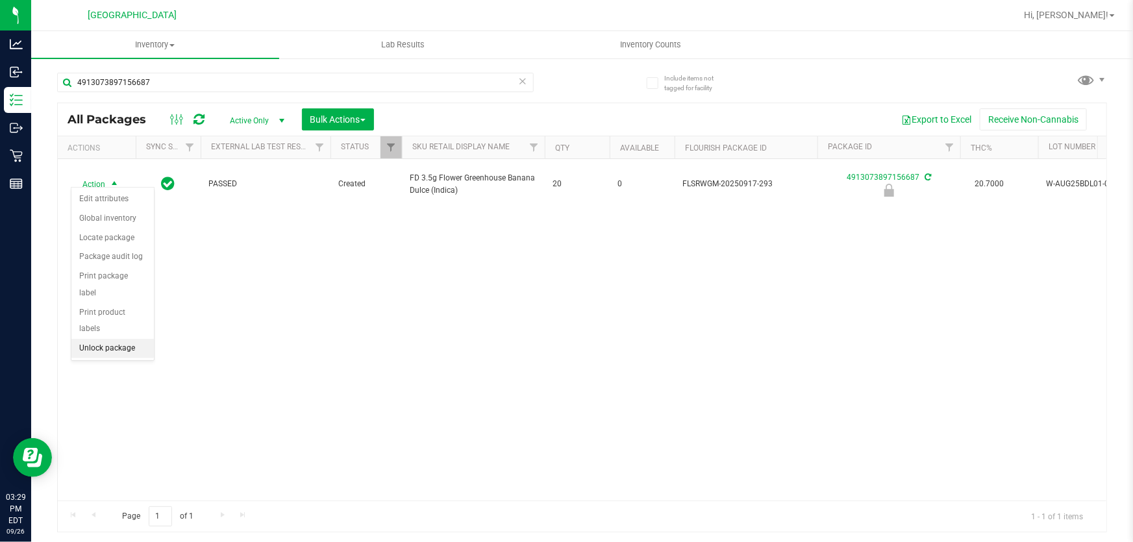
click at [95, 339] on li "Unlock package" at bounding box center [112, 348] width 82 height 19
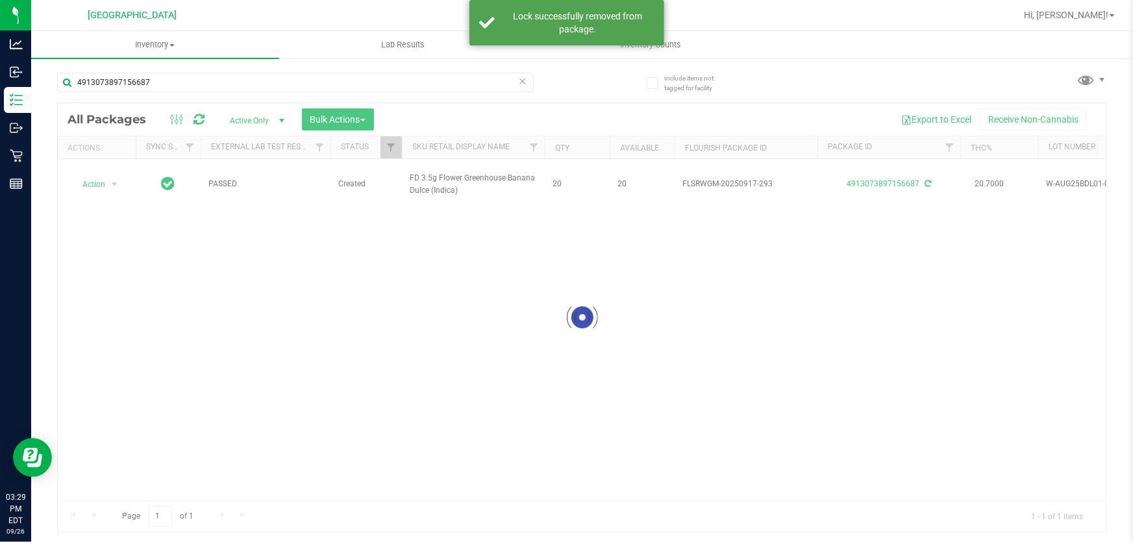
click at [524, 81] on icon at bounding box center [522, 81] width 9 height 16
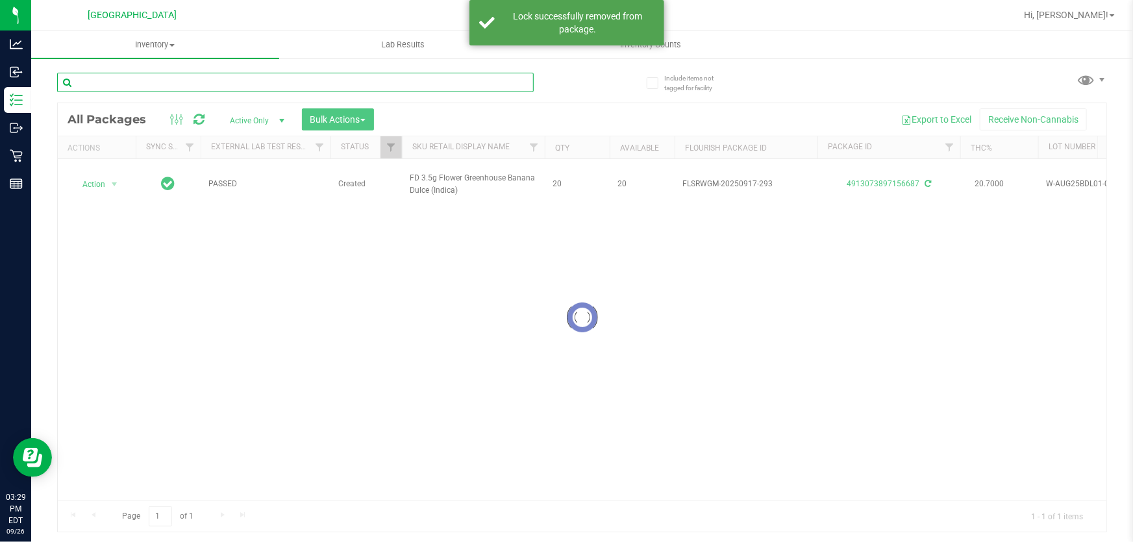
click at [442, 86] on input "text" at bounding box center [295, 82] width 477 height 19
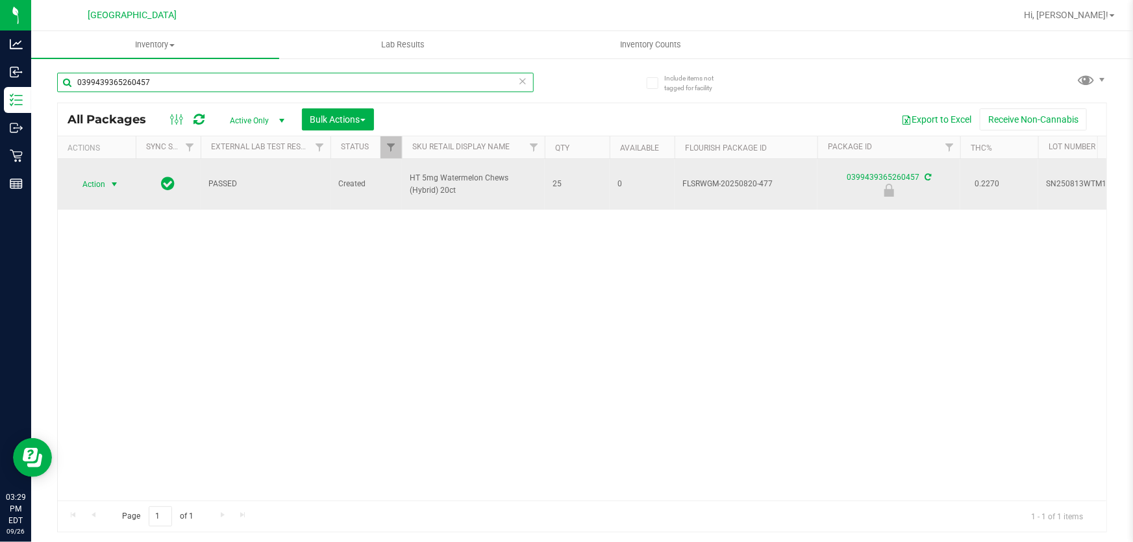
type input "0399439365260457"
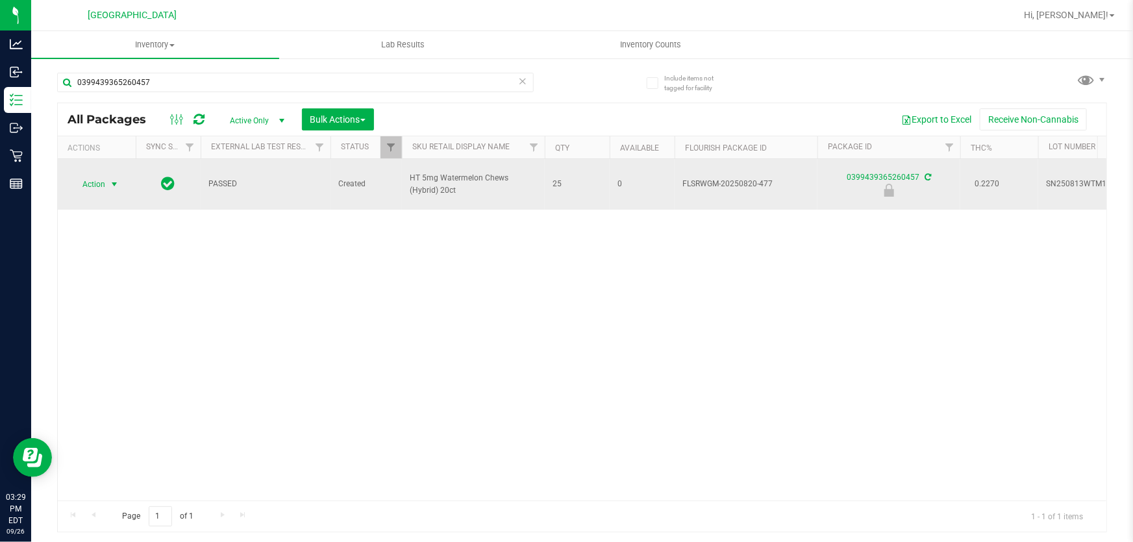
click at [83, 179] on span "Action" at bounding box center [88, 184] width 35 height 18
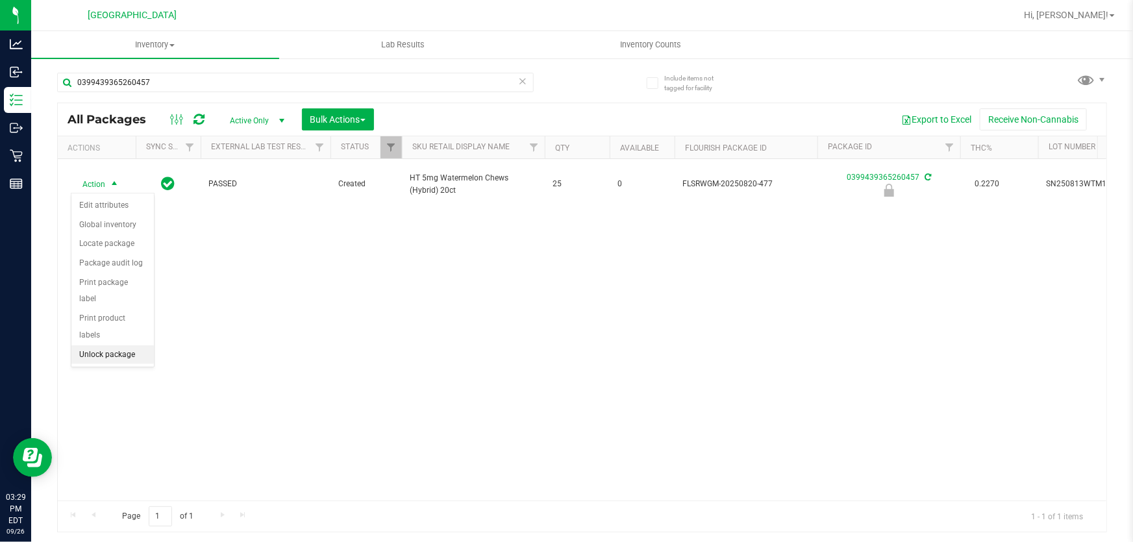
click at [123, 346] on li "Unlock package" at bounding box center [112, 355] width 82 height 19
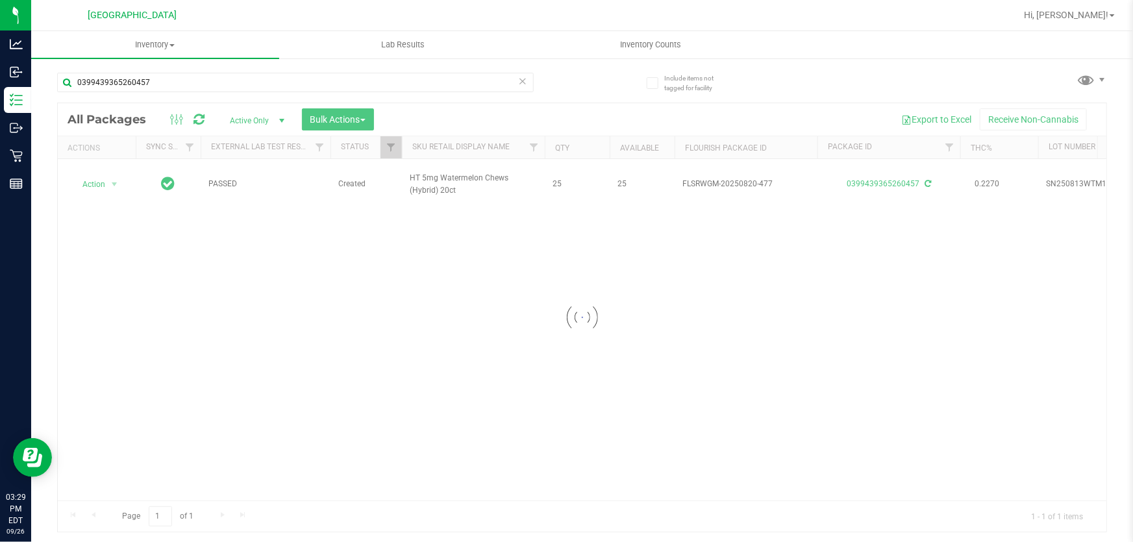
click at [520, 81] on icon at bounding box center [522, 81] width 9 height 16
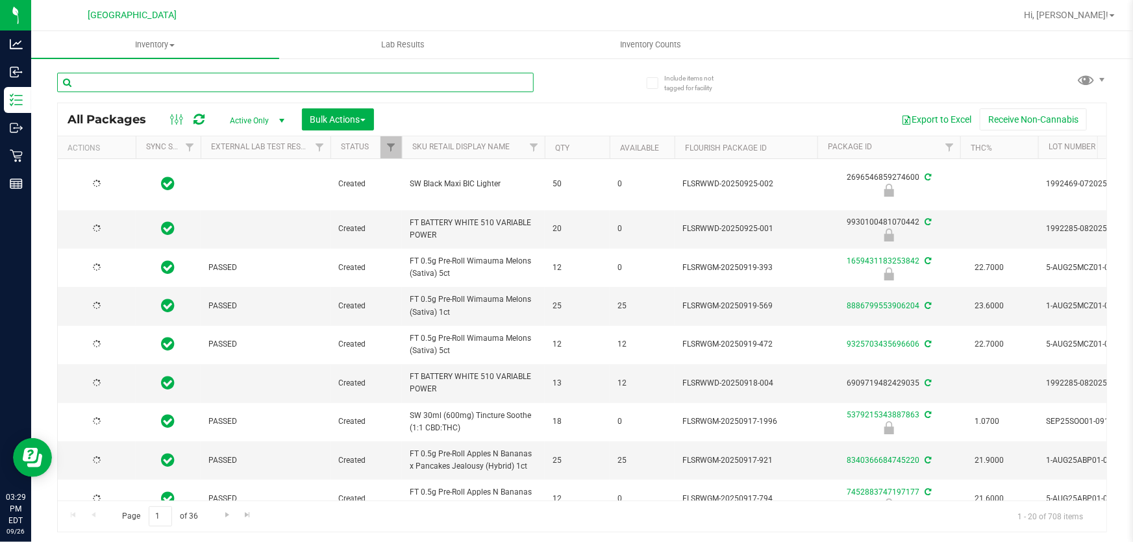
click at [426, 91] on input "text" at bounding box center [295, 82] width 477 height 19
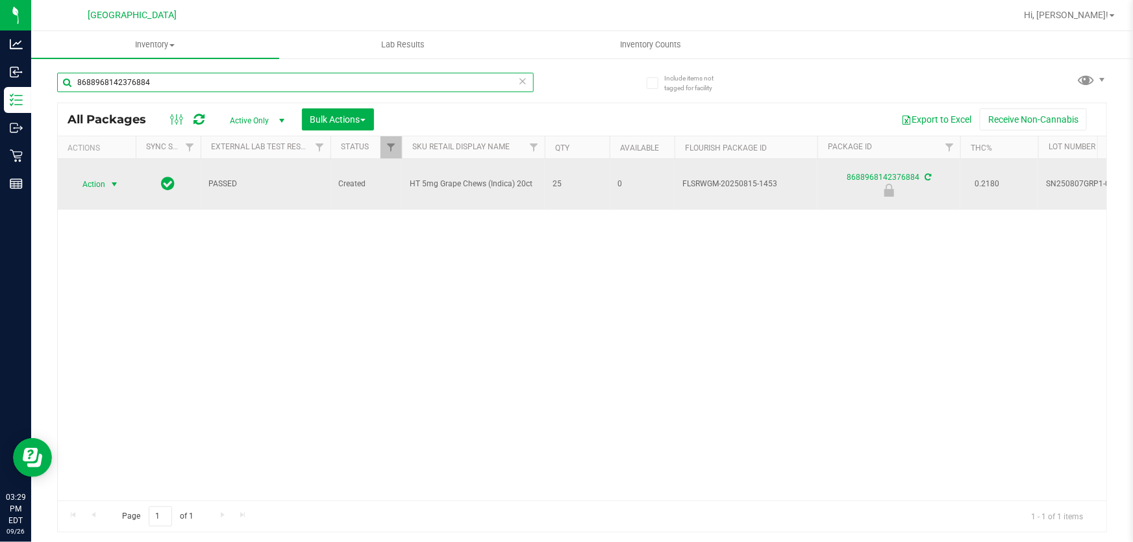
type input "8688968142376884"
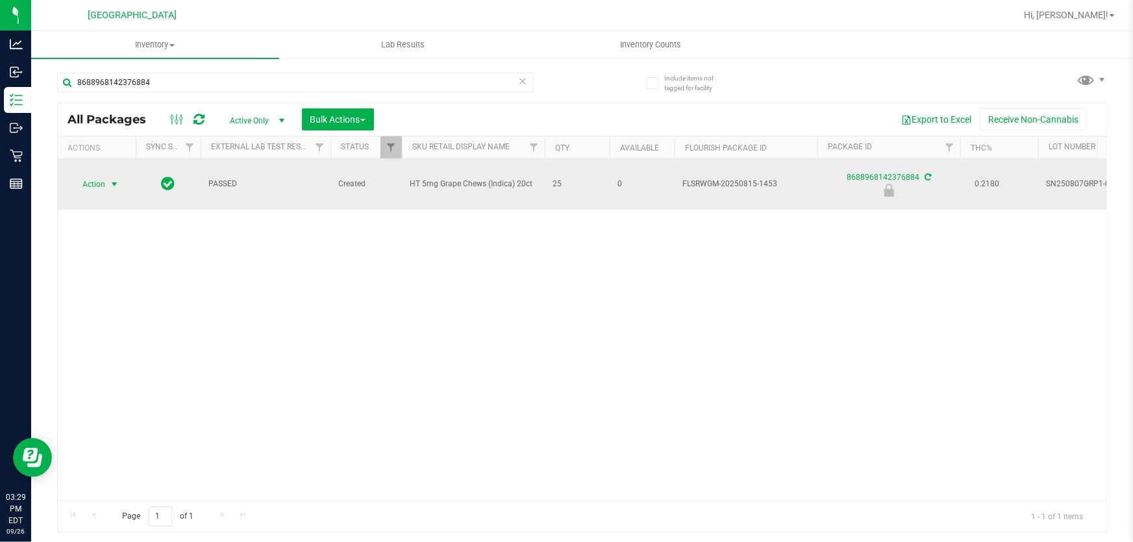
click at [102, 190] on span "Action" at bounding box center [88, 184] width 35 height 18
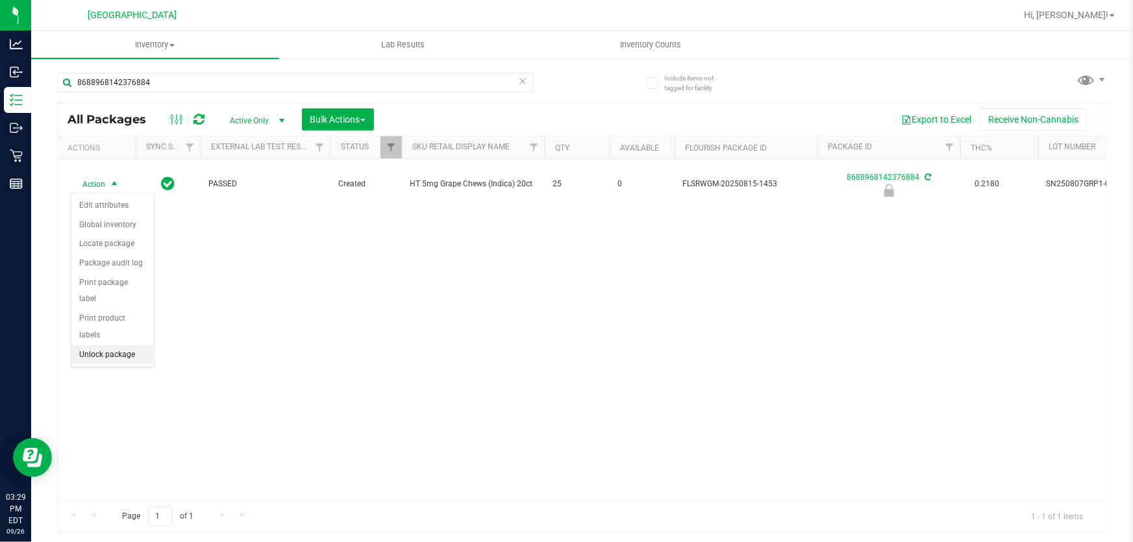
click at [115, 346] on li "Unlock package" at bounding box center [112, 355] width 82 height 19
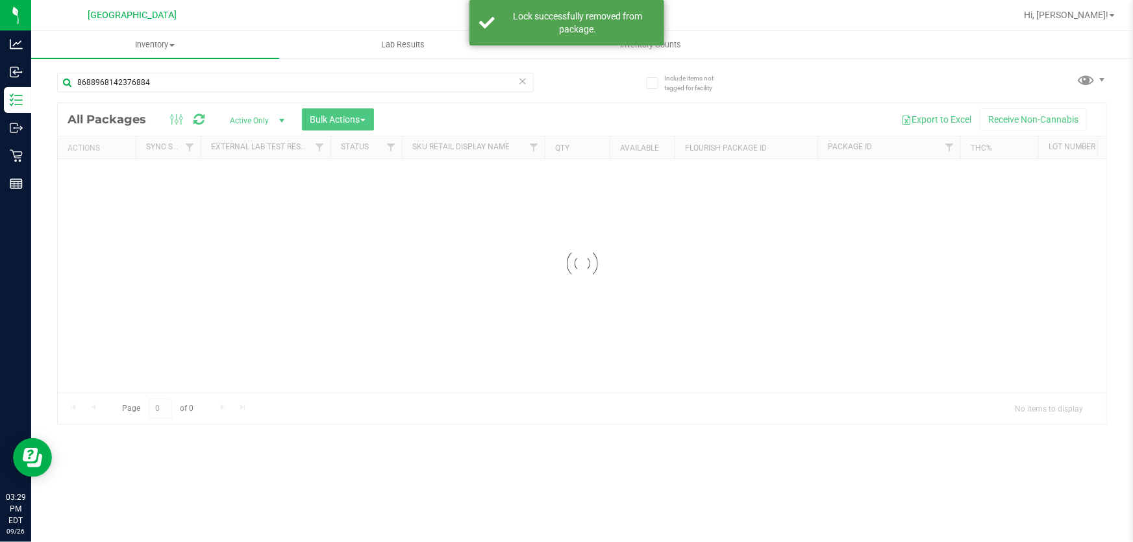
click at [524, 82] on icon at bounding box center [522, 81] width 9 height 16
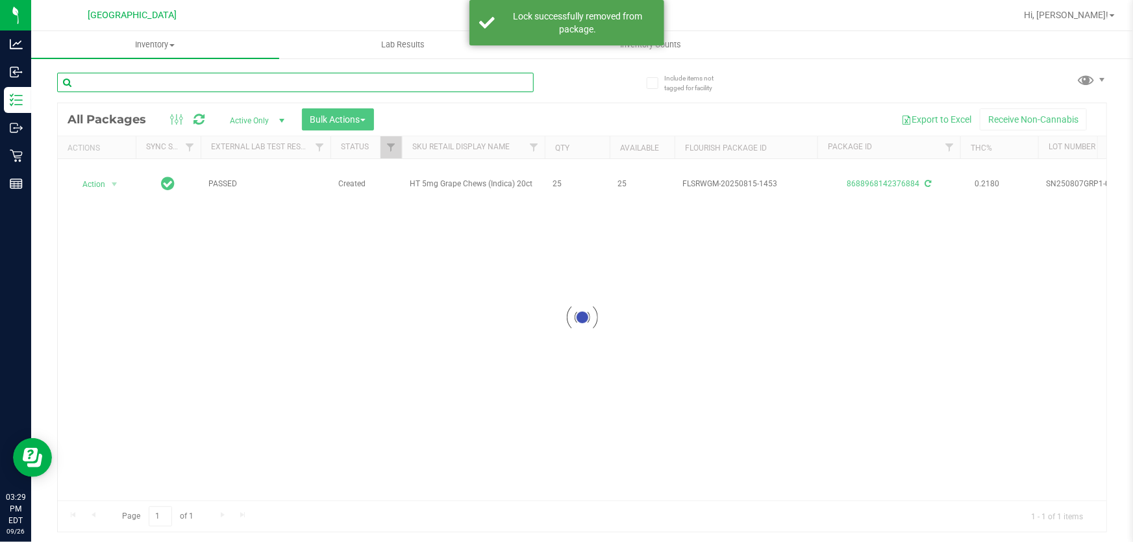
click at [499, 81] on input "text" at bounding box center [295, 82] width 477 height 19
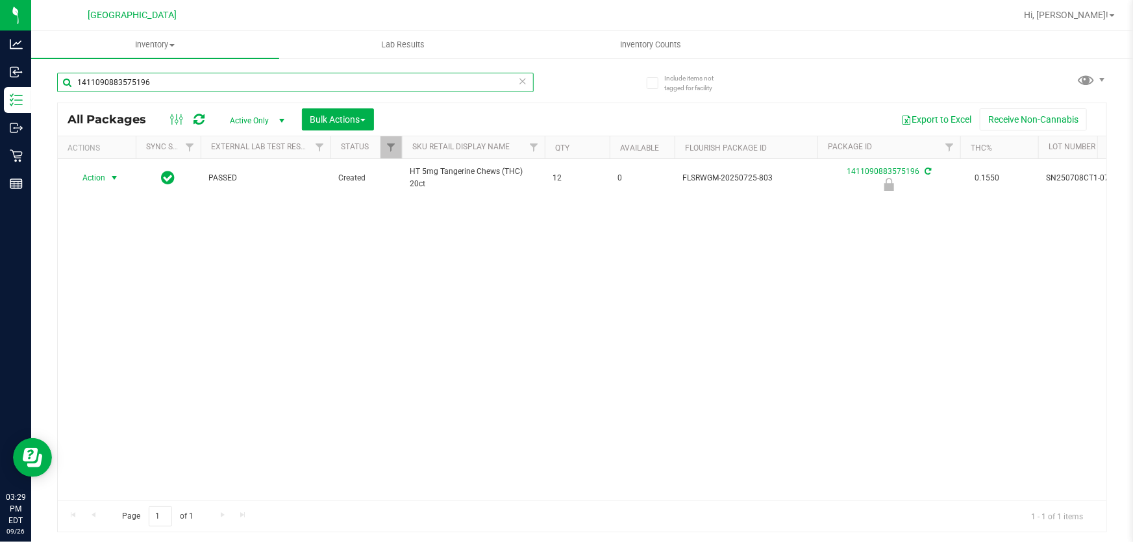
type input "1411090883575196"
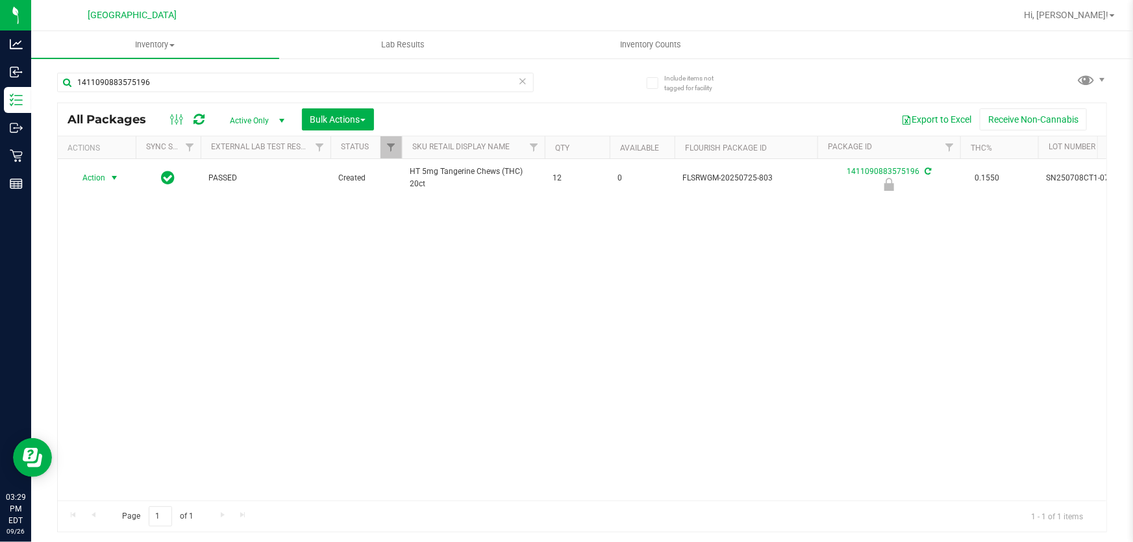
click at [84, 181] on span "Action" at bounding box center [88, 178] width 35 height 18
click at [90, 339] on li "Unlock package" at bounding box center [112, 348] width 82 height 19
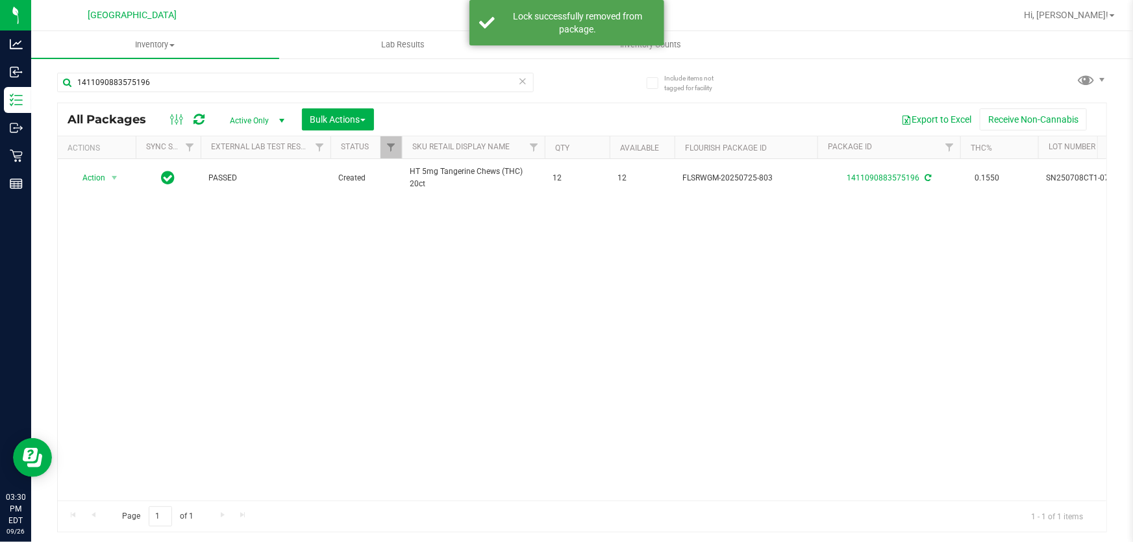
click at [520, 85] on icon at bounding box center [522, 81] width 9 height 16
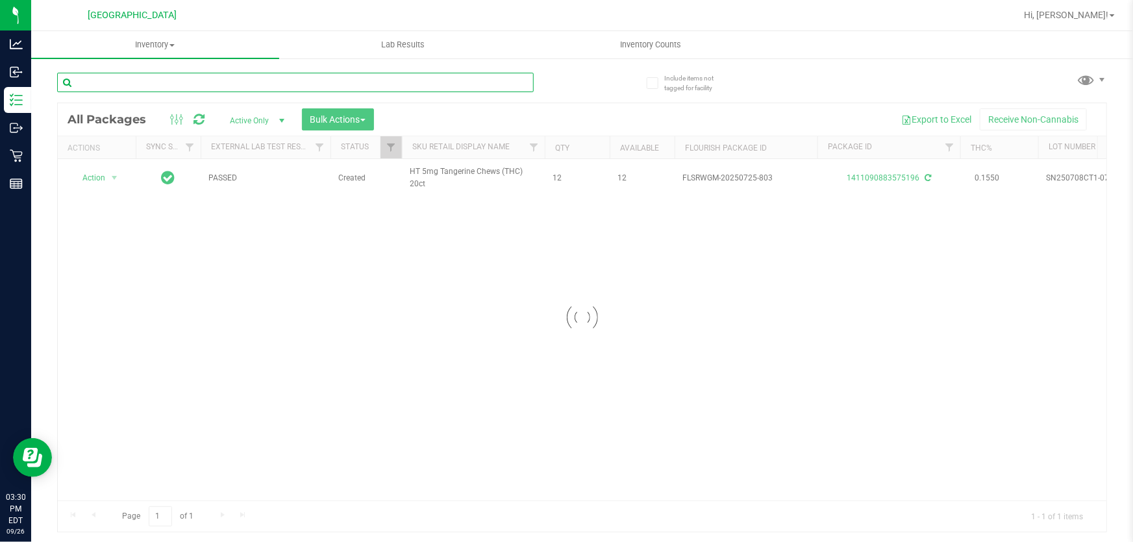
click at [401, 83] on input "text" at bounding box center [295, 82] width 477 height 19
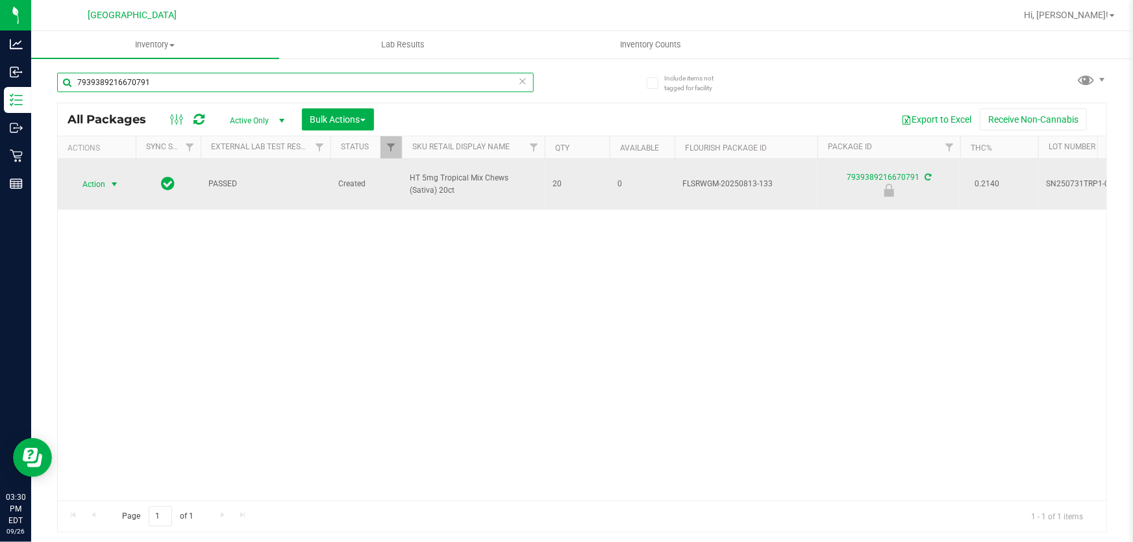
type input "7939389216670791"
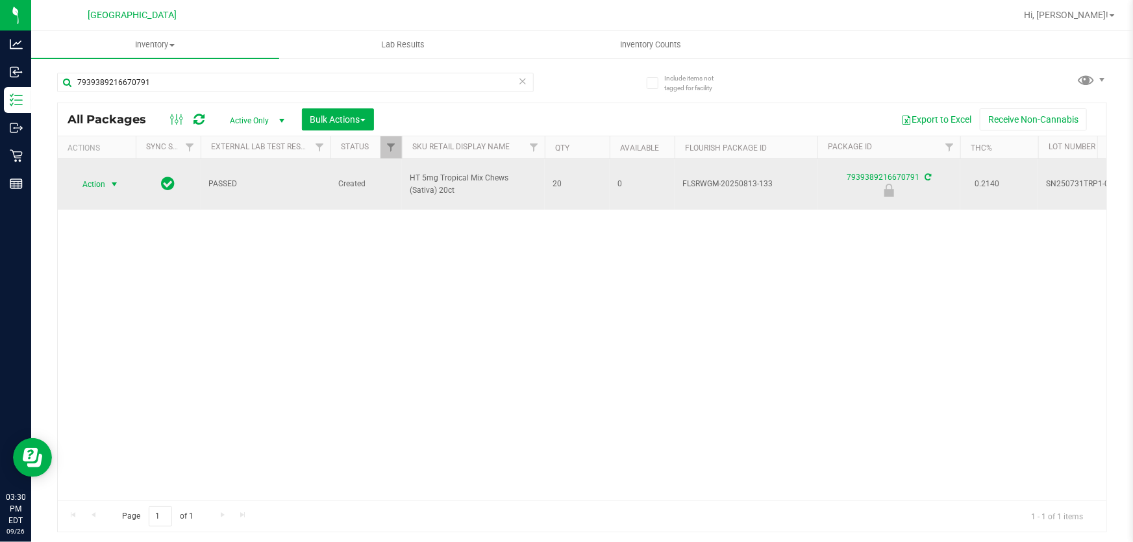
click at [103, 187] on span "Action" at bounding box center [88, 184] width 35 height 18
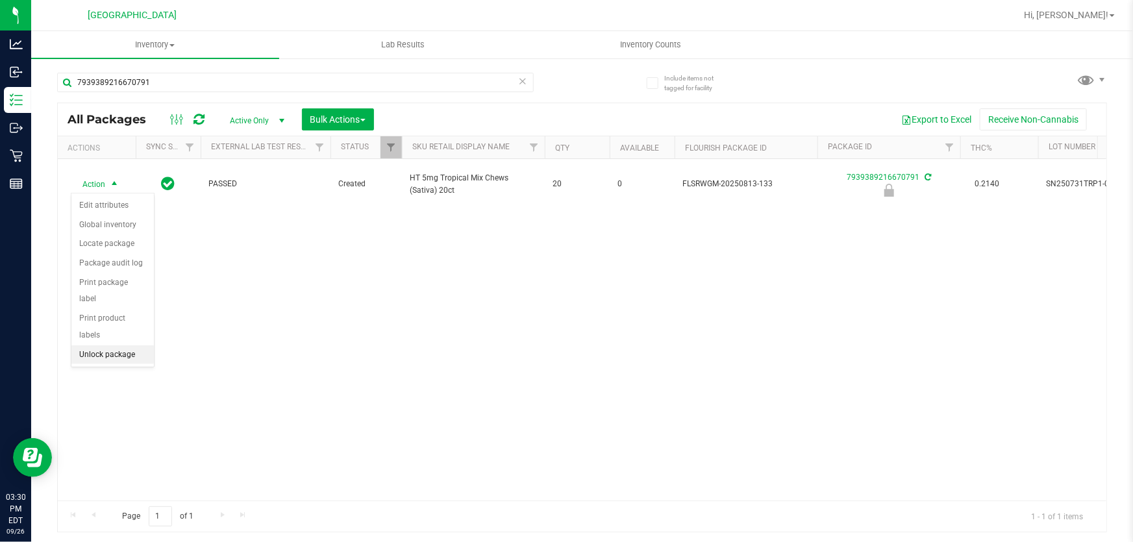
click at [130, 346] on li "Unlock package" at bounding box center [112, 355] width 82 height 19
